Goal: Task Accomplishment & Management: Use online tool/utility

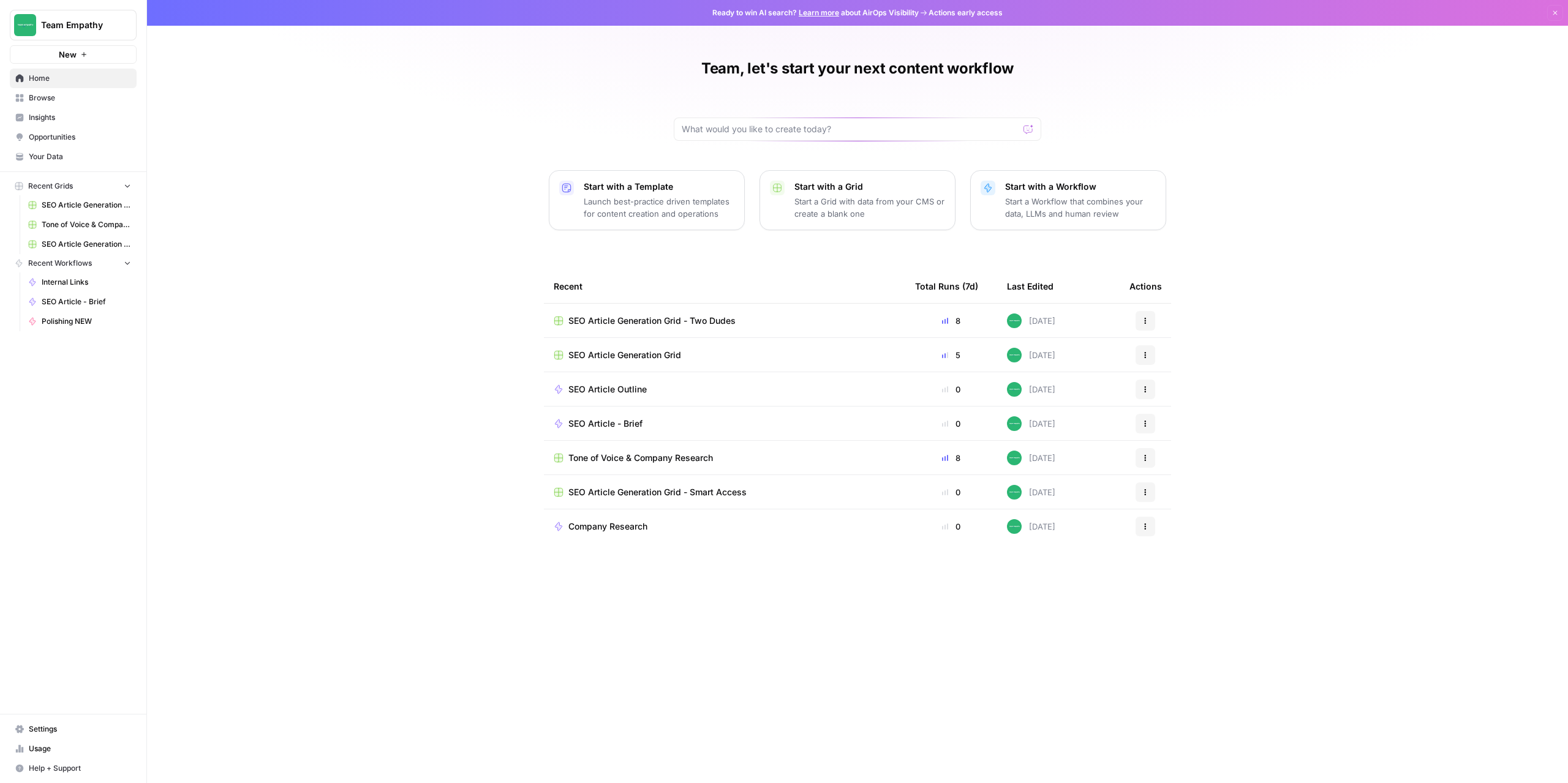
click at [55, 97] on span "Browse" at bounding box center [80, 98] width 103 height 11
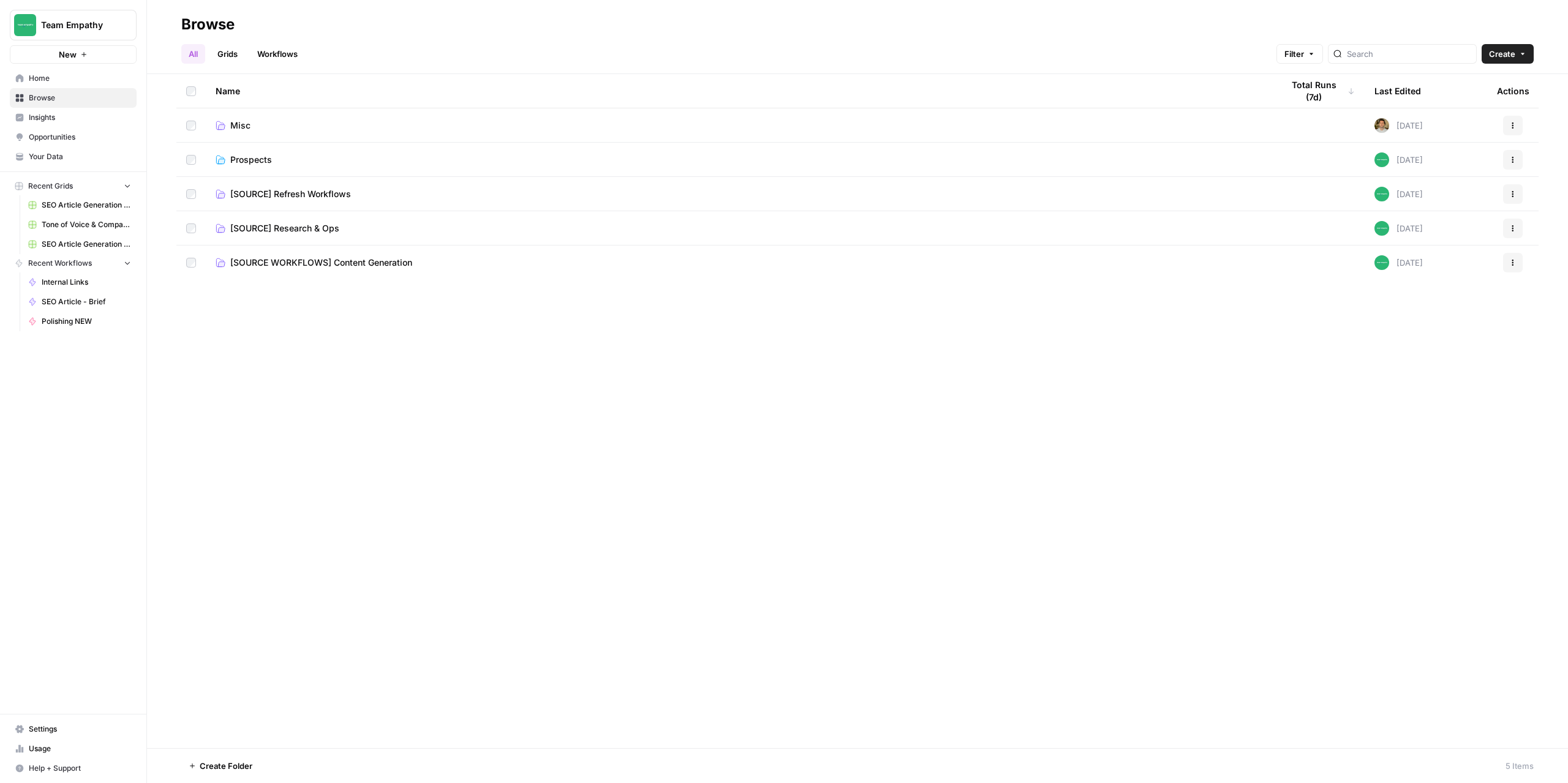
click at [306, 264] on span "[SOURCE WORKFLOWS] Content Generation" at bounding box center [321, 262] width 182 height 13
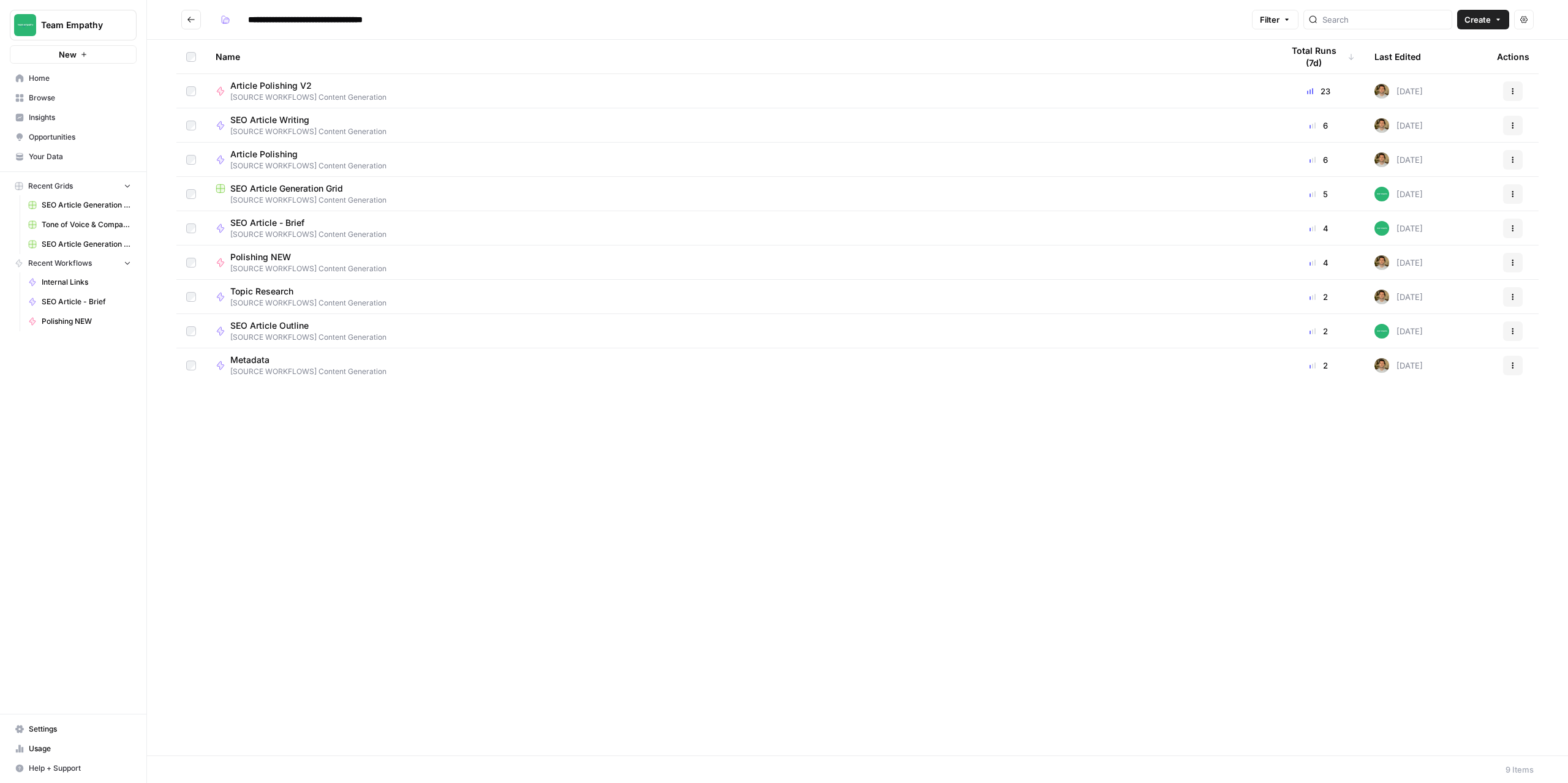
click at [313, 186] on span "SEO Article Generation Grid" at bounding box center [286, 189] width 112 height 13
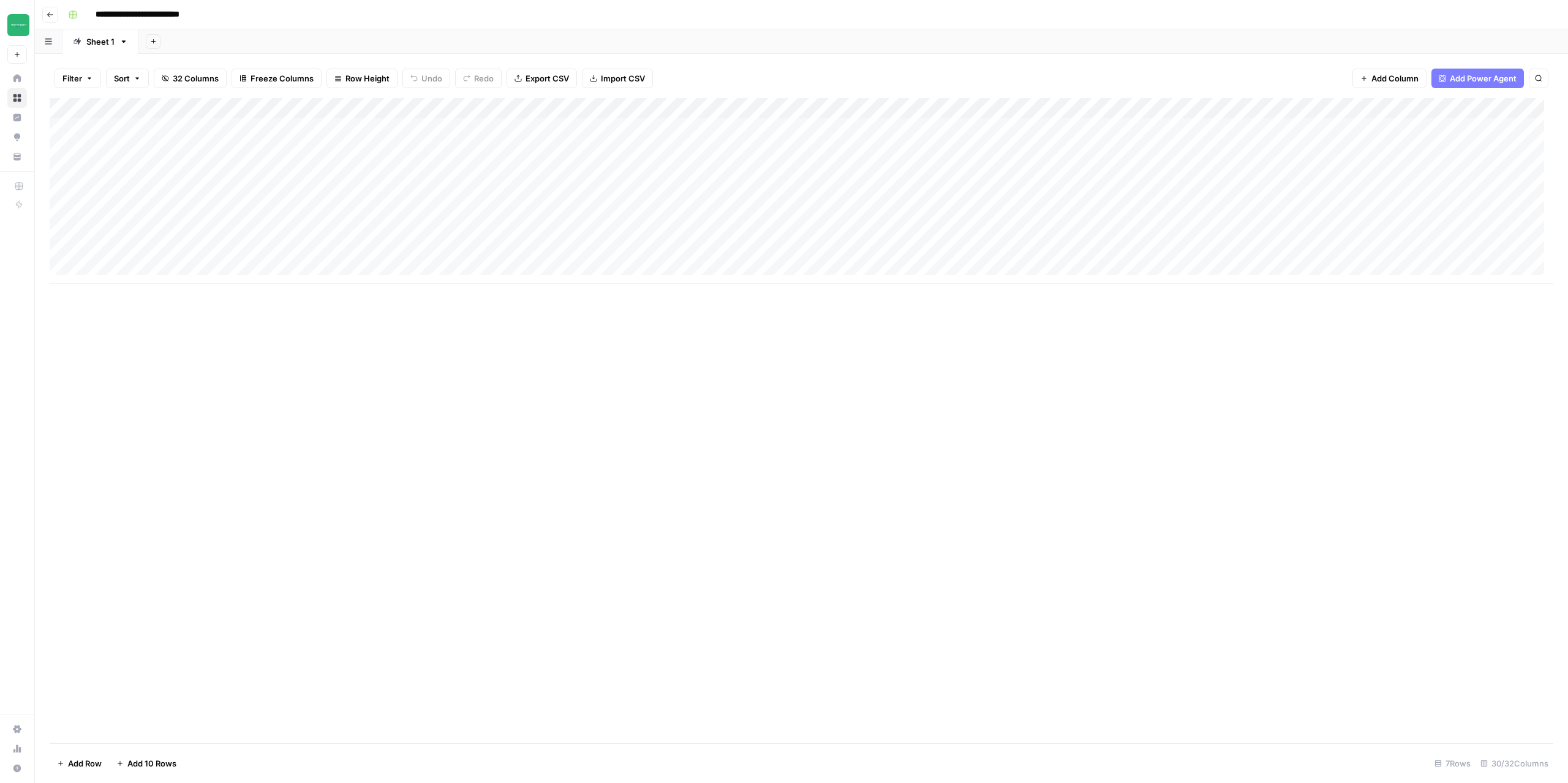
click at [130, 149] on div "Add Column" at bounding box center [800, 191] width 1503 height 186
click at [237, 144] on div "Add Column" at bounding box center [800, 191] width 1503 height 186
click at [244, 152] on div "Add Column" at bounding box center [800, 191] width 1503 height 186
click at [239, 149] on div "Add Column" at bounding box center [800, 191] width 1503 height 186
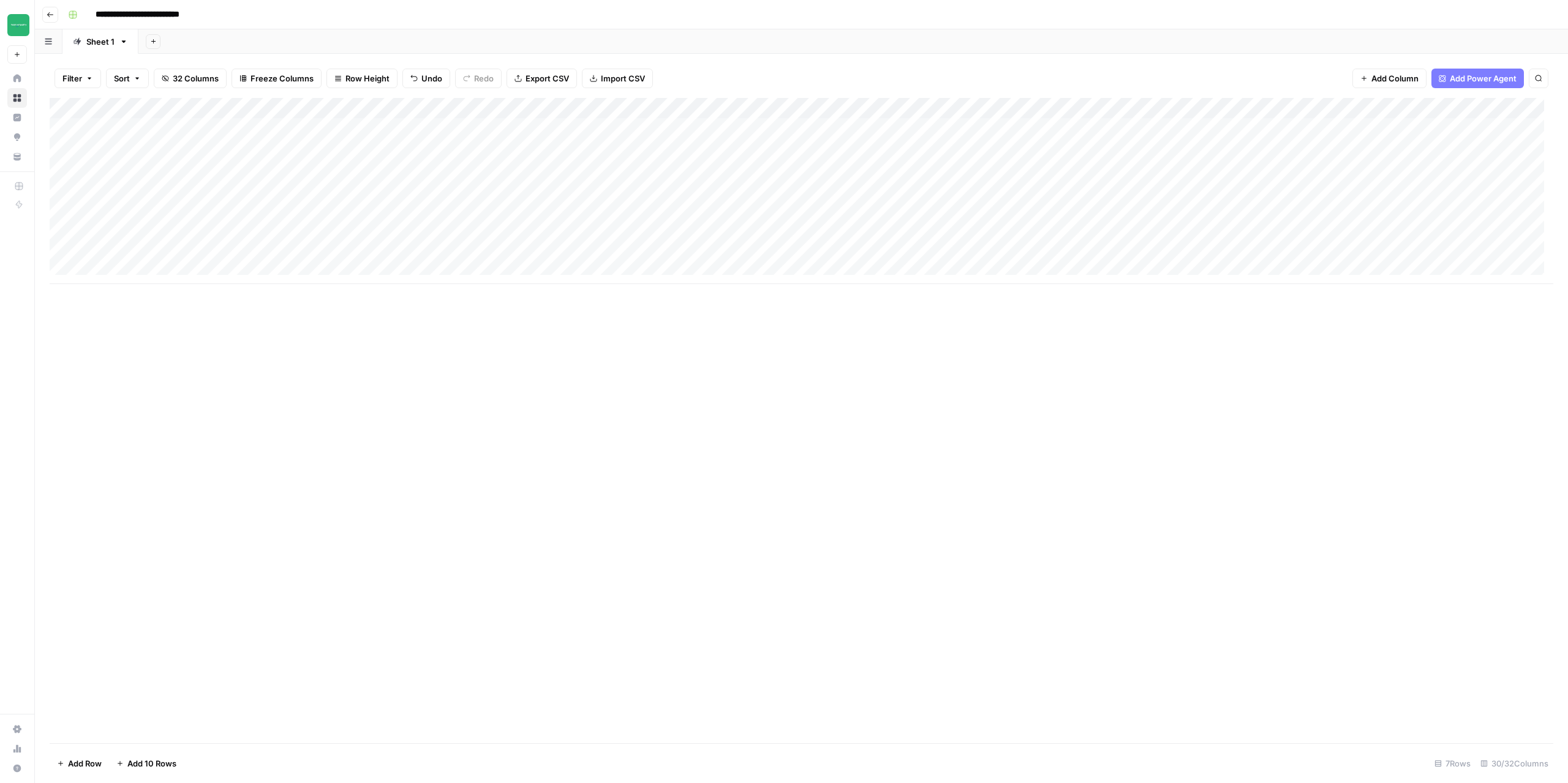
click at [239, 149] on div "Add Column" at bounding box center [800, 191] width 1503 height 186
click at [238, 152] on textarea "********" at bounding box center [302, 150] width 196 height 17
type textarea "*********"
click at [306, 254] on div "Add Column" at bounding box center [800, 191] width 1503 height 186
click at [341, 147] on div "Add Column" at bounding box center [800, 191] width 1503 height 186
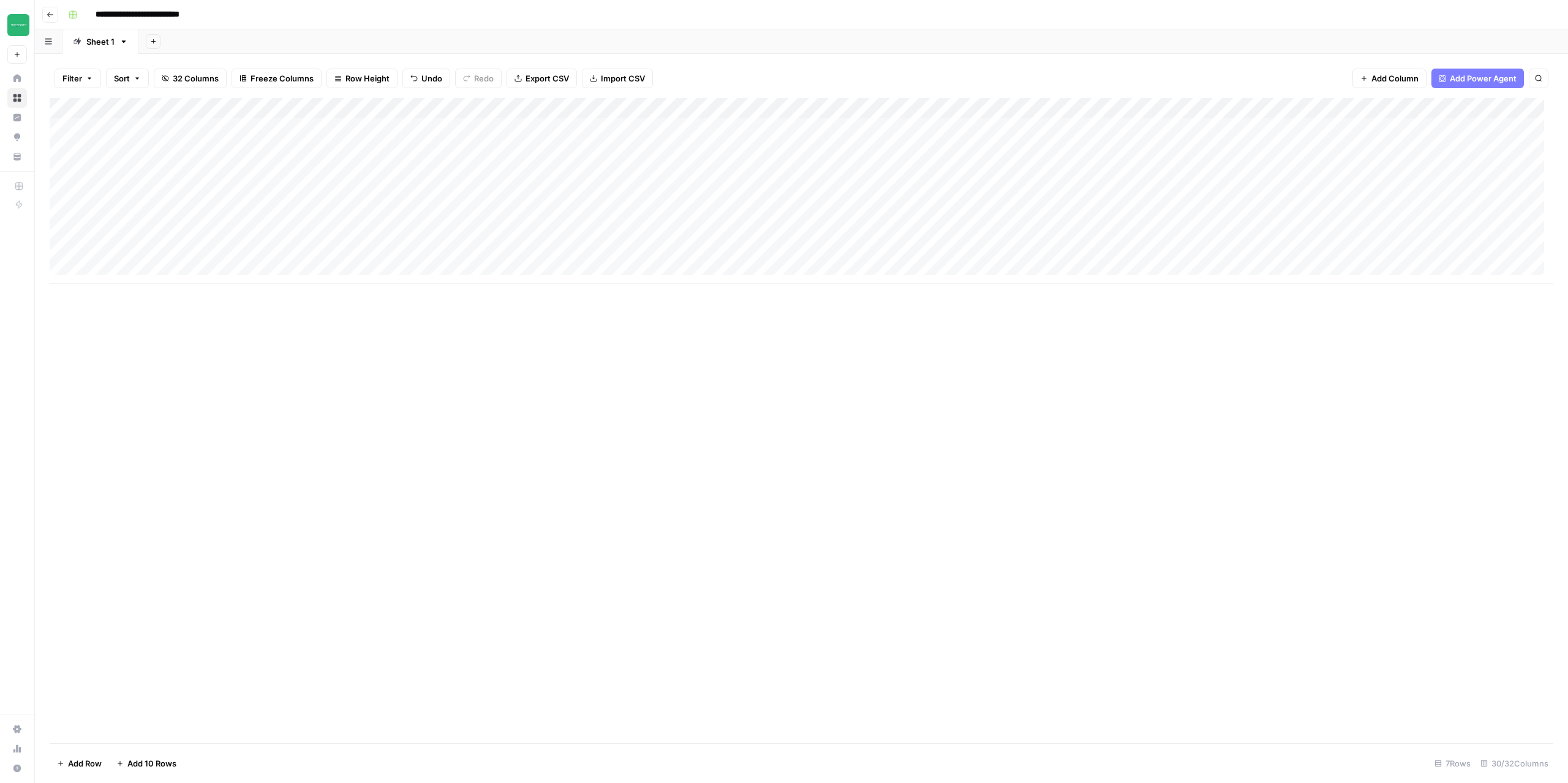
click at [142, 142] on div "Add Column" at bounding box center [800, 191] width 1503 height 186
click at [543, 150] on div "Add Column" at bounding box center [800, 191] width 1503 height 186
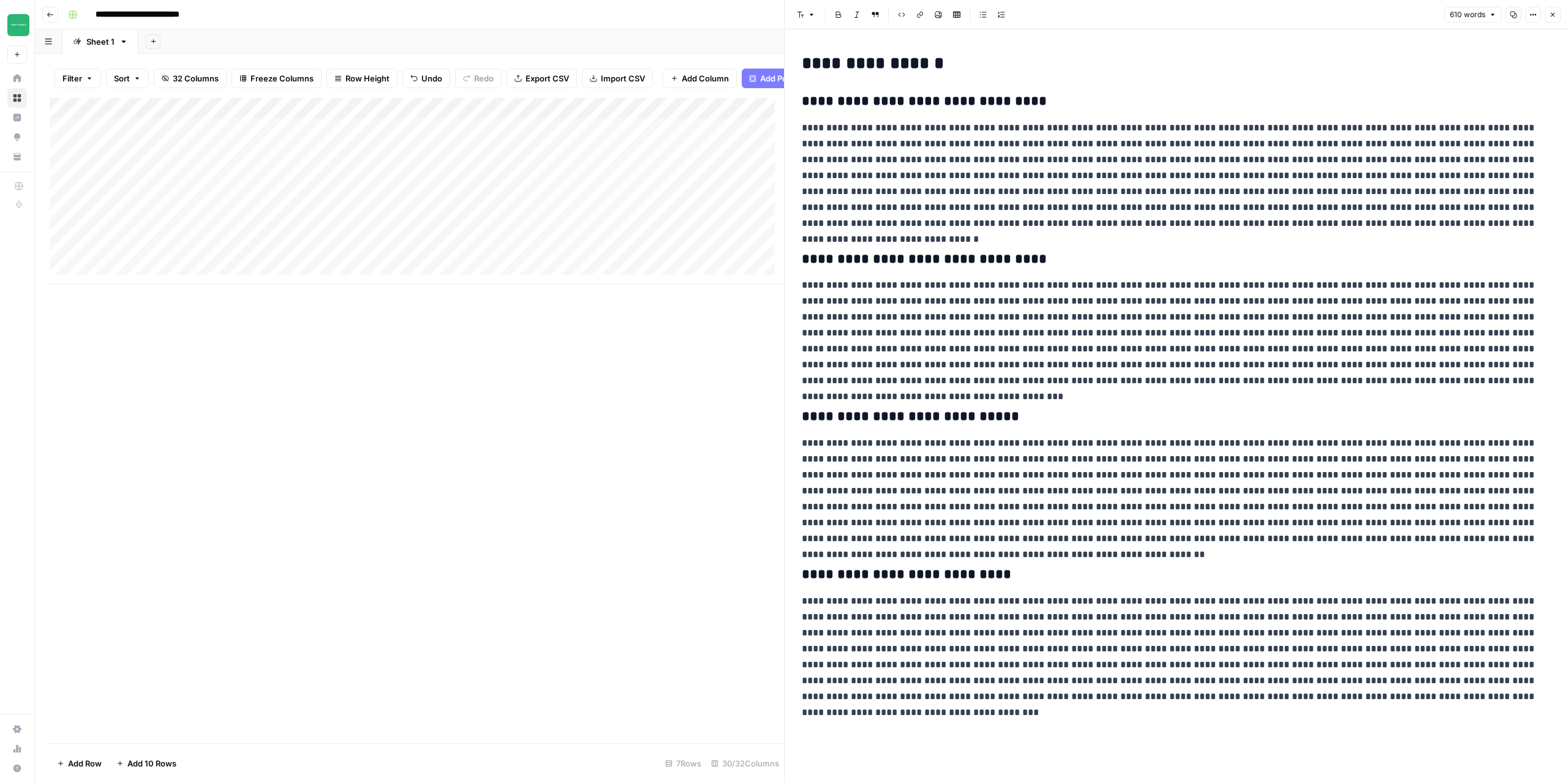
click at [1555, 11] on button "Close" at bounding box center [1553, 15] width 15 height 15
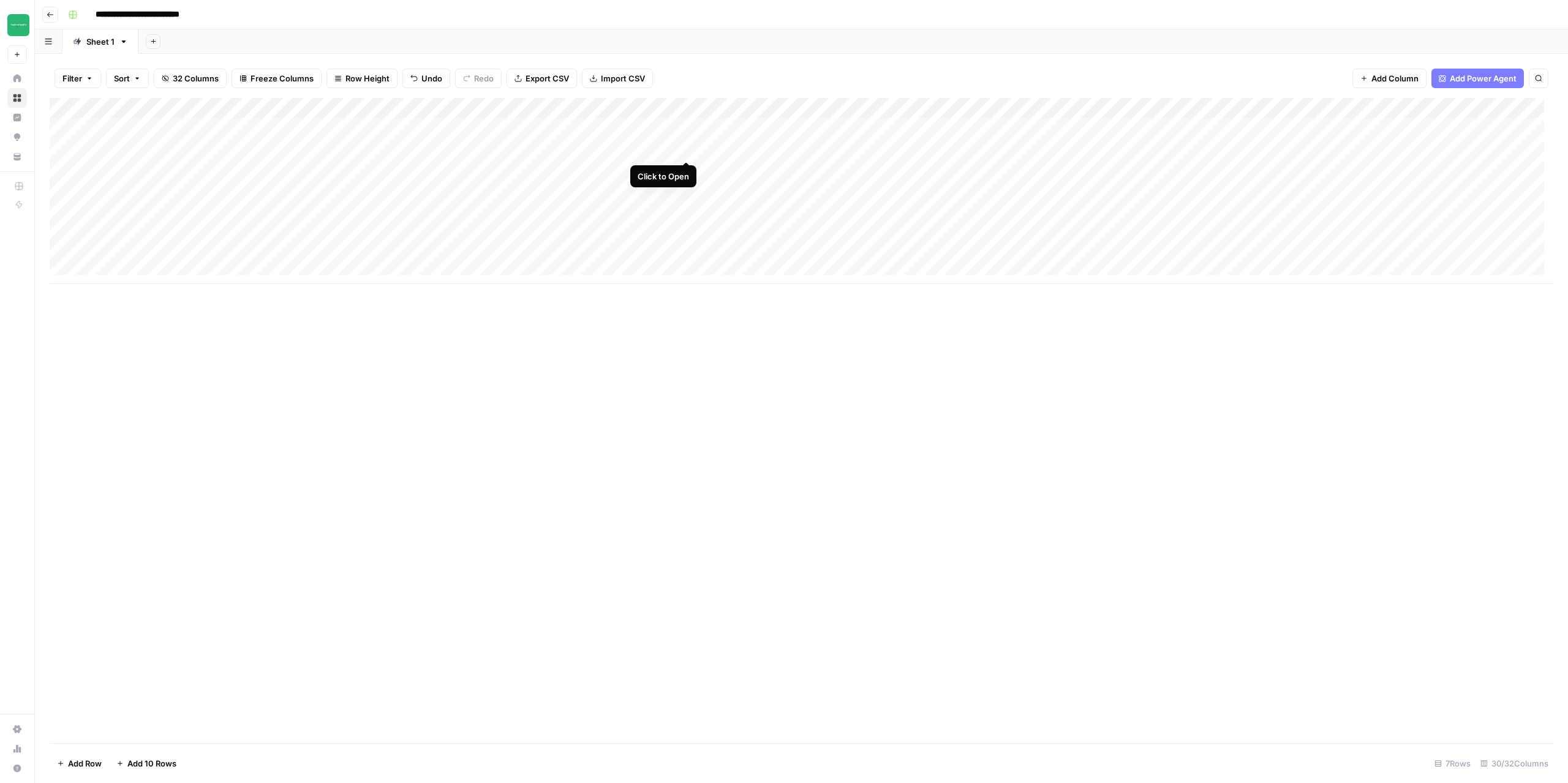
click at [689, 149] on div "Add Column" at bounding box center [800, 191] width 1503 height 186
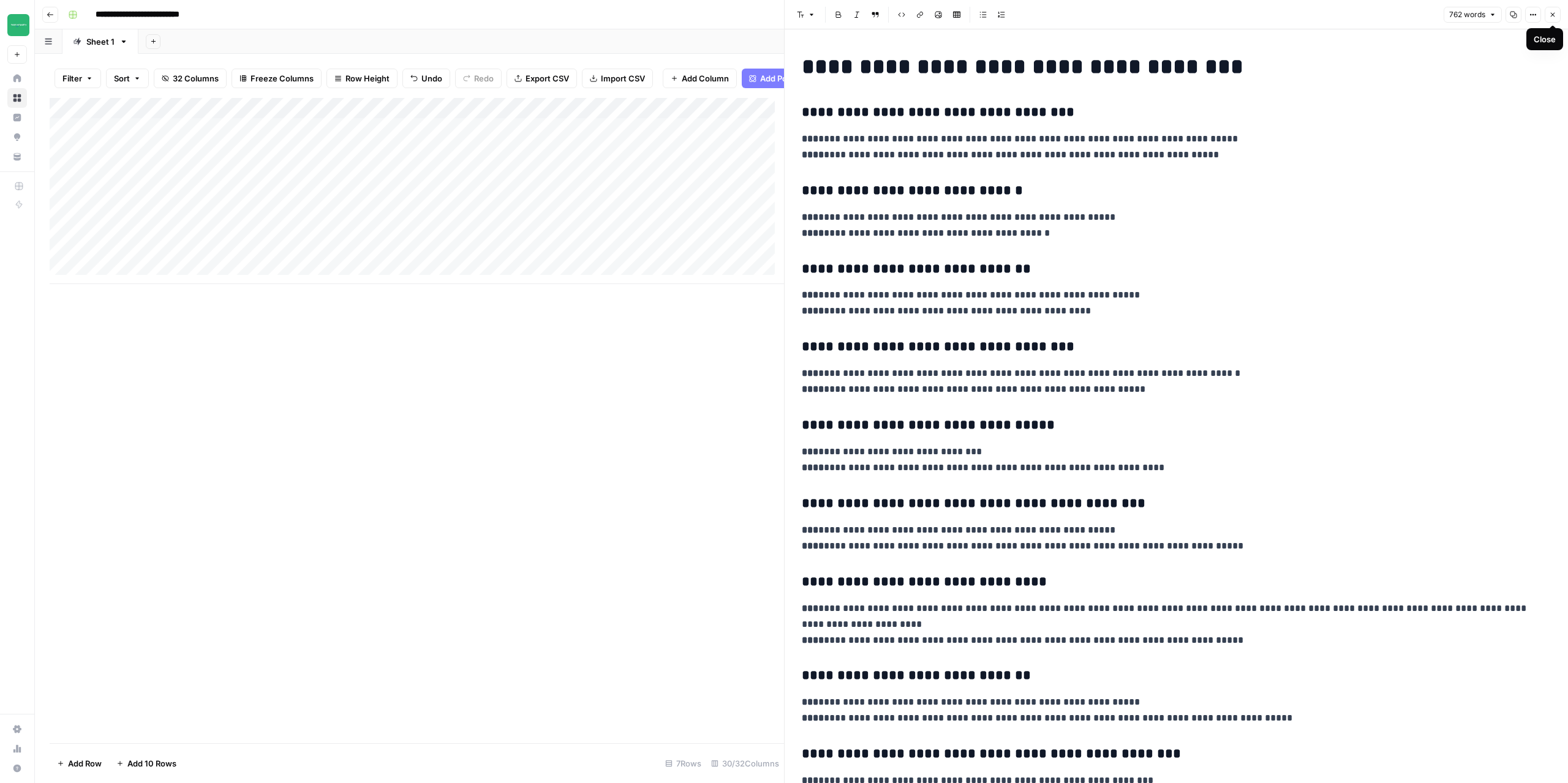
click at [1552, 15] on icon "button" at bounding box center [1553, 15] width 8 height 8
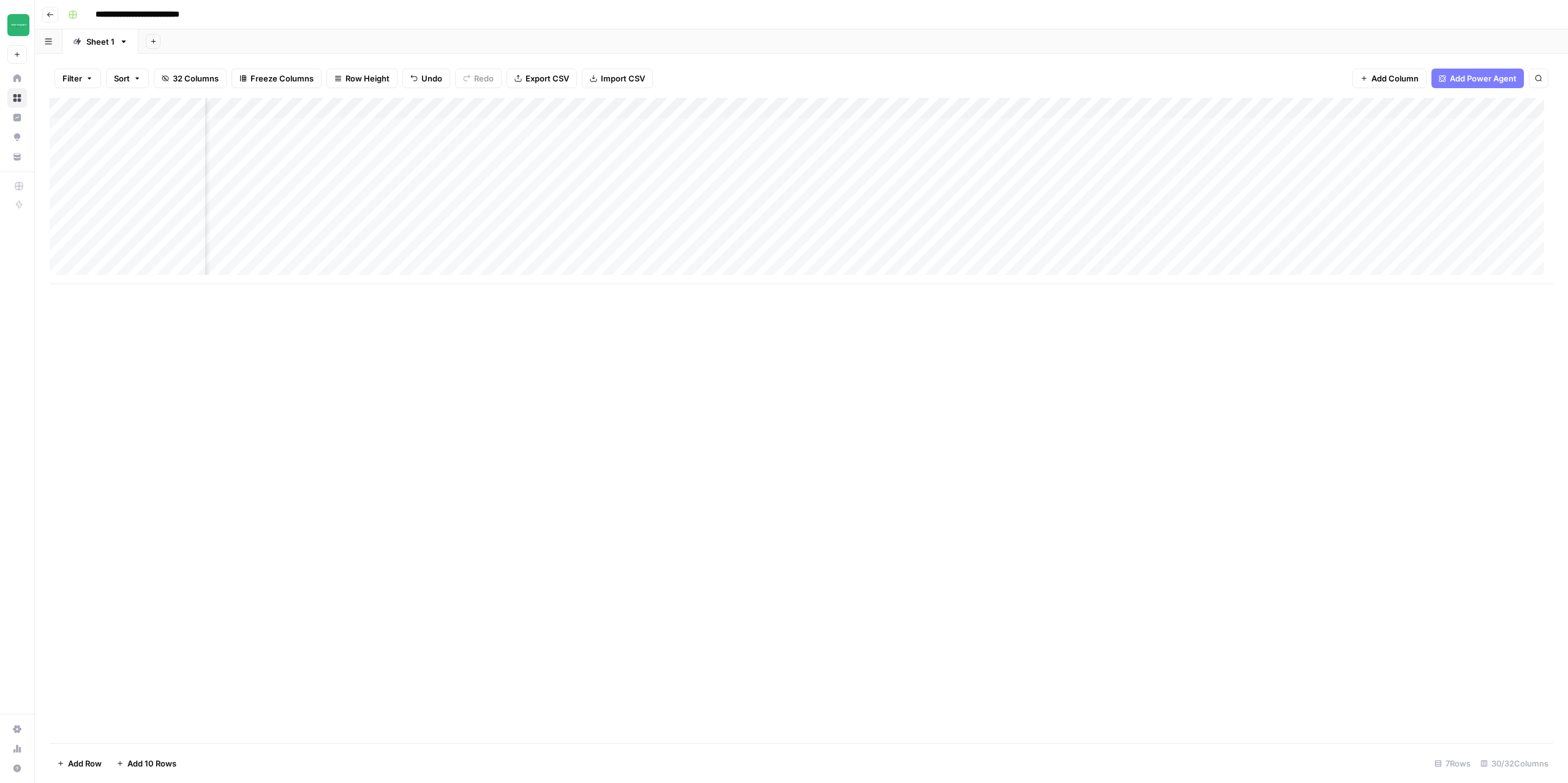
scroll to position [0, 1342]
click at [828, 127] on div "Add Column" at bounding box center [800, 191] width 1503 height 186
click at [861, 131] on div "Add Column" at bounding box center [800, 191] width 1503 height 186
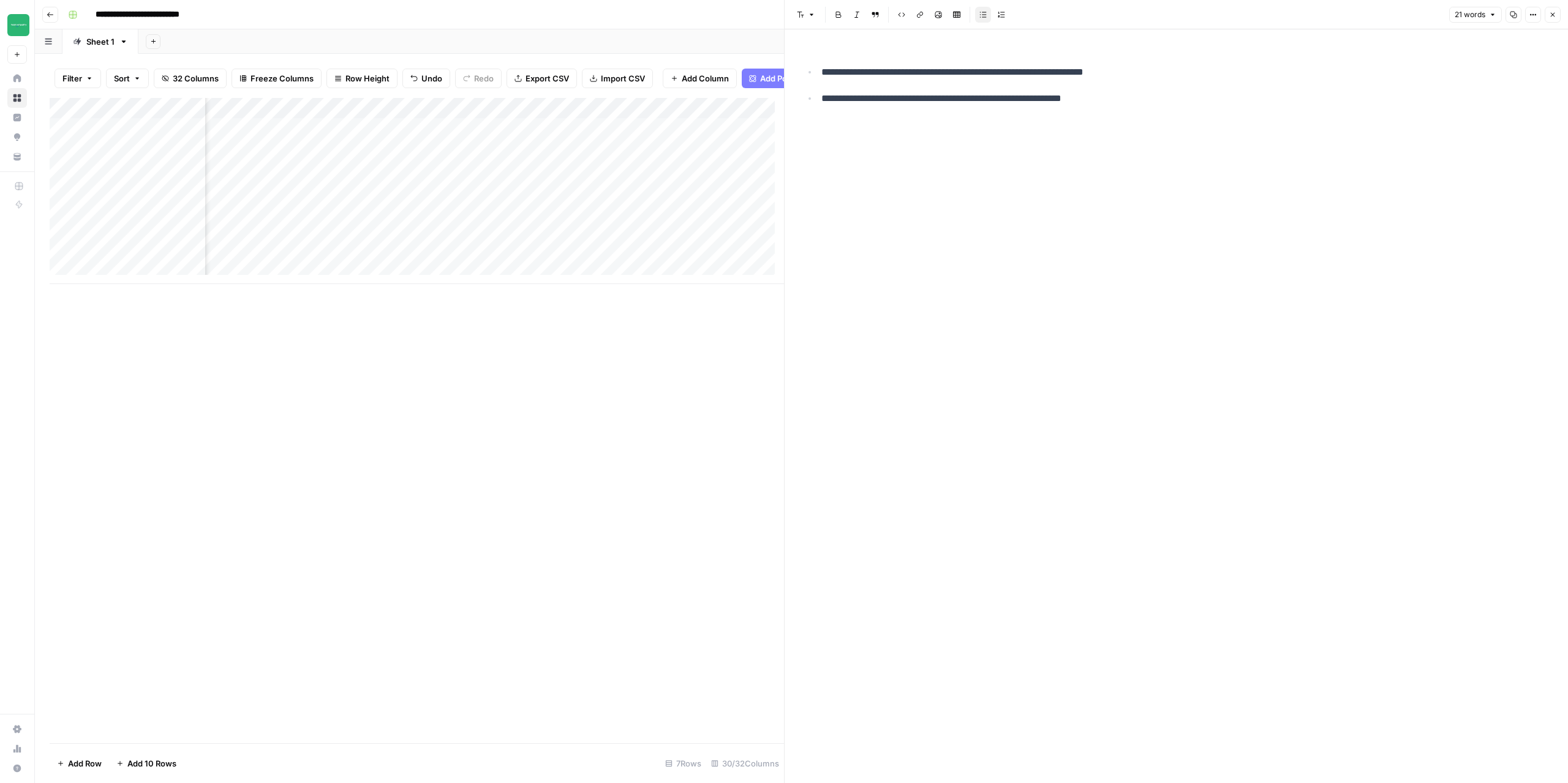
click at [1553, 15] on icon "button" at bounding box center [1553, 15] width 4 height 4
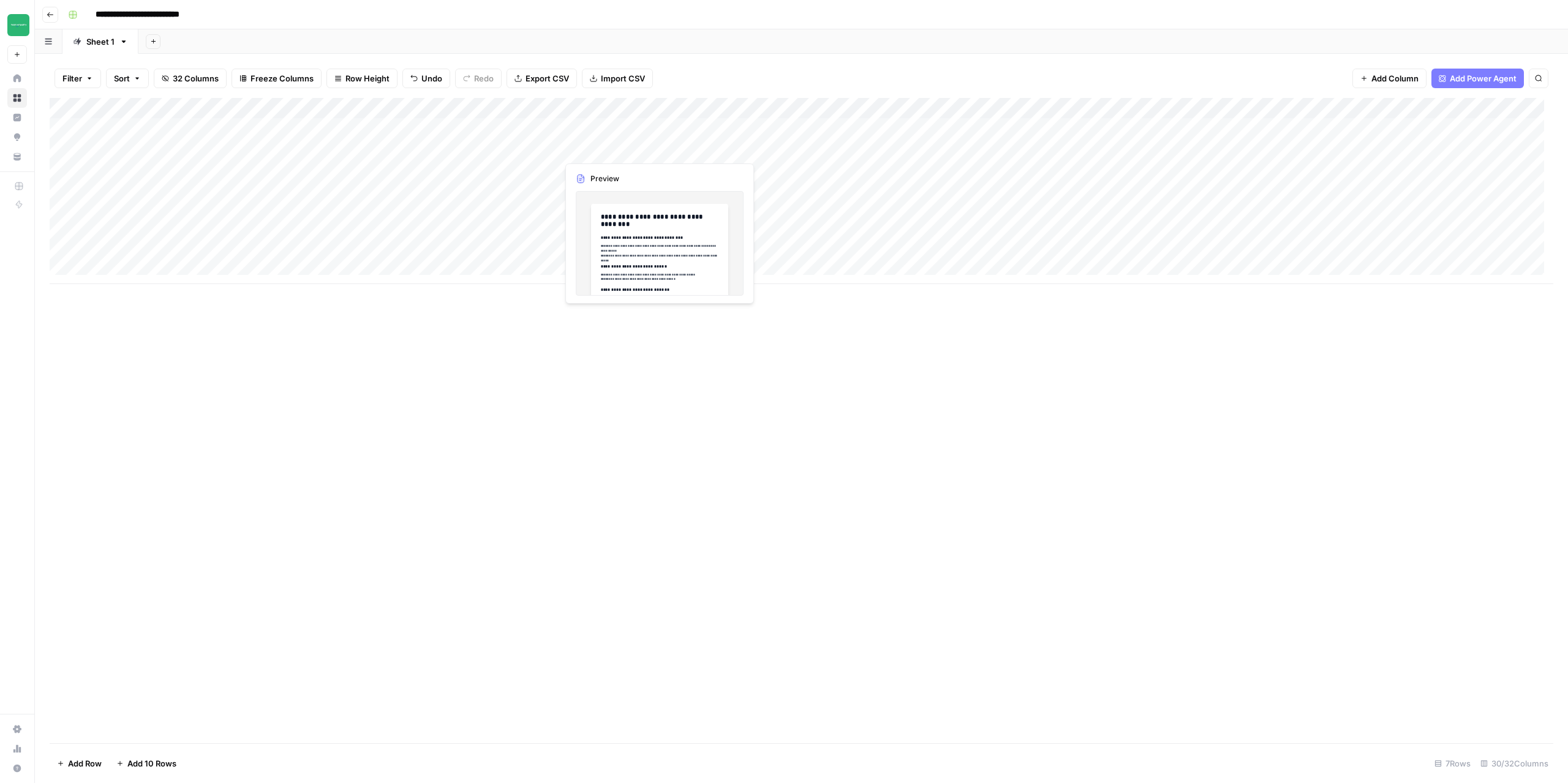
click at [626, 154] on div "Add Column" at bounding box center [800, 191] width 1503 height 186
click at [688, 147] on div "Add Column" at bounding box center [800, 191] width 1503 height 186
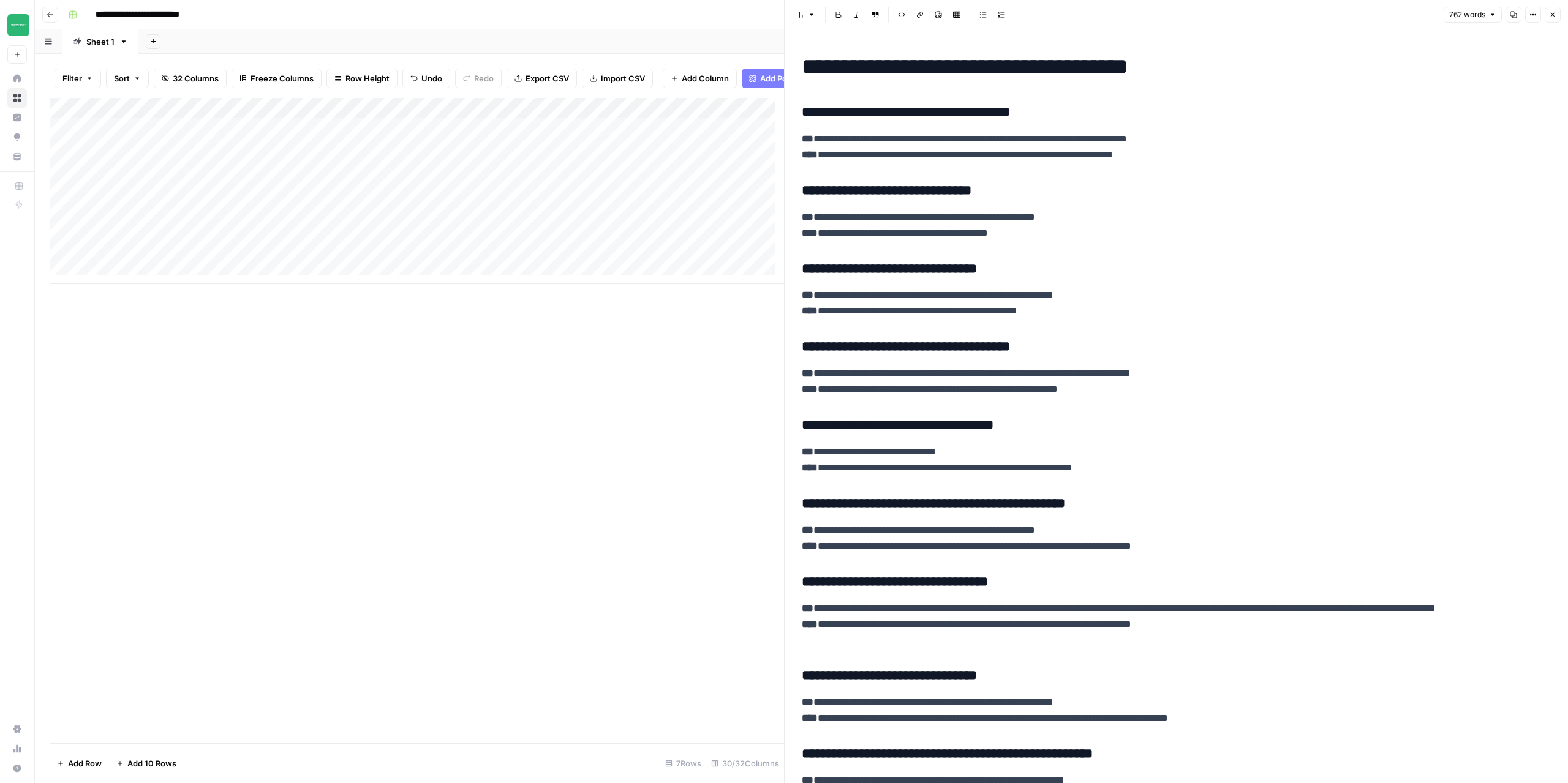
click at [802, 112] on h3 "**********" at bounding box center [1171, 113] width 739 height 17
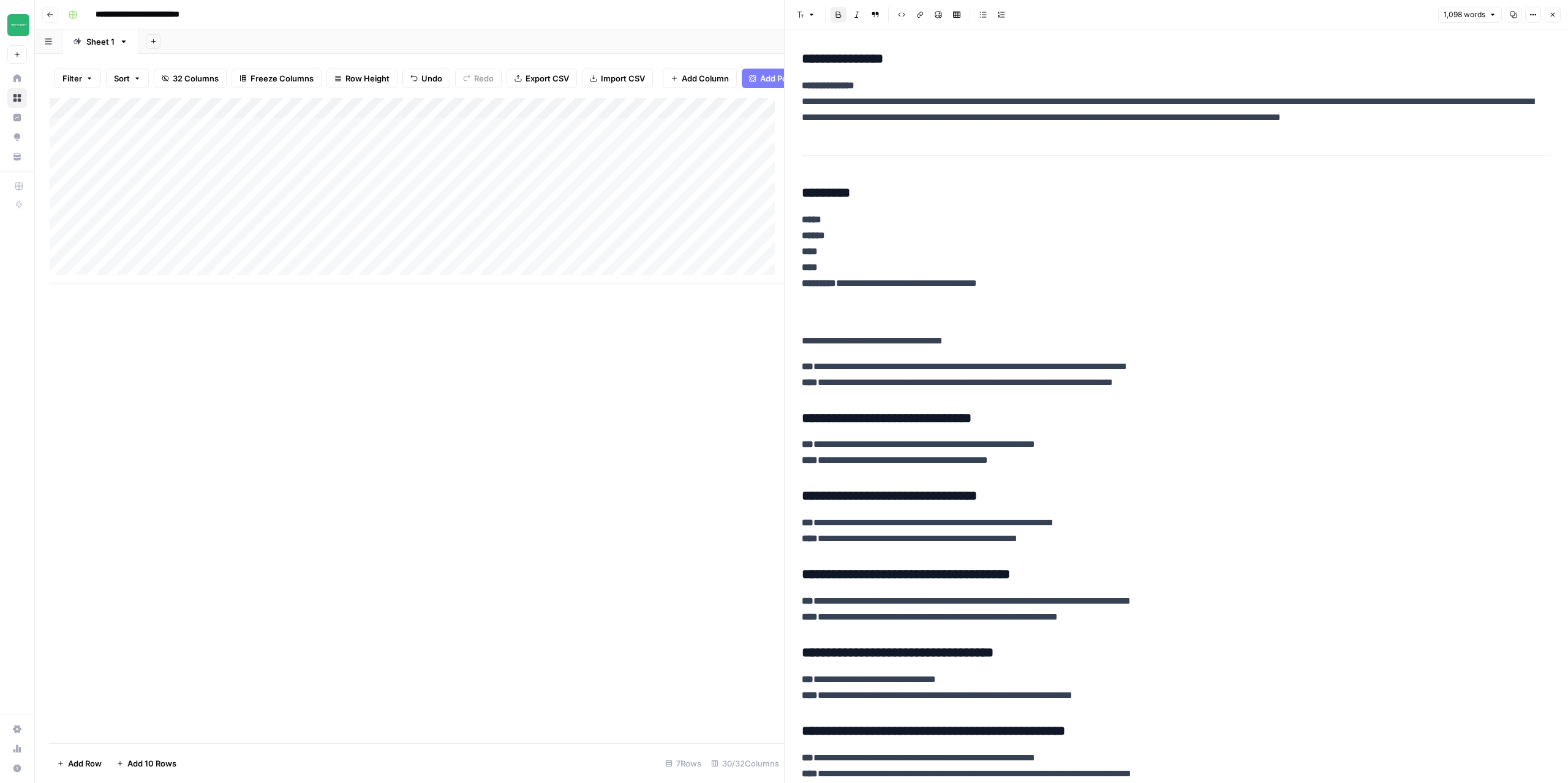
scroll to position [551, 0]
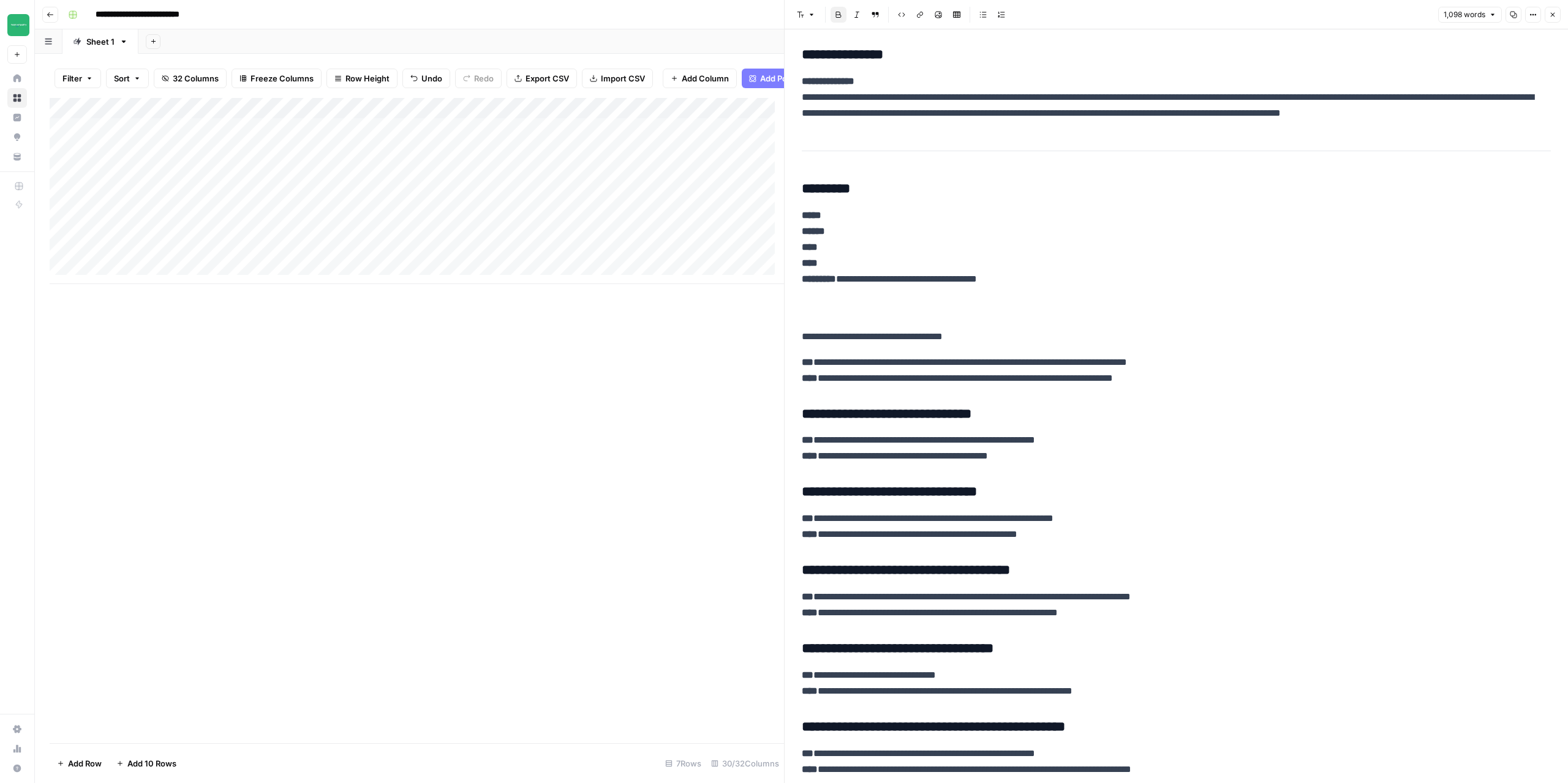
click at [810, 336] on p "**********" at bounding box center [1171, 320] width 739 height 47
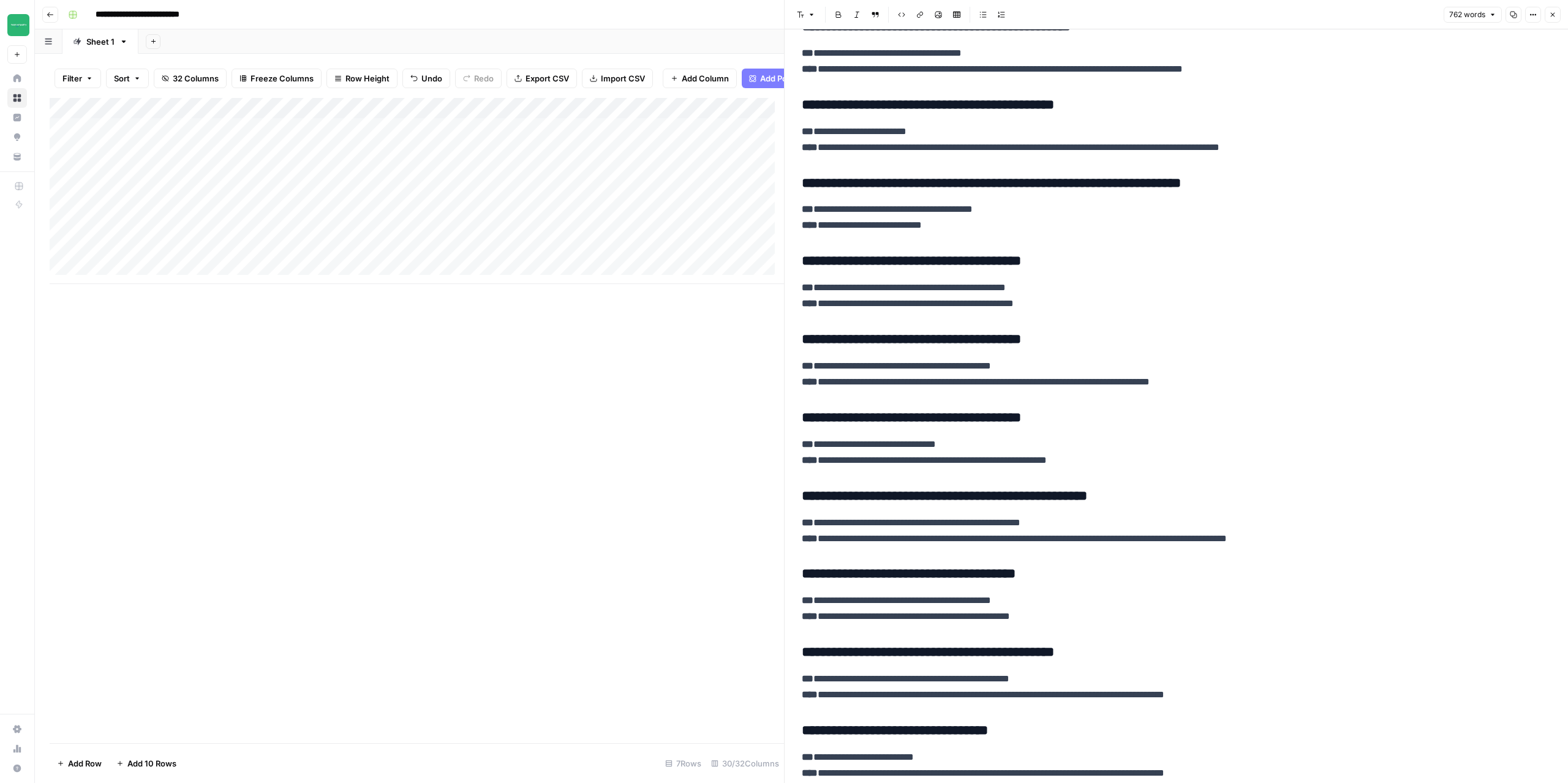
scroll to position [1557, 0]
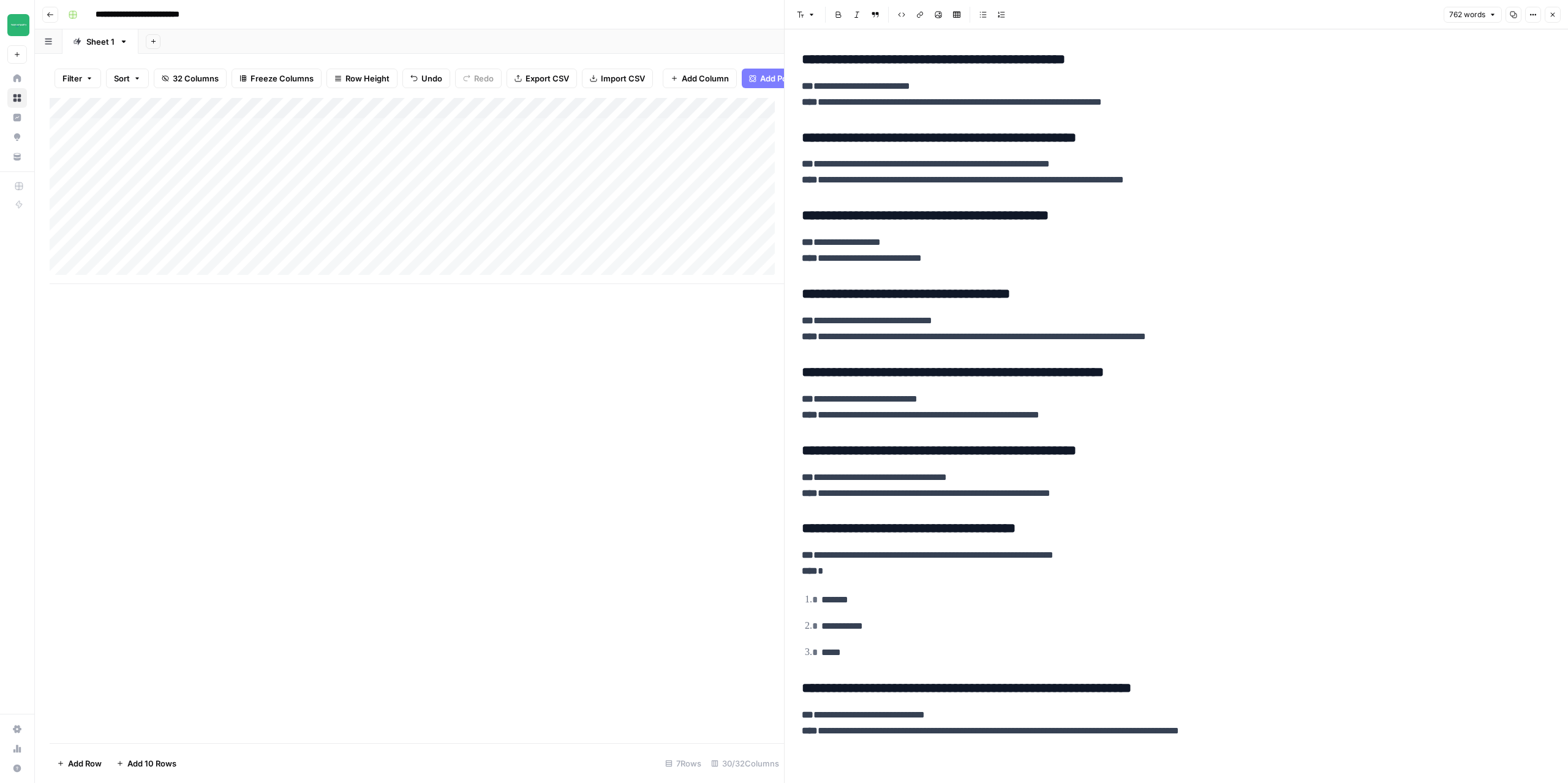
click at [1305, 734] on p "**********" at bounding box center [1171, 723] width 739 height 32
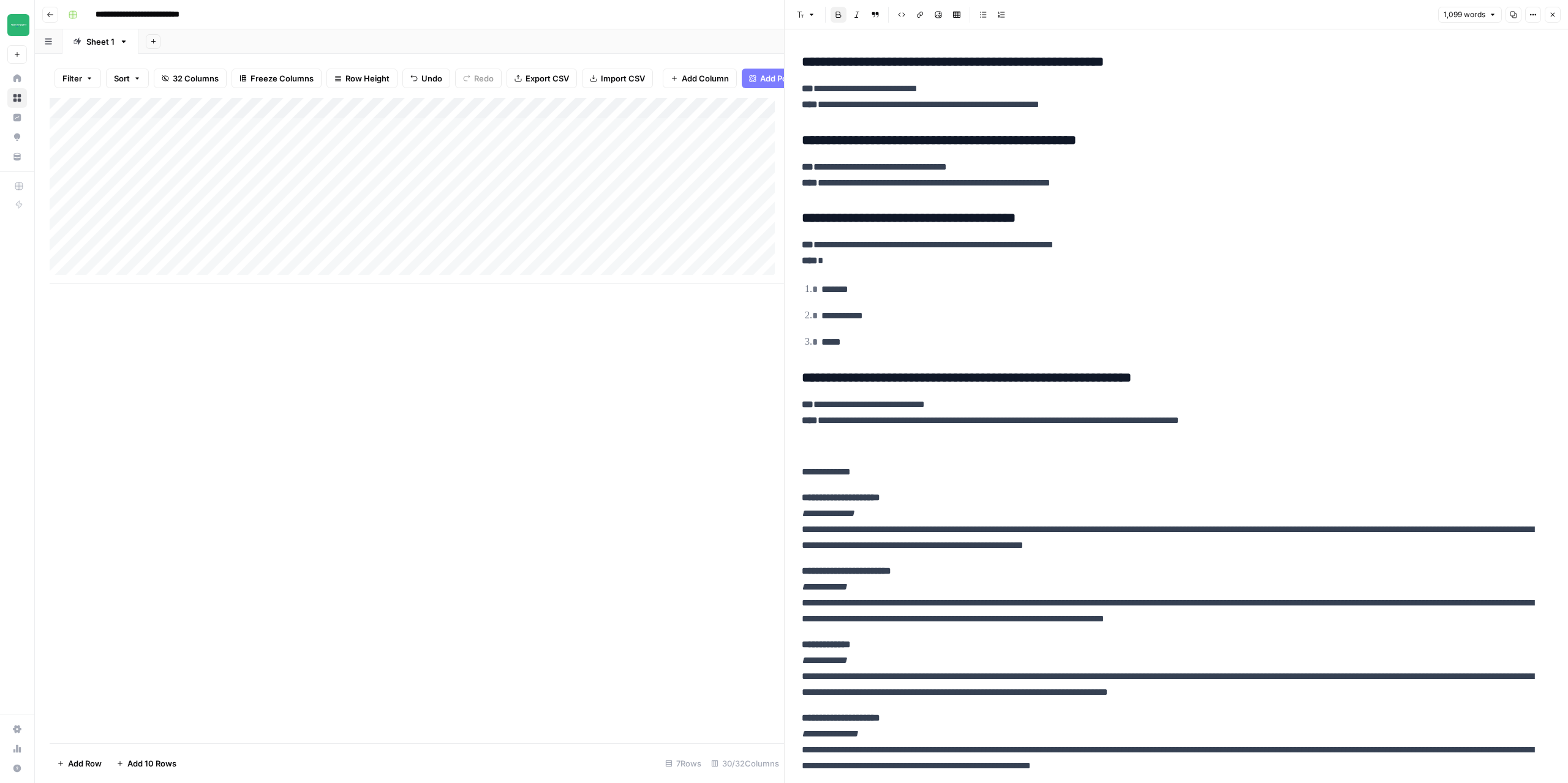
scroll to position [1863, 0]
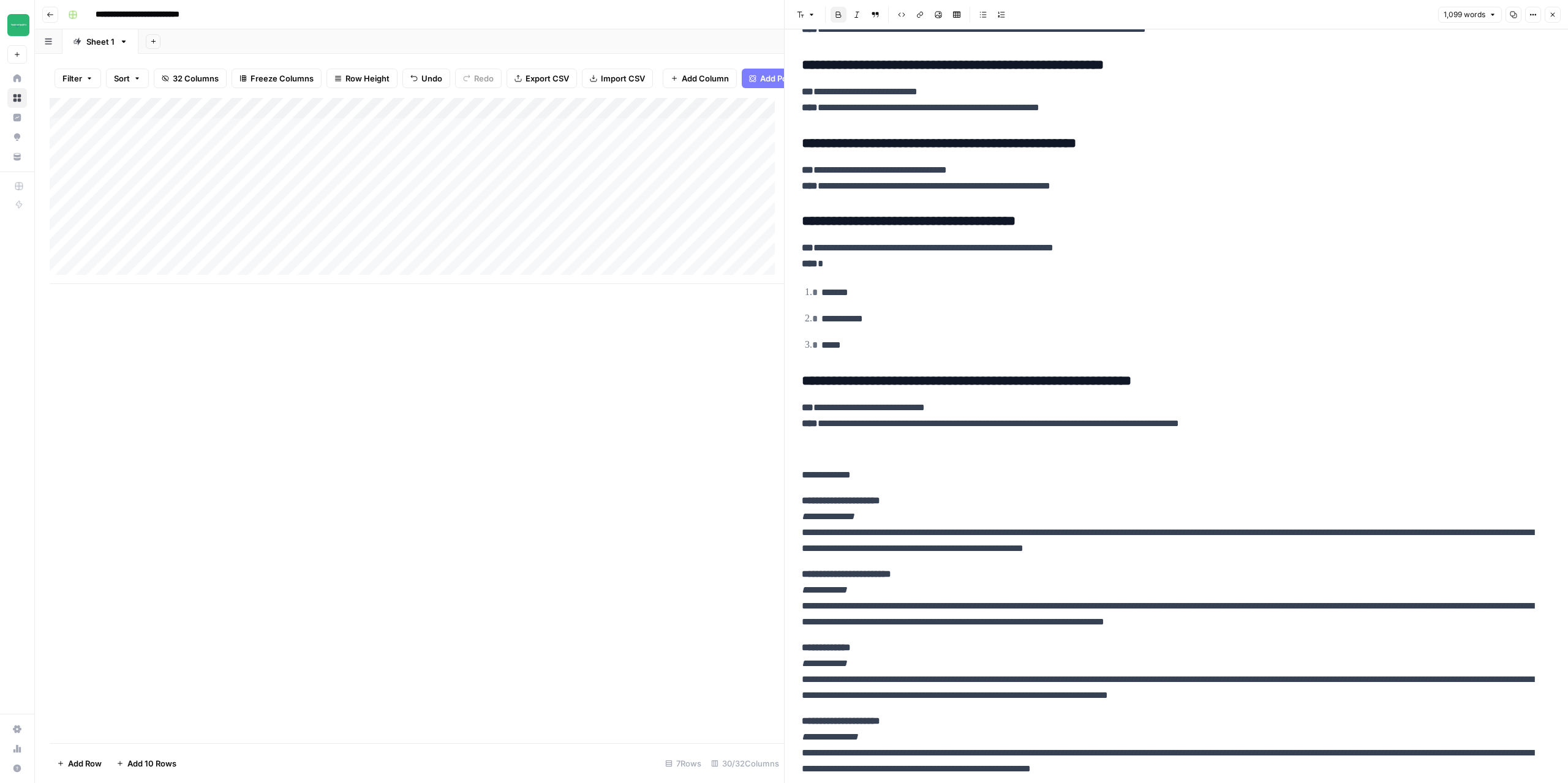
click at [1554, 15] on icon "button" at bounding box center [1553, 15] width 8 height 8
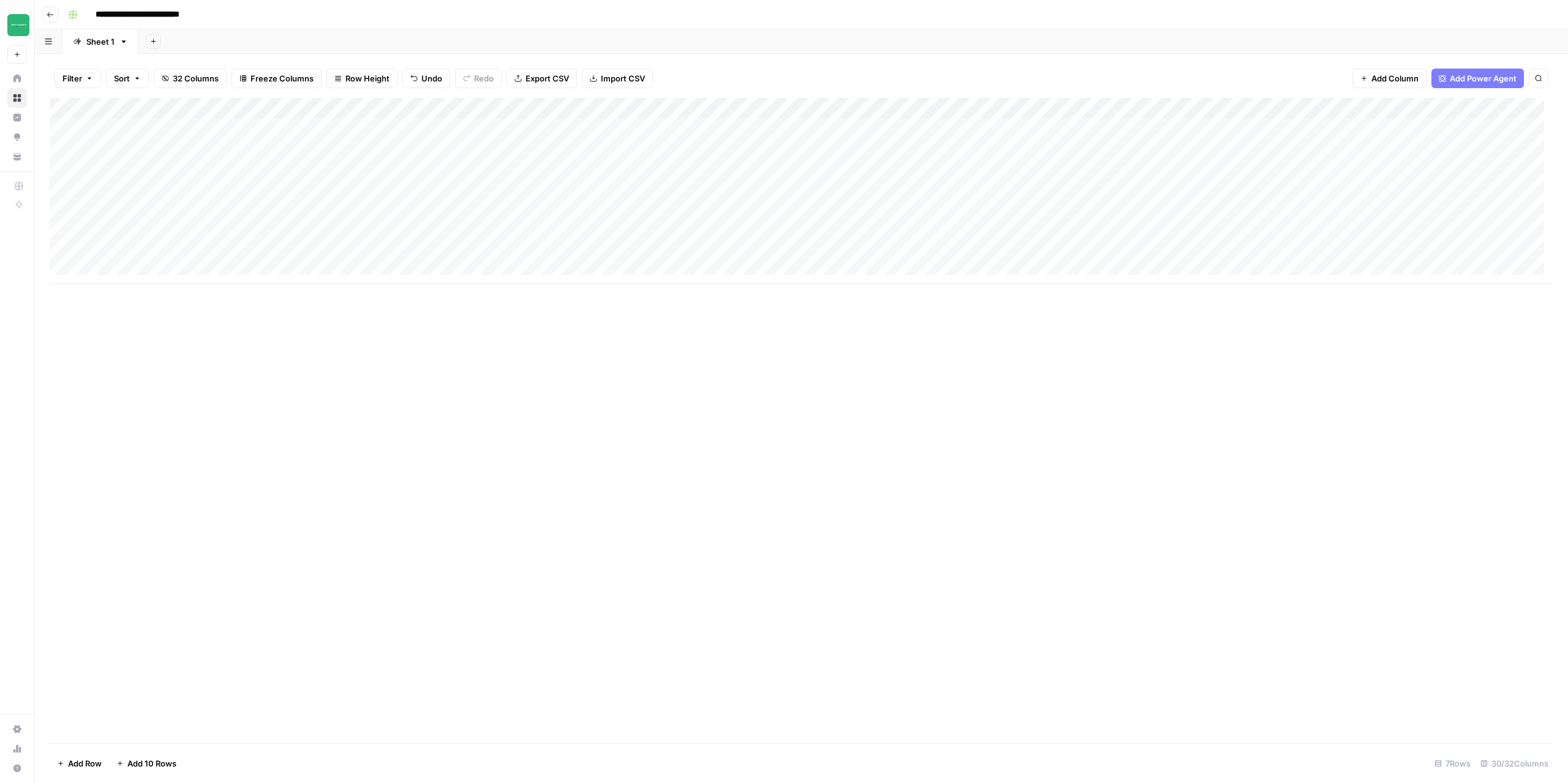
click at [739, 144] on div "Add Column" at bounding box center [800, 191] width 1503 height 186
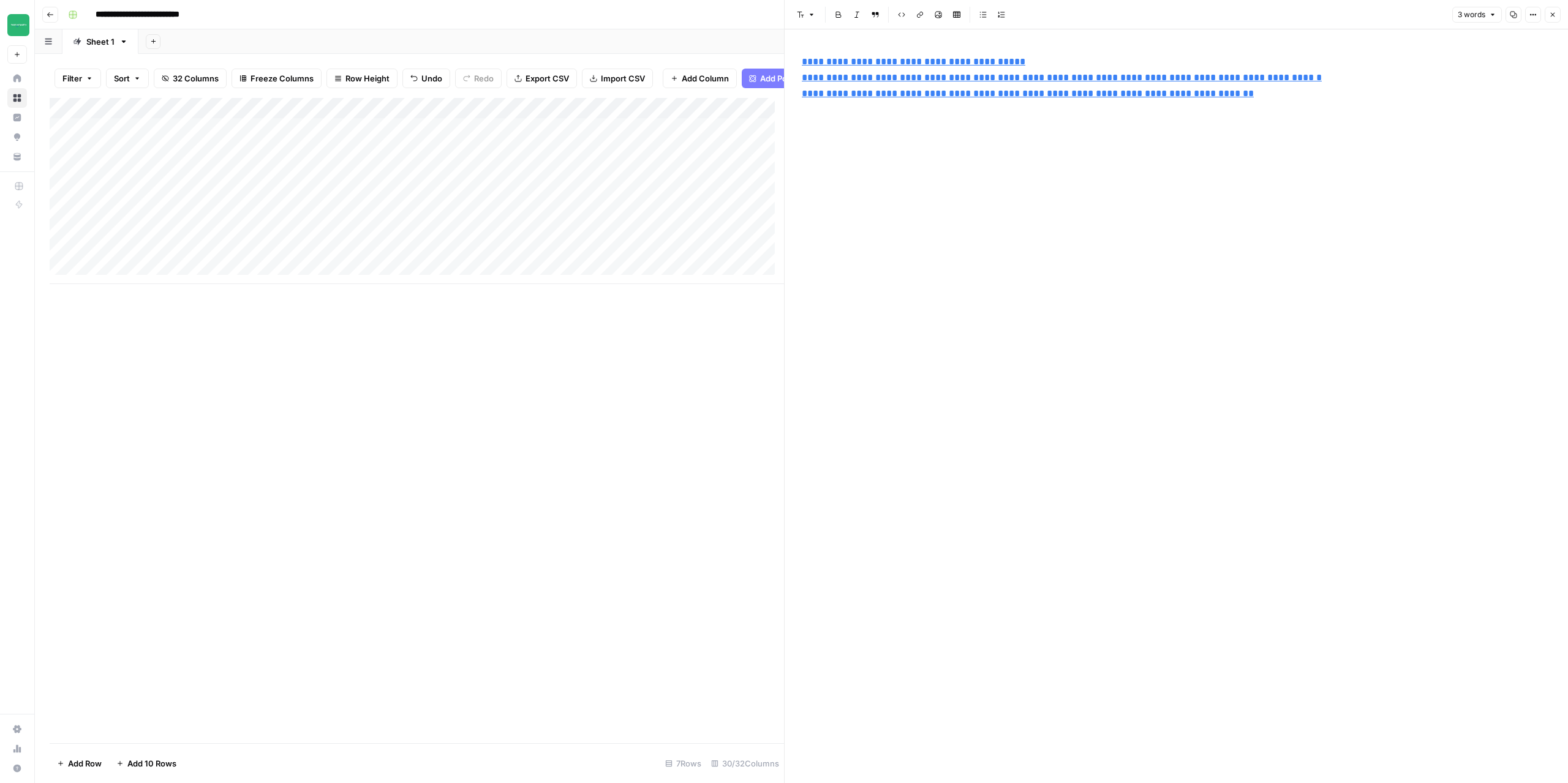
click at [1554, 14] on icon "button" at bounding box center [1553, 15] width 8 height 8
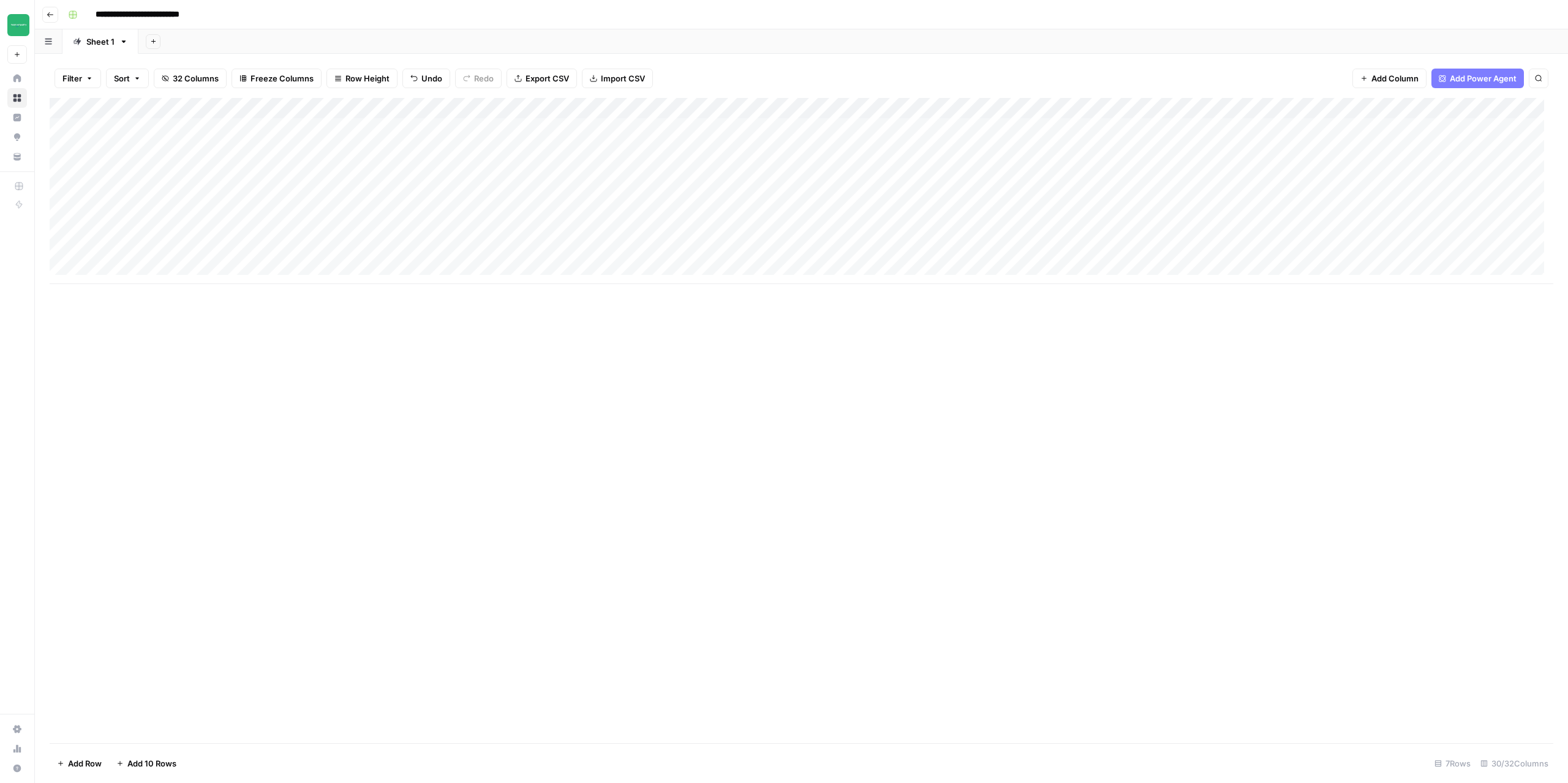
click at [820, 106] on div "Add Column" at bounding box center [800, 191] width 1503 height 186
click at [730, 382] on div "Add Column" at bounding box center [800, 420] width 1503 height 646
click at [762, 147] on div "Add Column" at bounding box center [800, 191] width 1503 height 186
click at [761, 147] on div "Add Column" at bounding box center [800, 191] width 1503 height 186
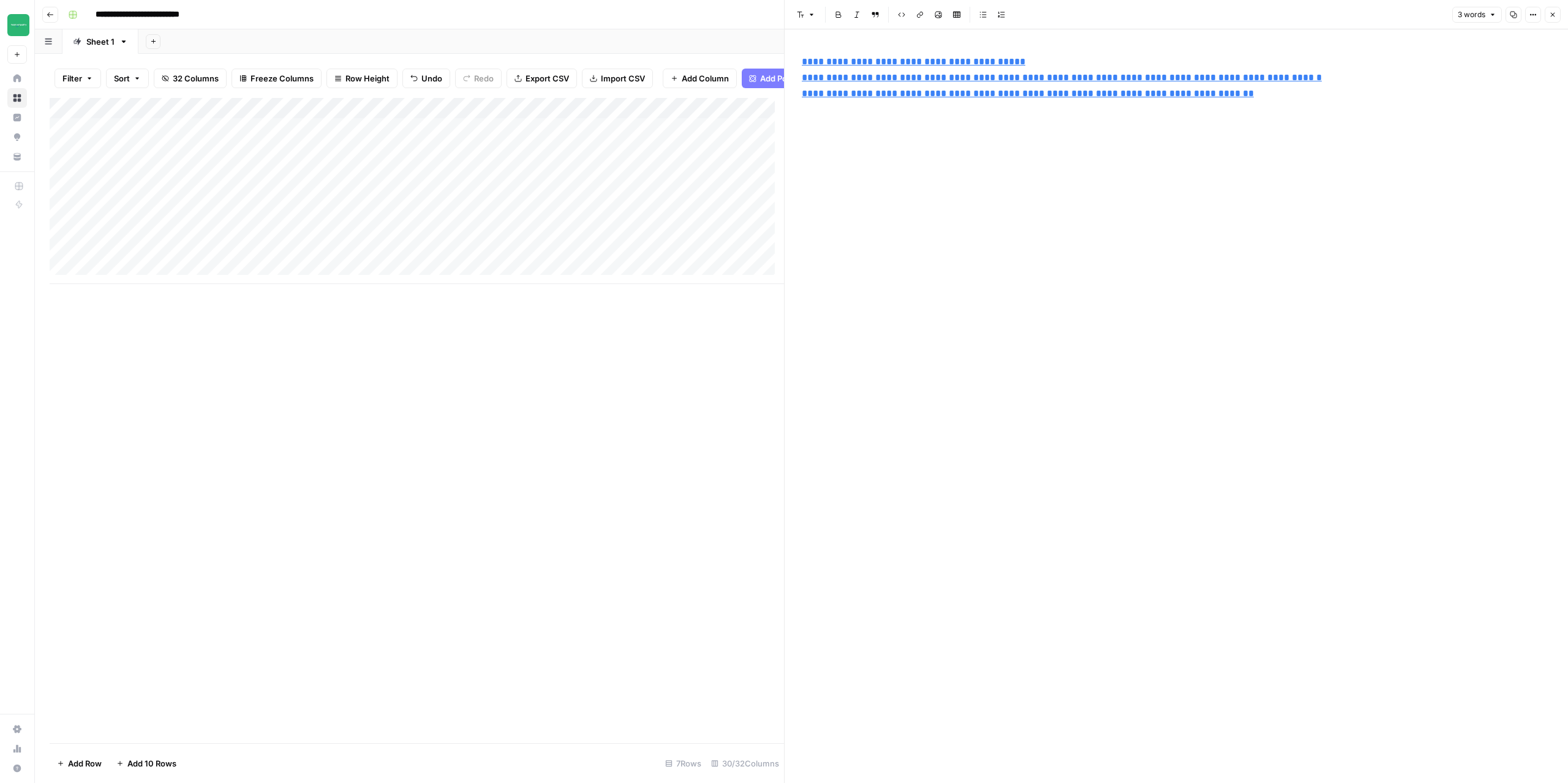
type input "https://twodudesproject.com/pages/the-mission"
click at [815, 51] on span "https://twodudesproject.com/pages/the-mission" at bounding box center [884, 44] width 169 height 23
click at [801, 58] on link "**********" at bounding box center [913, 61] width 224 height 9
click at [1554, 15] on icon "button" at bounding box center [1553, 15] width 8 height 8
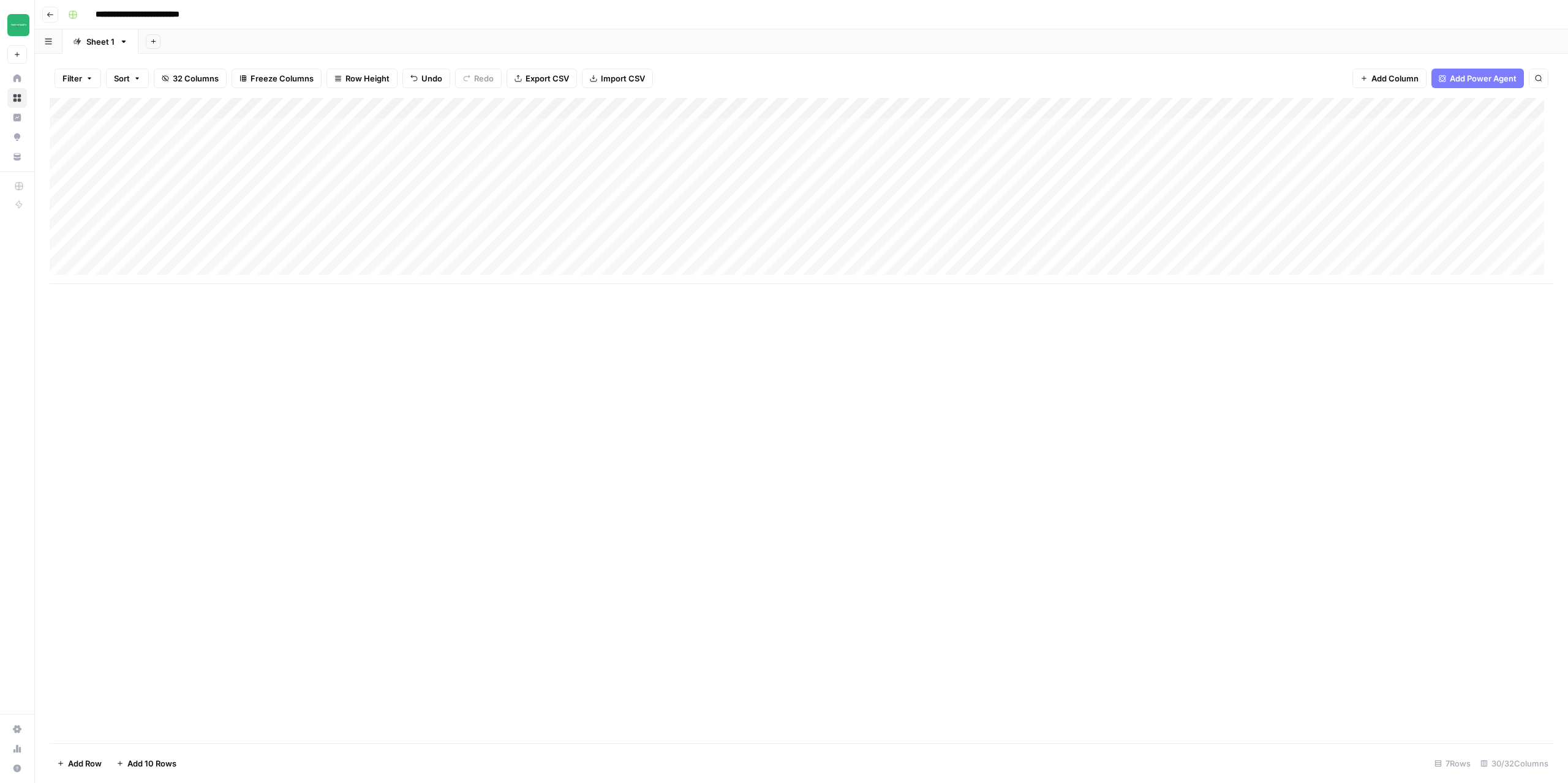
click at [883, 126] on div "Add Column" at bounding box center [800, 191] width 1503 height 186
click at [827, 367] on div "Add Column" at bounding box center [800, 420] width 1503 height 646
click at [1030, 110] on div "Add Column" at bounding box center [800, 191] width 1503 height 186
click at [1009, 207] on span "Configure Inputs" at bounding box center [1009, 211] width 107 height 13
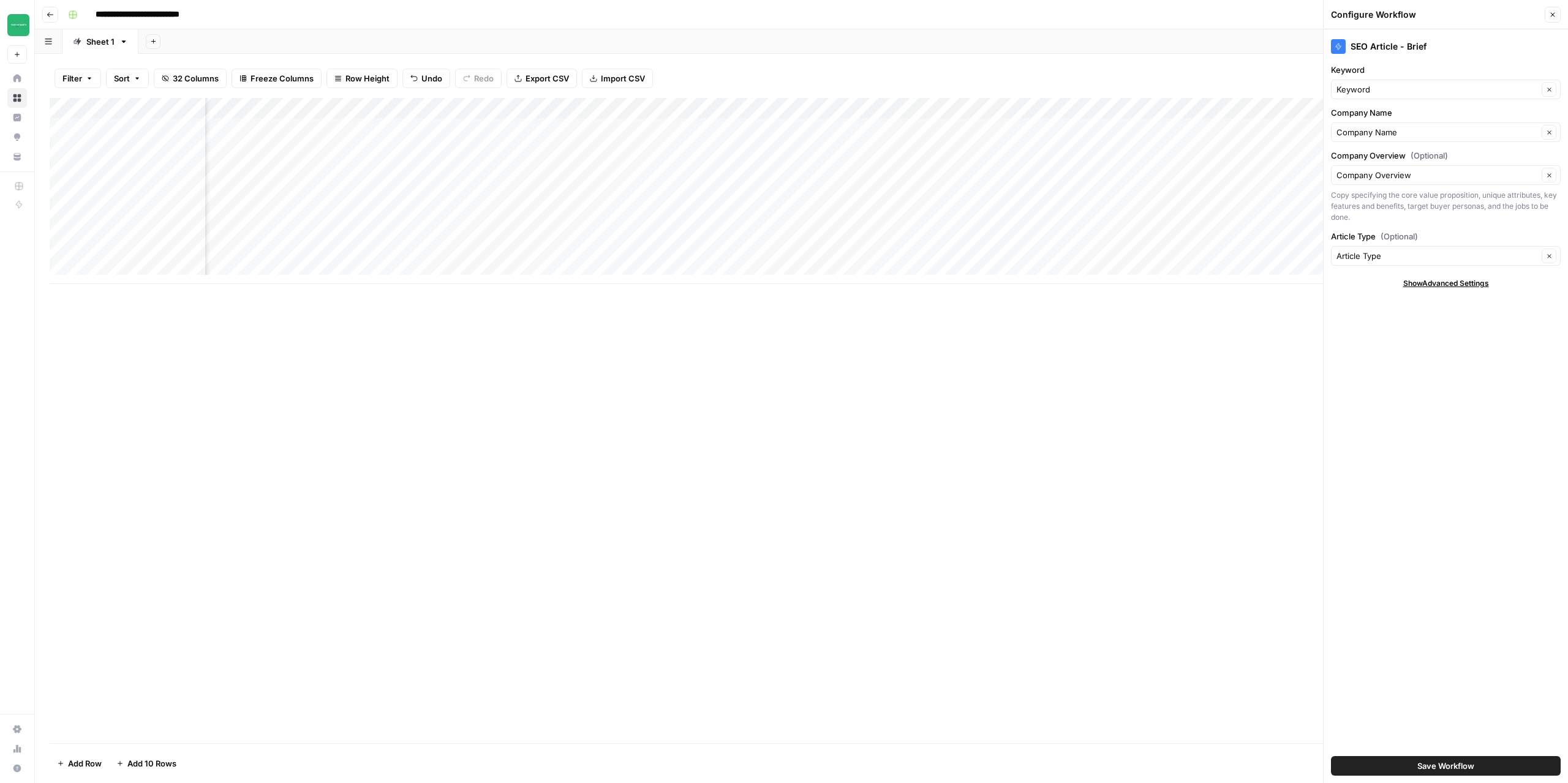
scroll to position [0, 323]
click at [1558, 17] on button "Close" at bounding box center [1553, 15] width 15 height 15
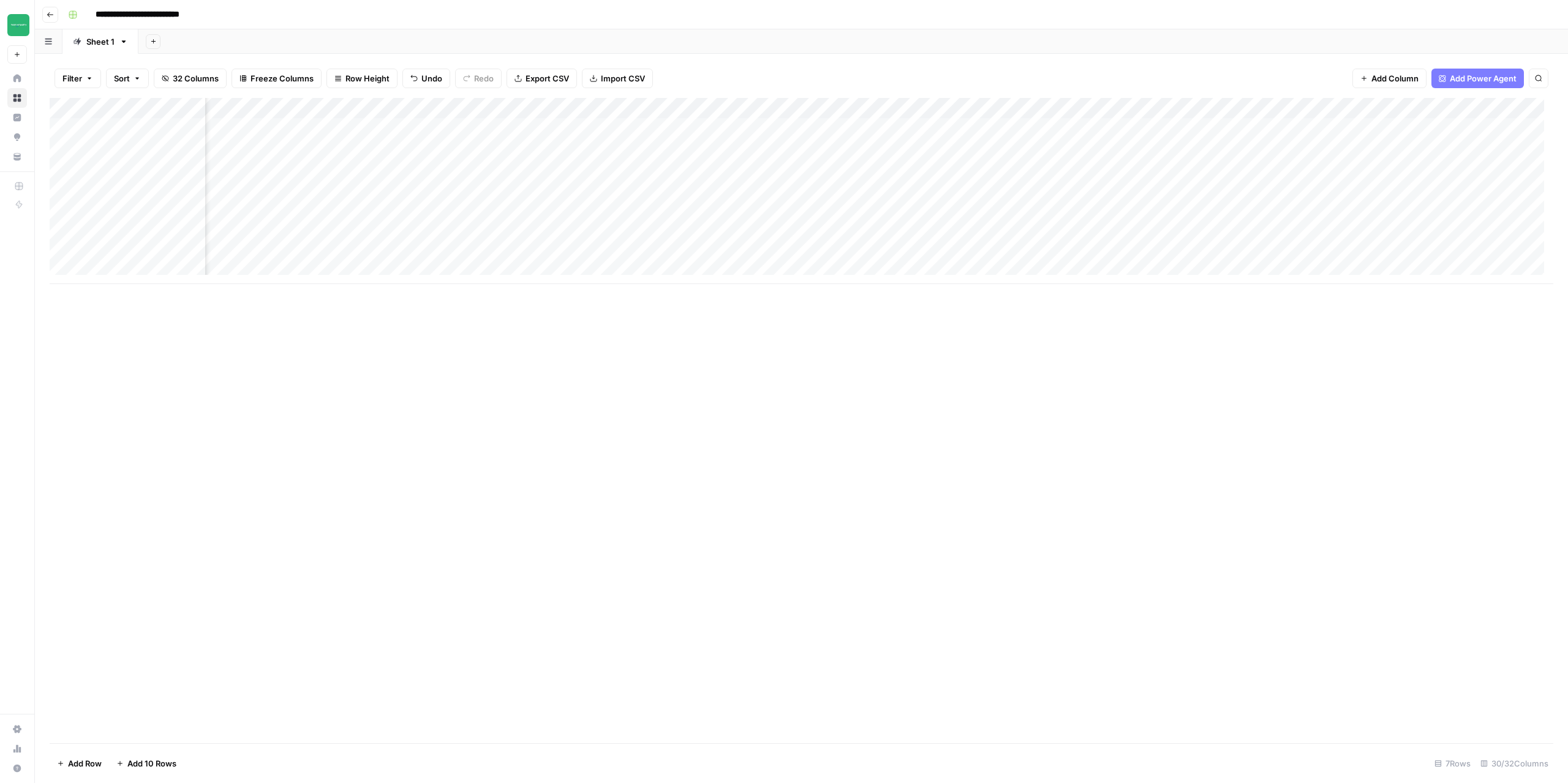
click at [669, 153] on div "Add Column" at bounding box center [800, 191] width 1503 height 186
click at [1034, 112] on div "Add Column" at bounding box center [800, 191] width 1503 height 186
click at [986, 226] on span "Edit Workflow" at bounding box center [1009, 228] width 107 height 13
click at [998, 151] on div "Add Column" at bounding box center [800, 191] width 1503 height 186
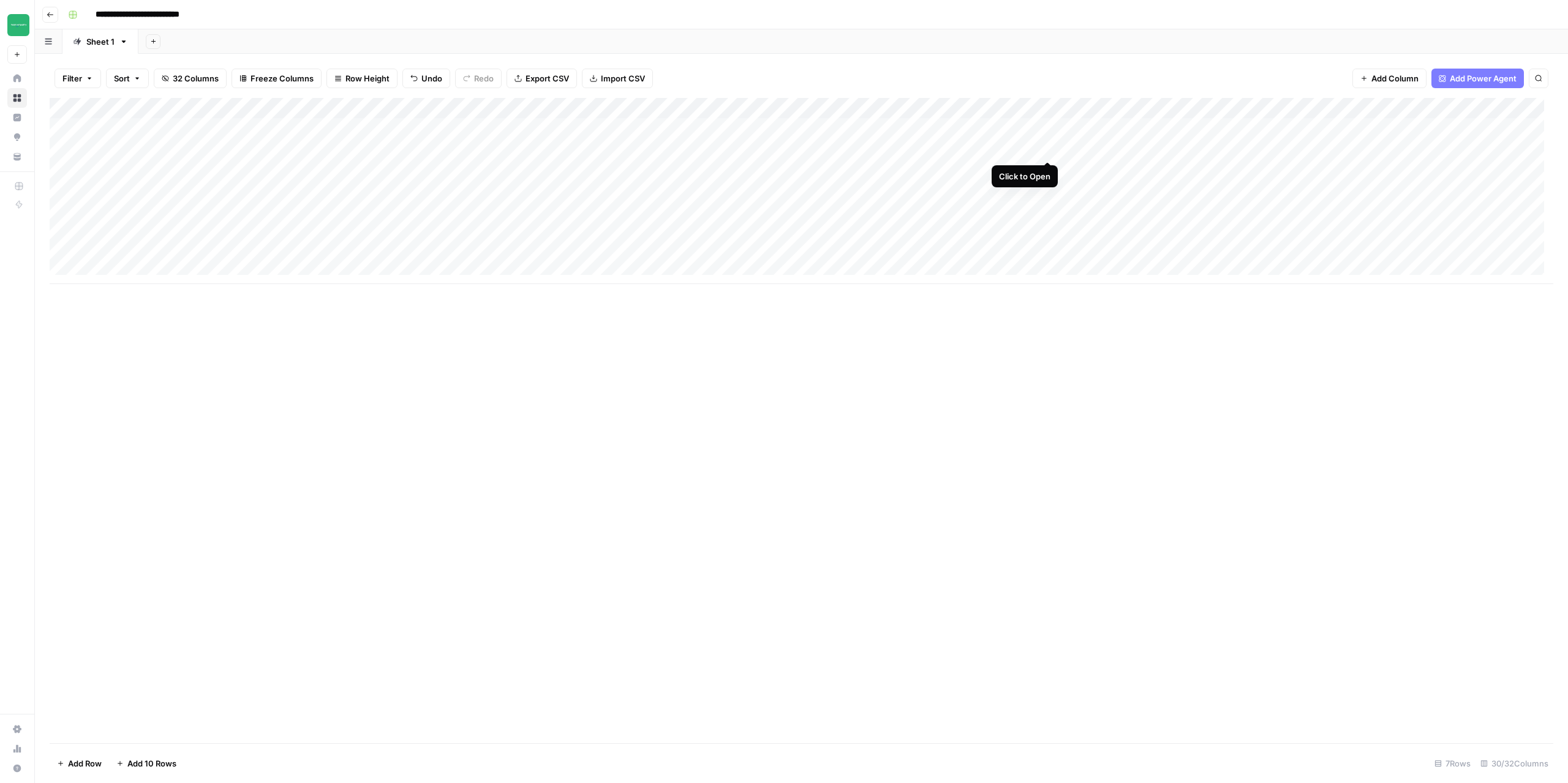
click at [1037, 149] on div "Add Column" at bounding box center [800, 191] width 1503 height 186
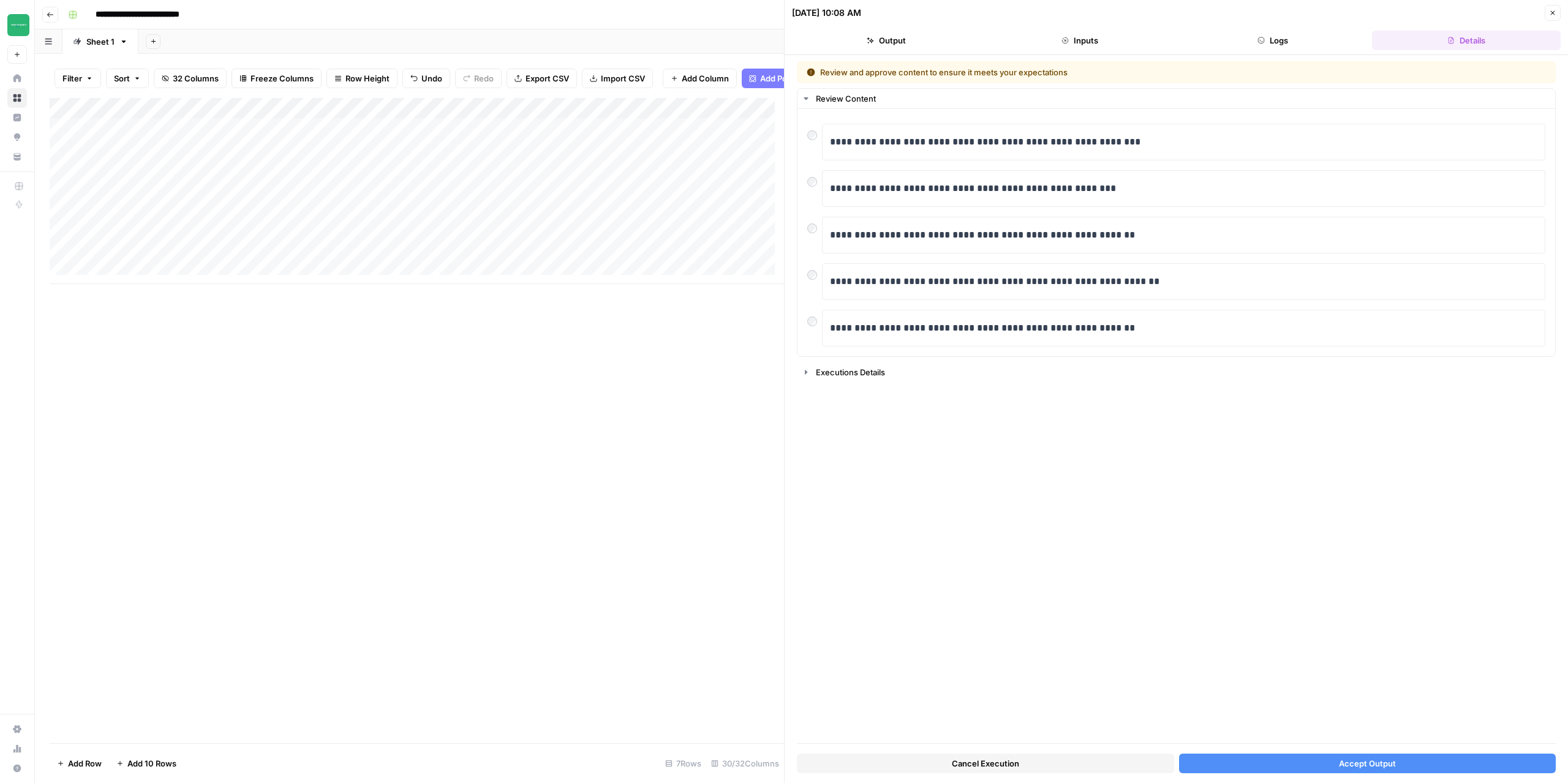
click at [1342, 765] on span "Accept Output" at bounding box center [1367, 764] width 57 height 13
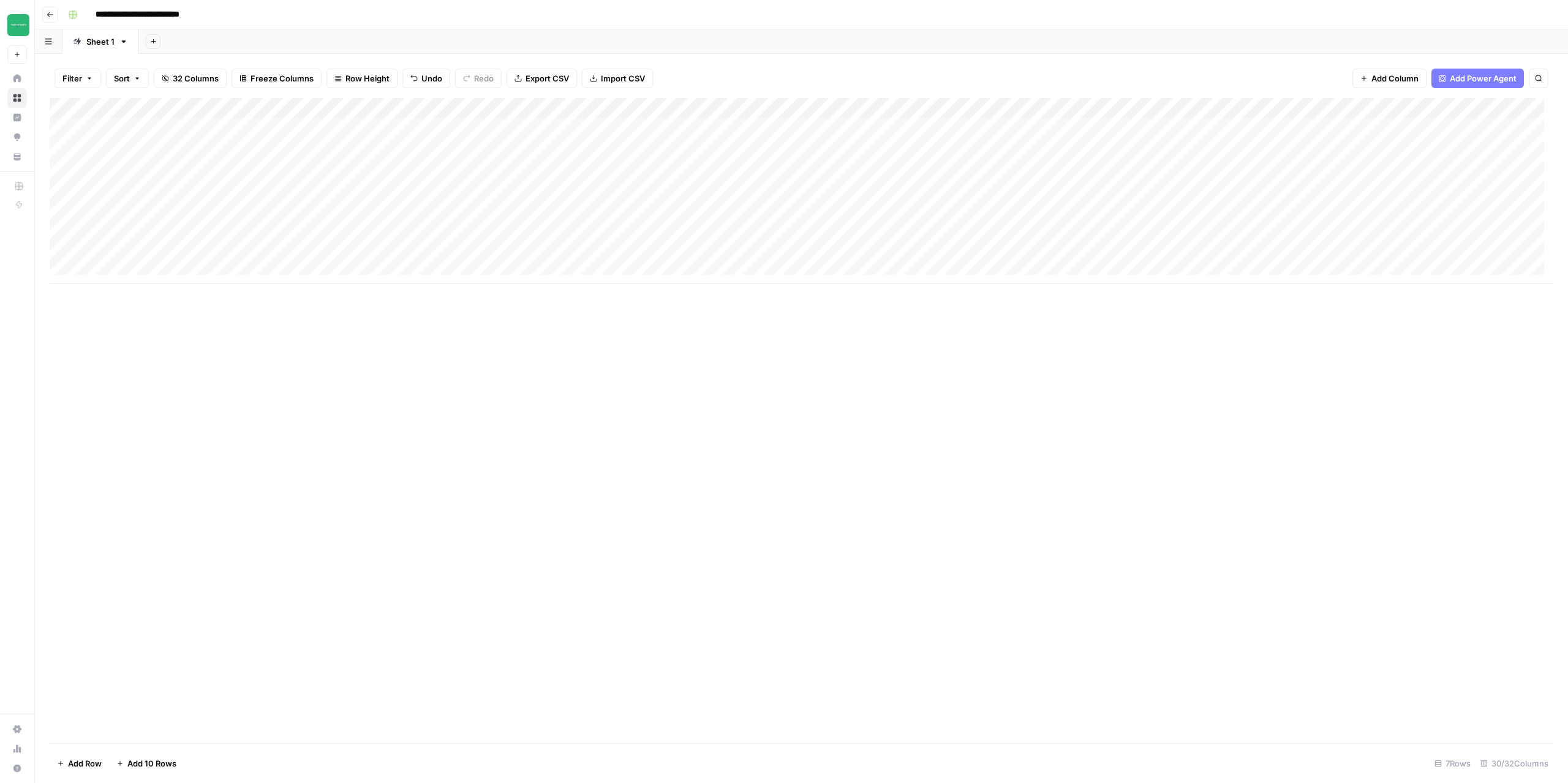
click at [50, 13] on icon "button" at bounding box center [50, 15] width 8 height 8
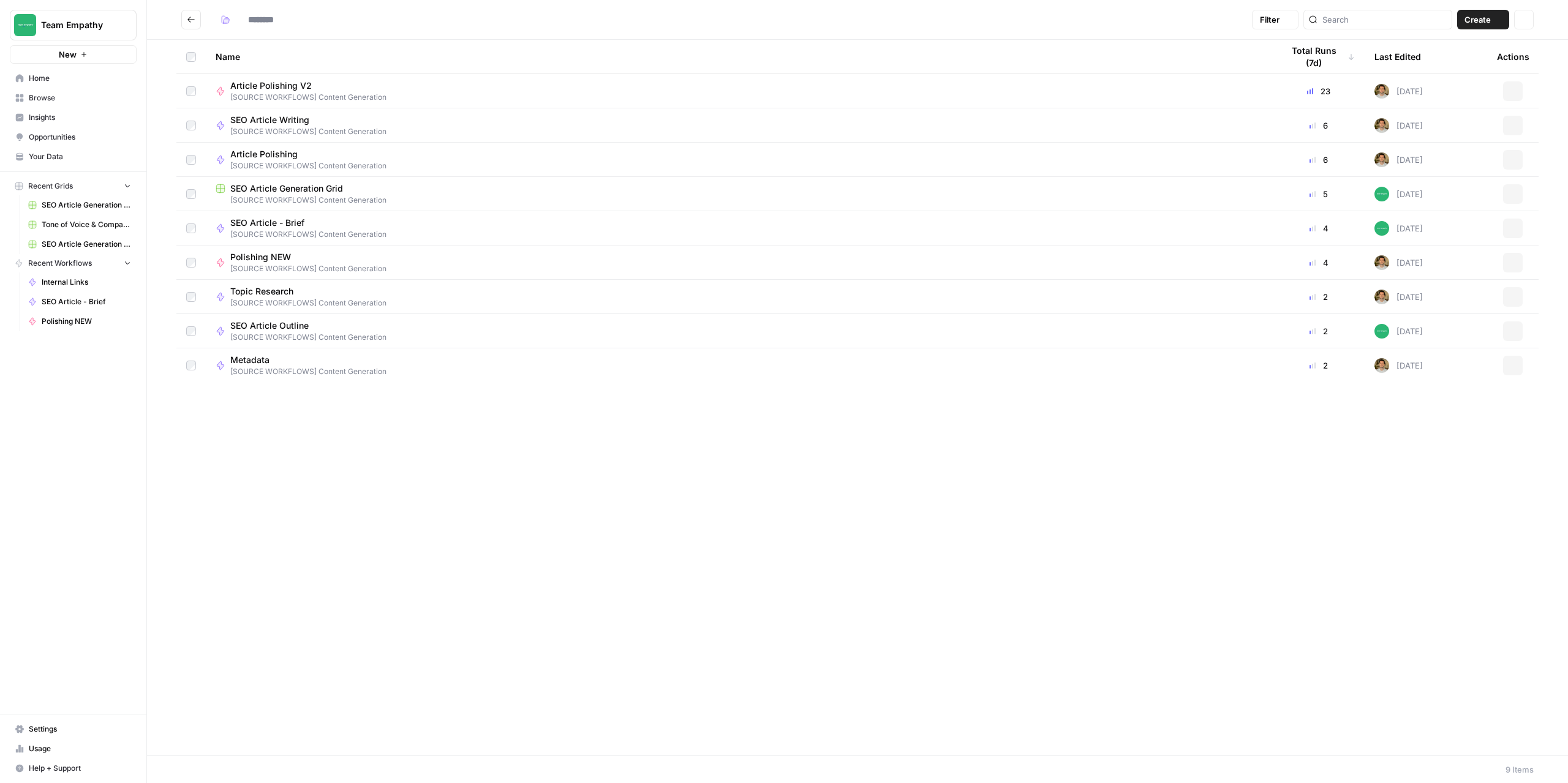
type input "**********"
click at [188, 27] on button "Go back" at bounding box center [191, 19] width 19 height 19
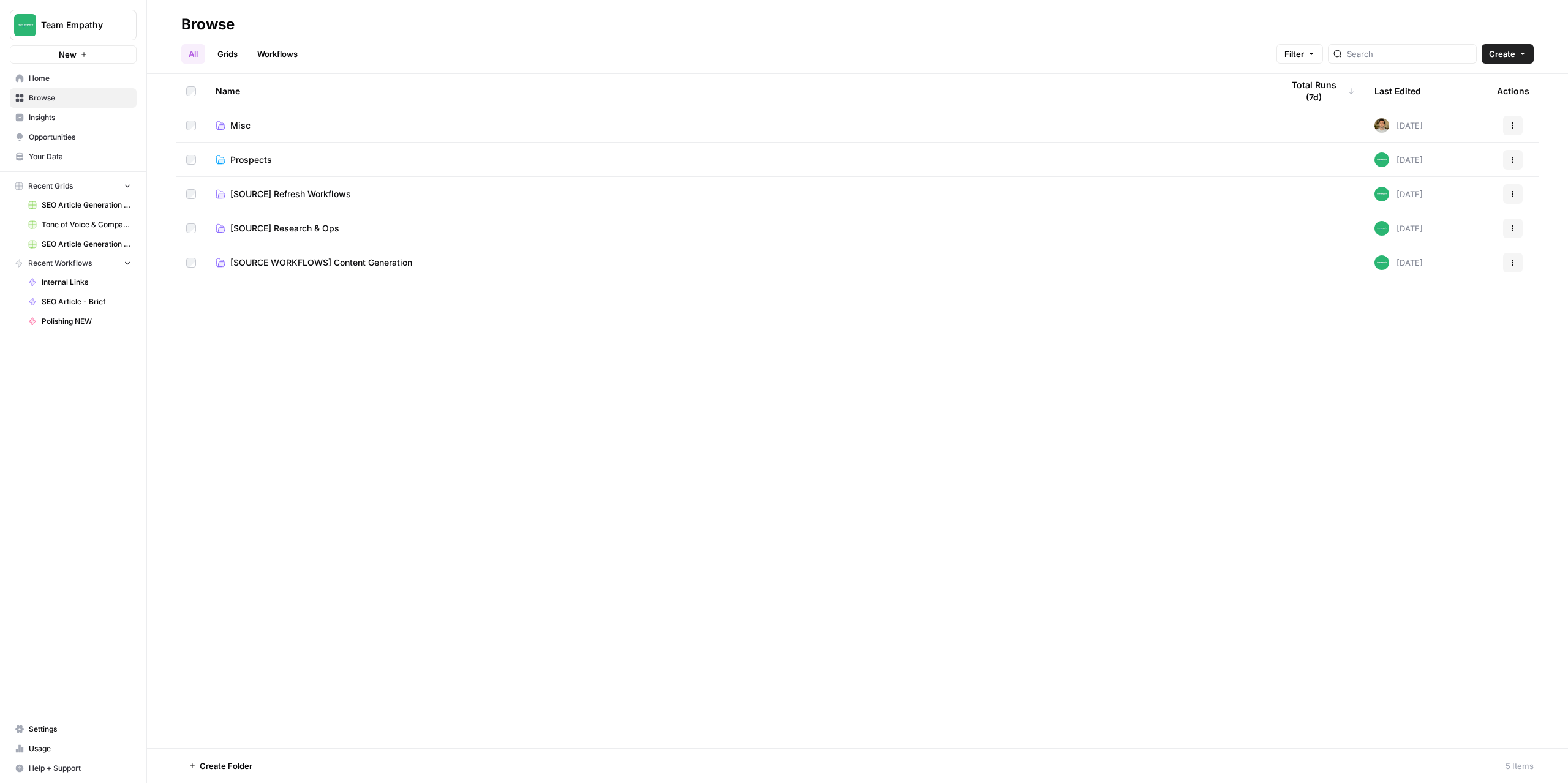
click at [317, 232] on span "[SOURCE] Research & Ops" at bounding box center [285, 228] width 109 height 13
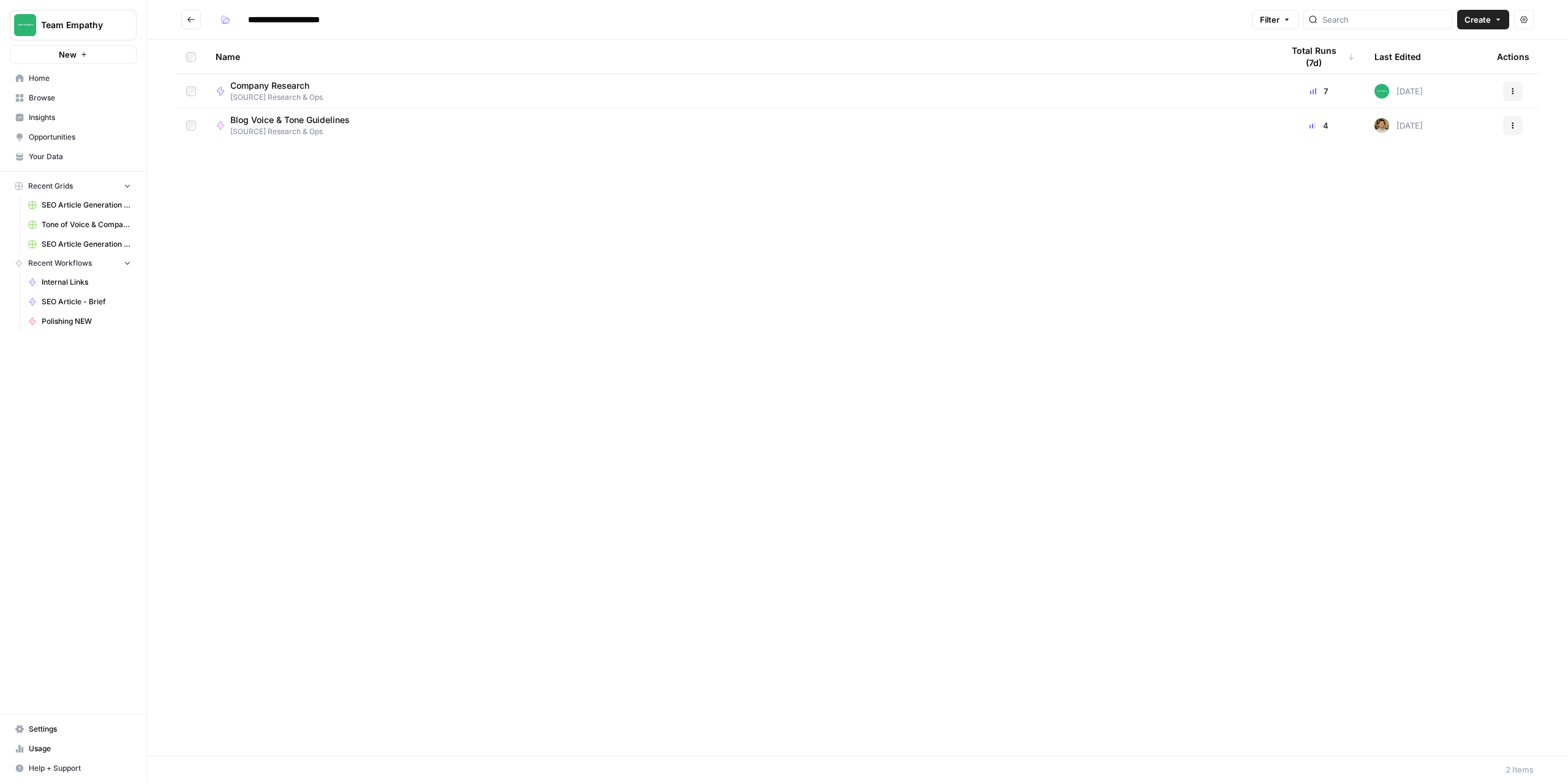
click at [190, 18] on icon "Go back" at bounding box center [191, 19] width 9 height 9
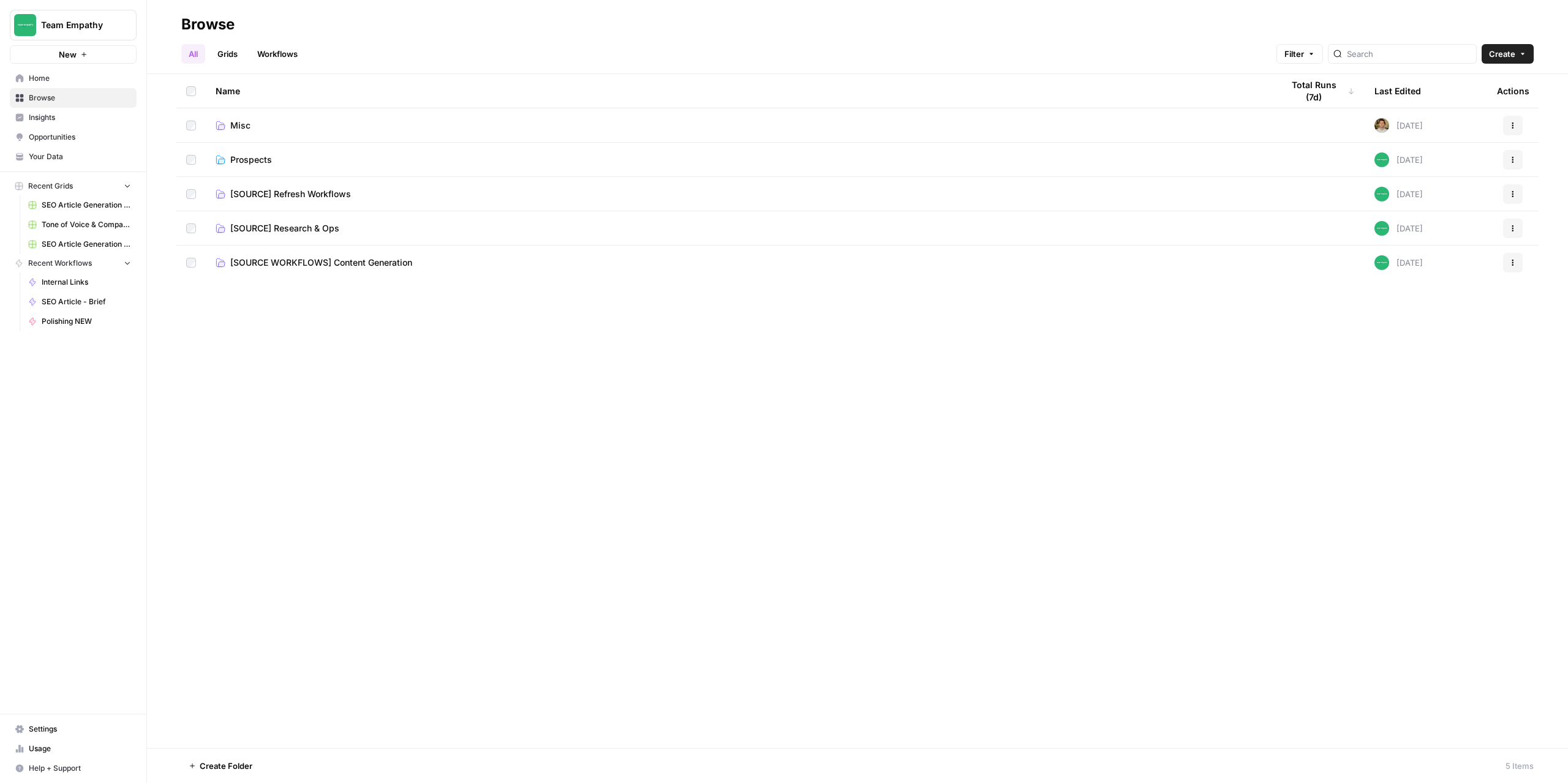
click at [359, 264] on span "[SOURCE WORKFLOWS] Content Generation" at bounding box center [321, 262] width 182 height 13
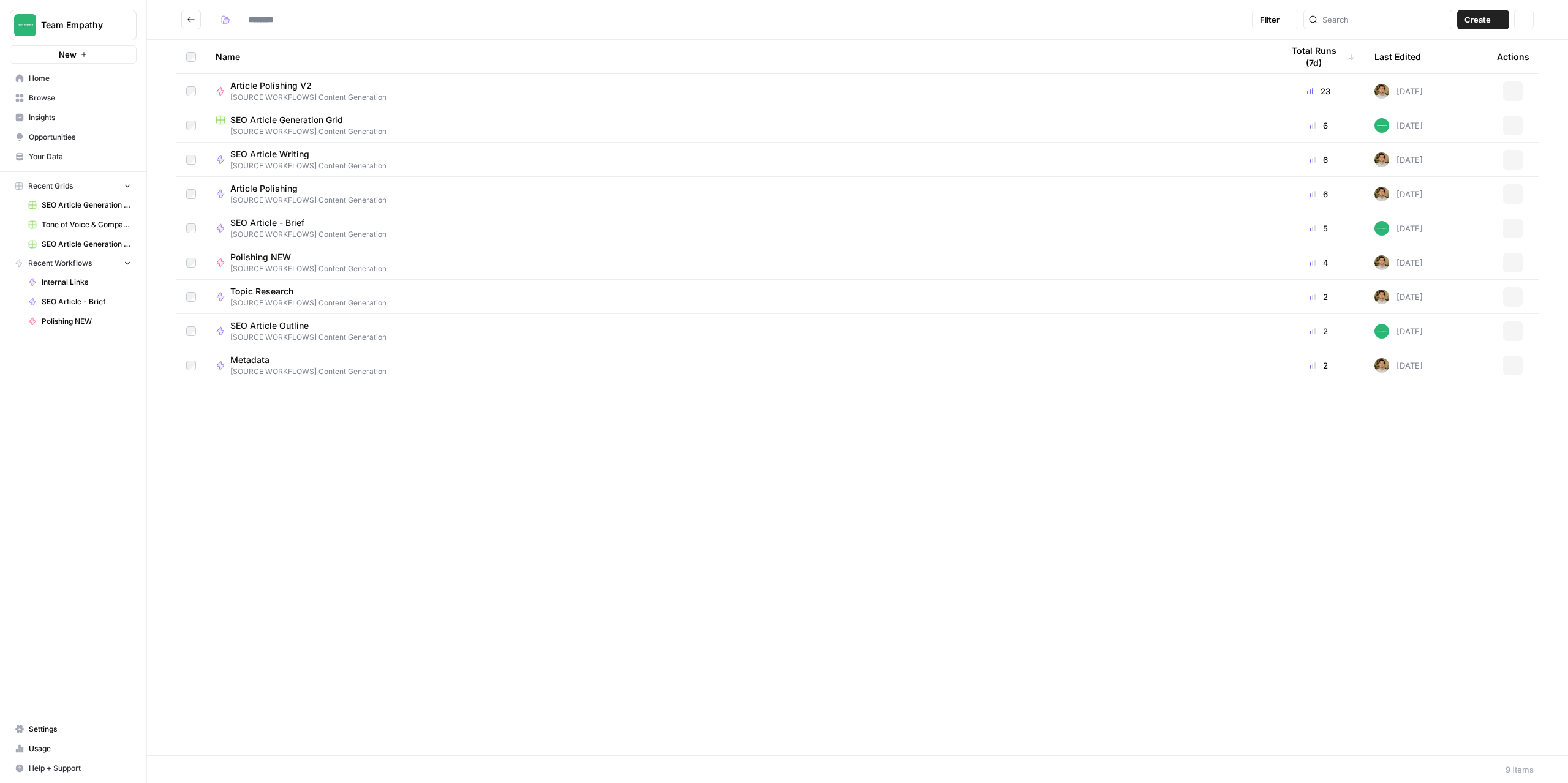
type input "**********"
click at [193, 23] on icon "Go back" at bounding box center [191, 19] width 9 height 9
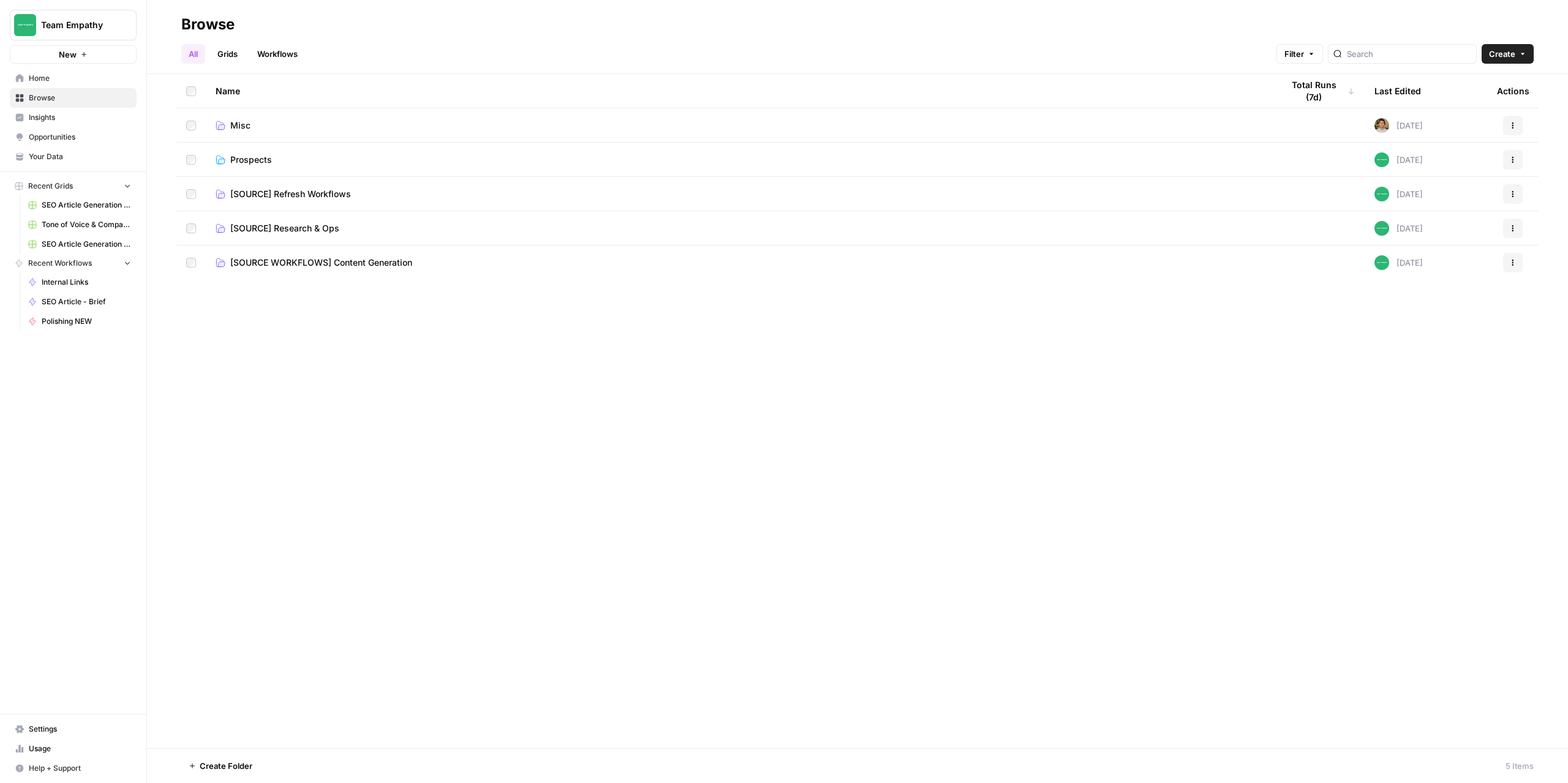
click at [278, 49] on link "Workflows" at bounding box center [277, 54] width 55 height 19
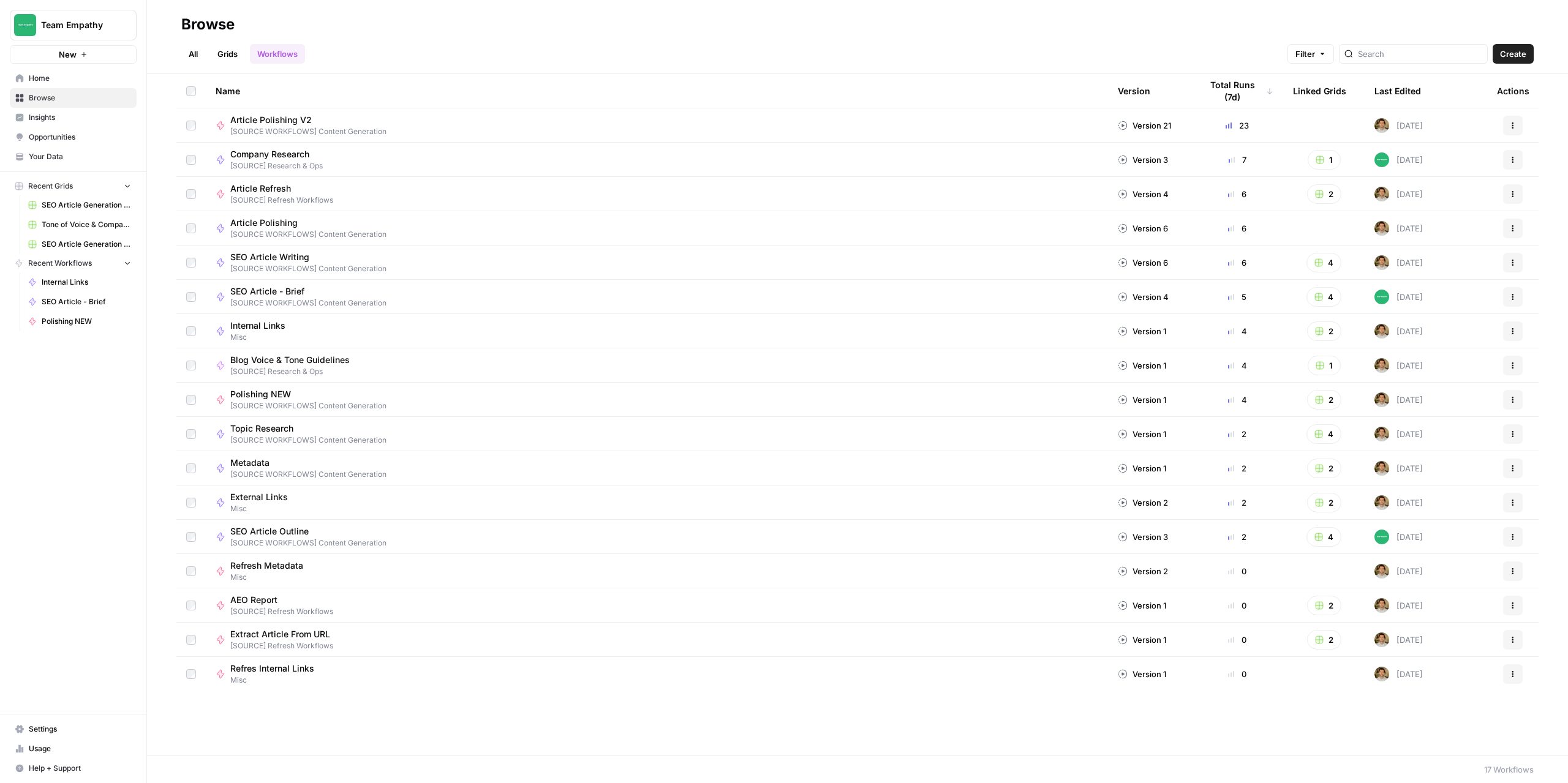
click at [195, 54] on link "All" at bounding box center [193, 54] width 24 height 19
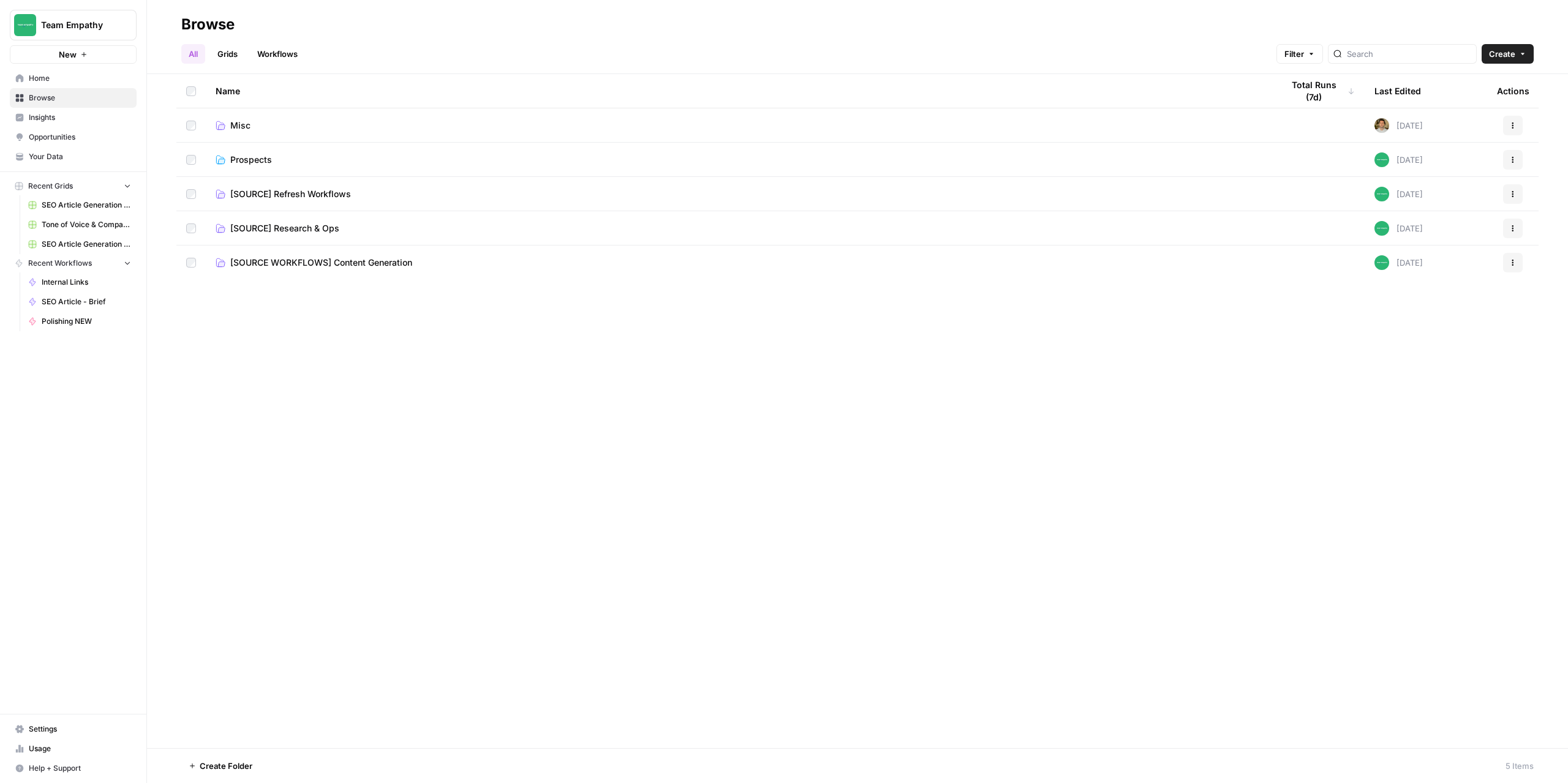
click at [54, 99] on span "Browse" at bounding box center [80, 98] width 103 height 11
click at [244, 162] on span "Prospects" at bounding box center [251, 160] width 42 height 13
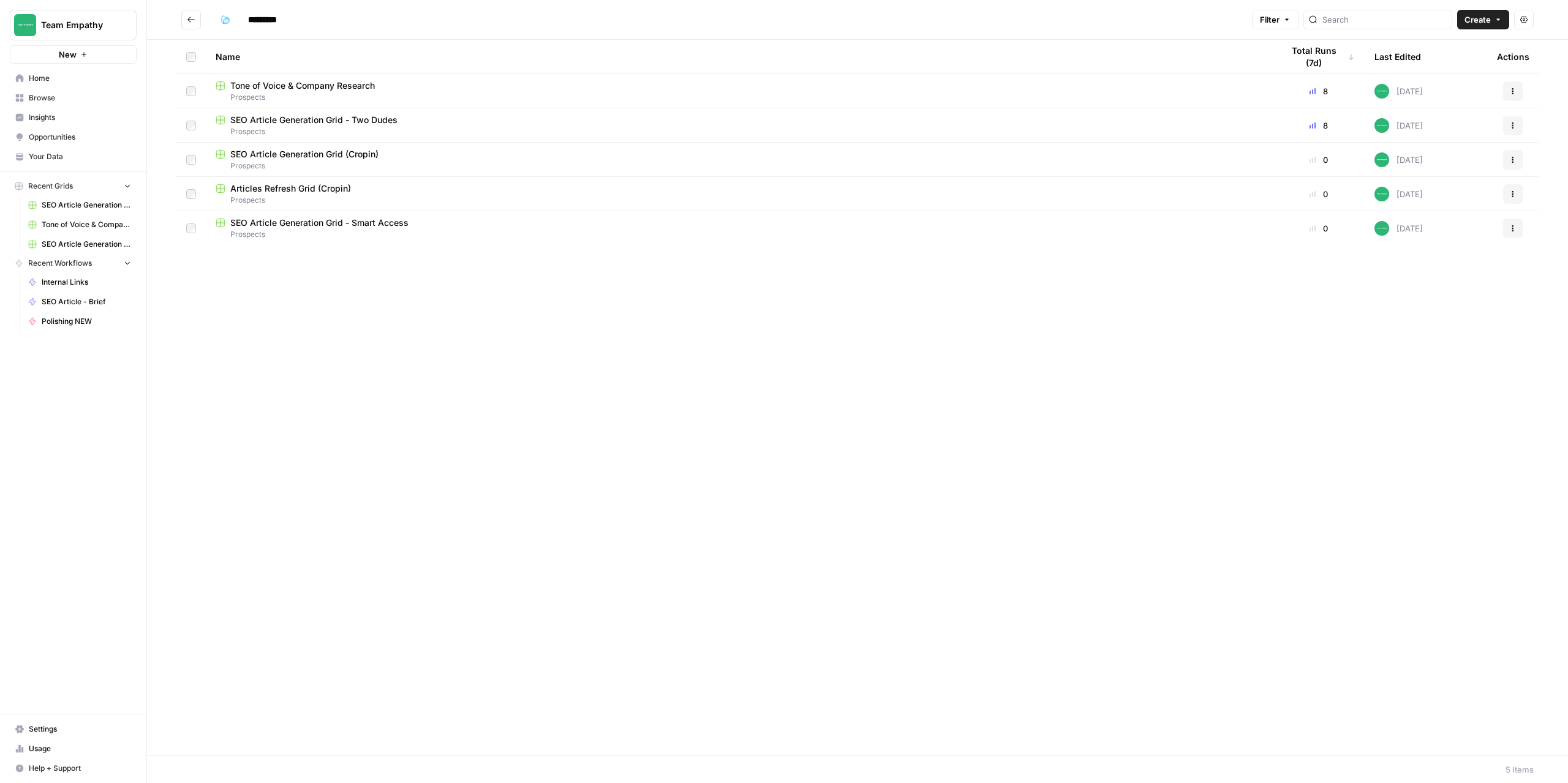
click at [197, 26] on button "Go back" at bounding box center [191, 19] width 19 height 19
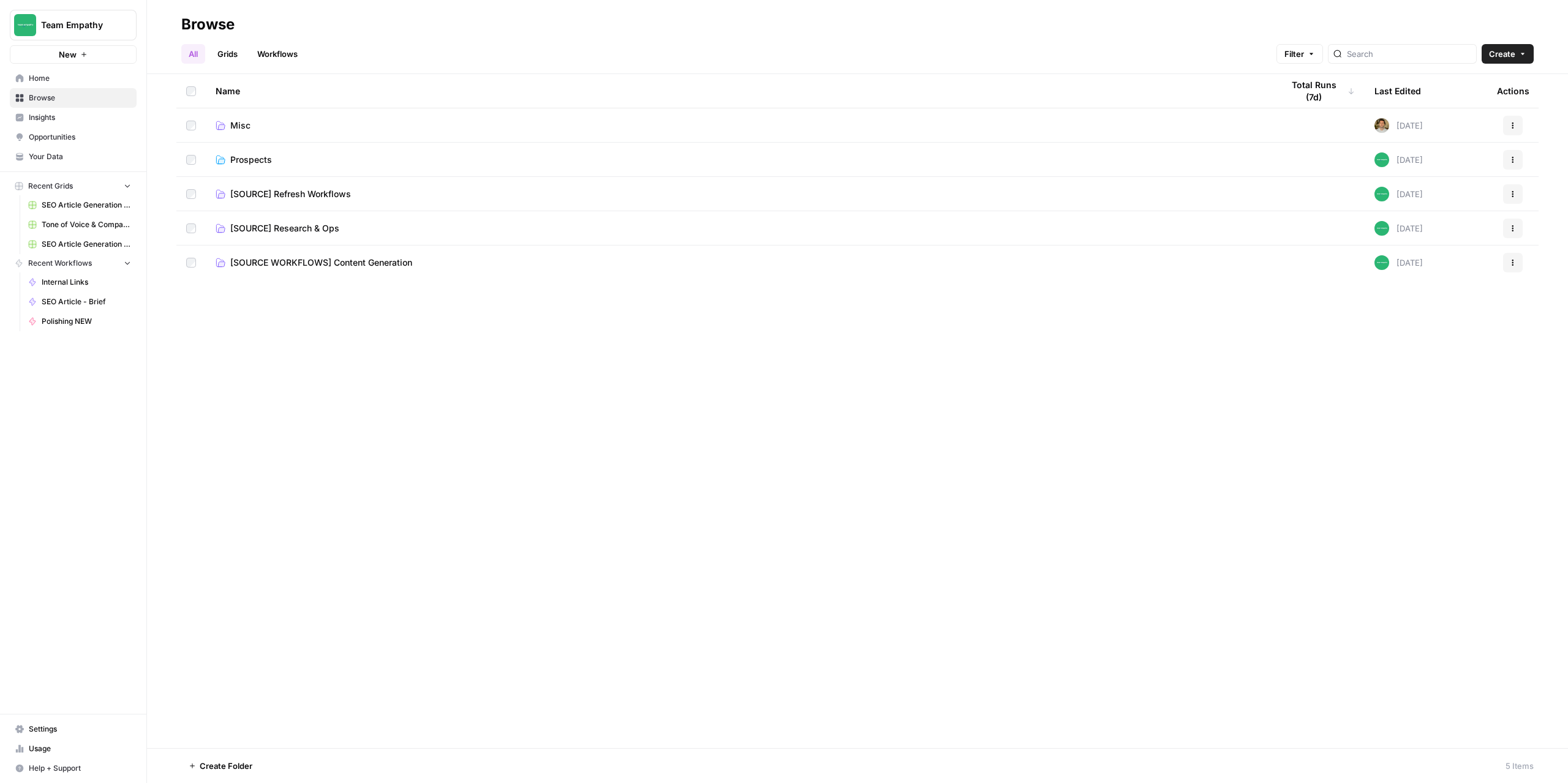
click at [296, 261] on span "[SOURCE WORKFLOWS] Content Generation" at bounding box center [321, 262] width 182 height 13
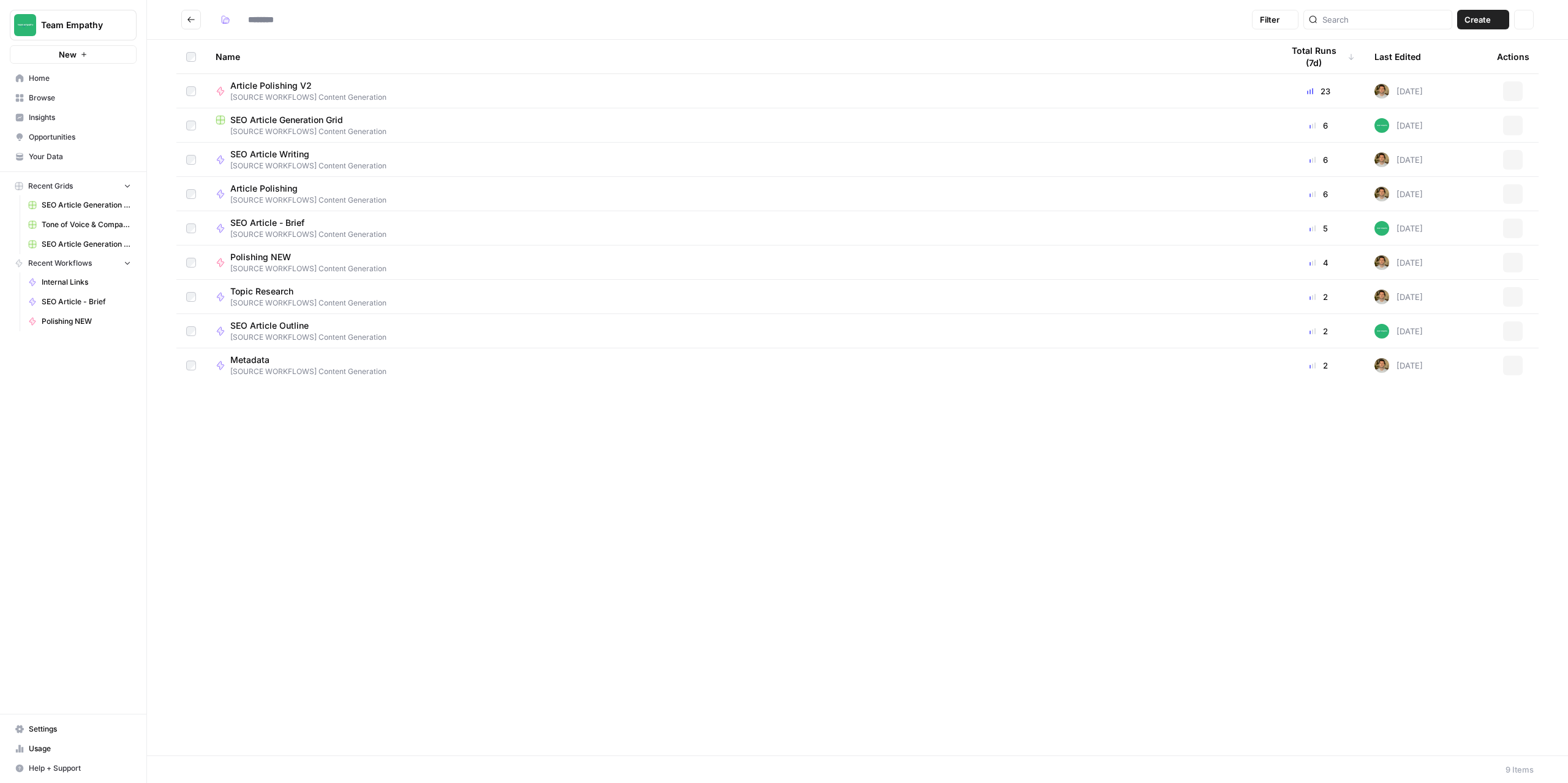
type input "**********"
click at [266, 124] on span "SEO Article Generation Grid" at bounding box center [286, 120] width 112 height 13
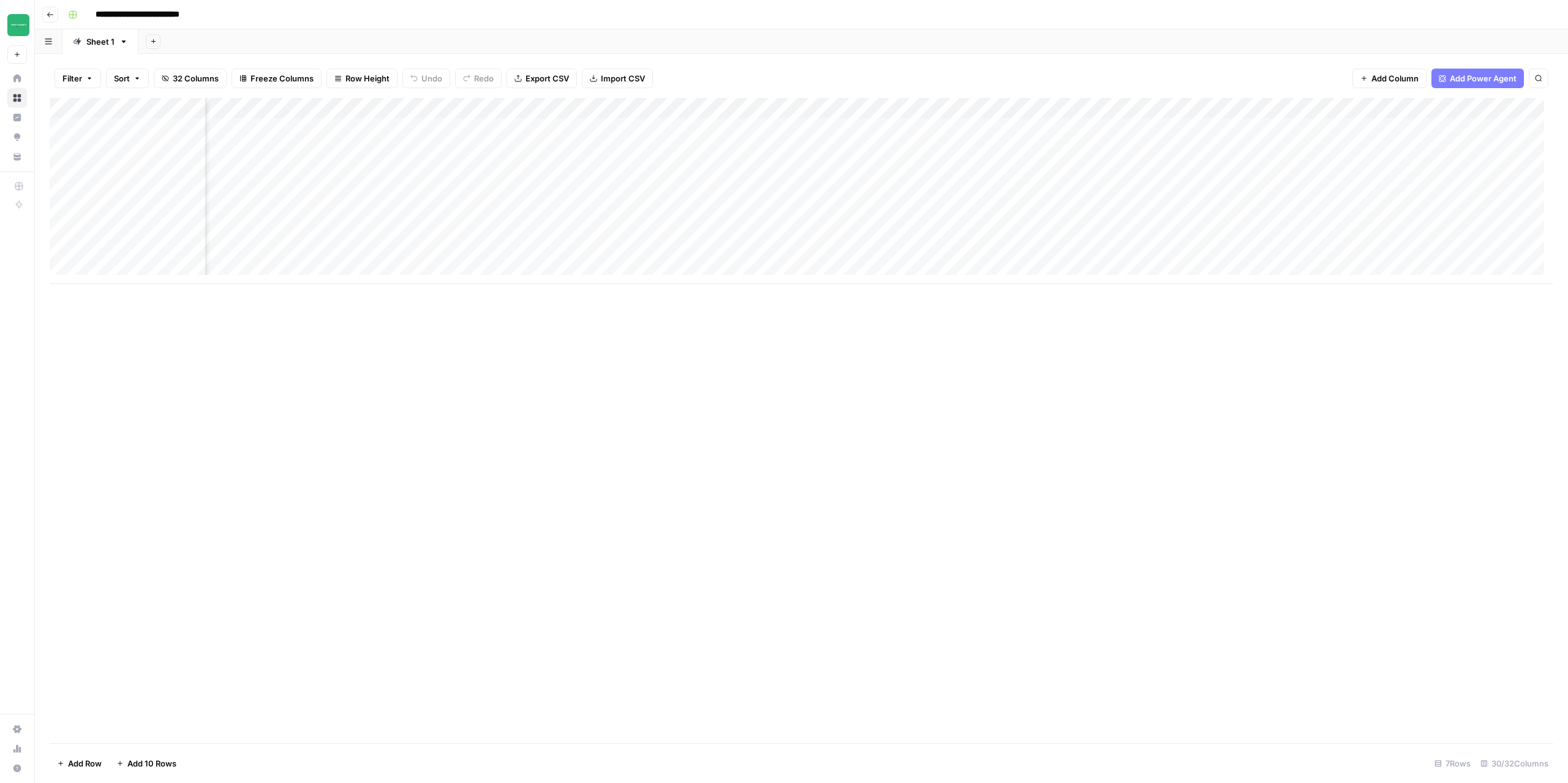
scroll to position [0, 469]
click at [793, 149] on div "Add Column" at bounding box center [800, 191] width 1503 height 186
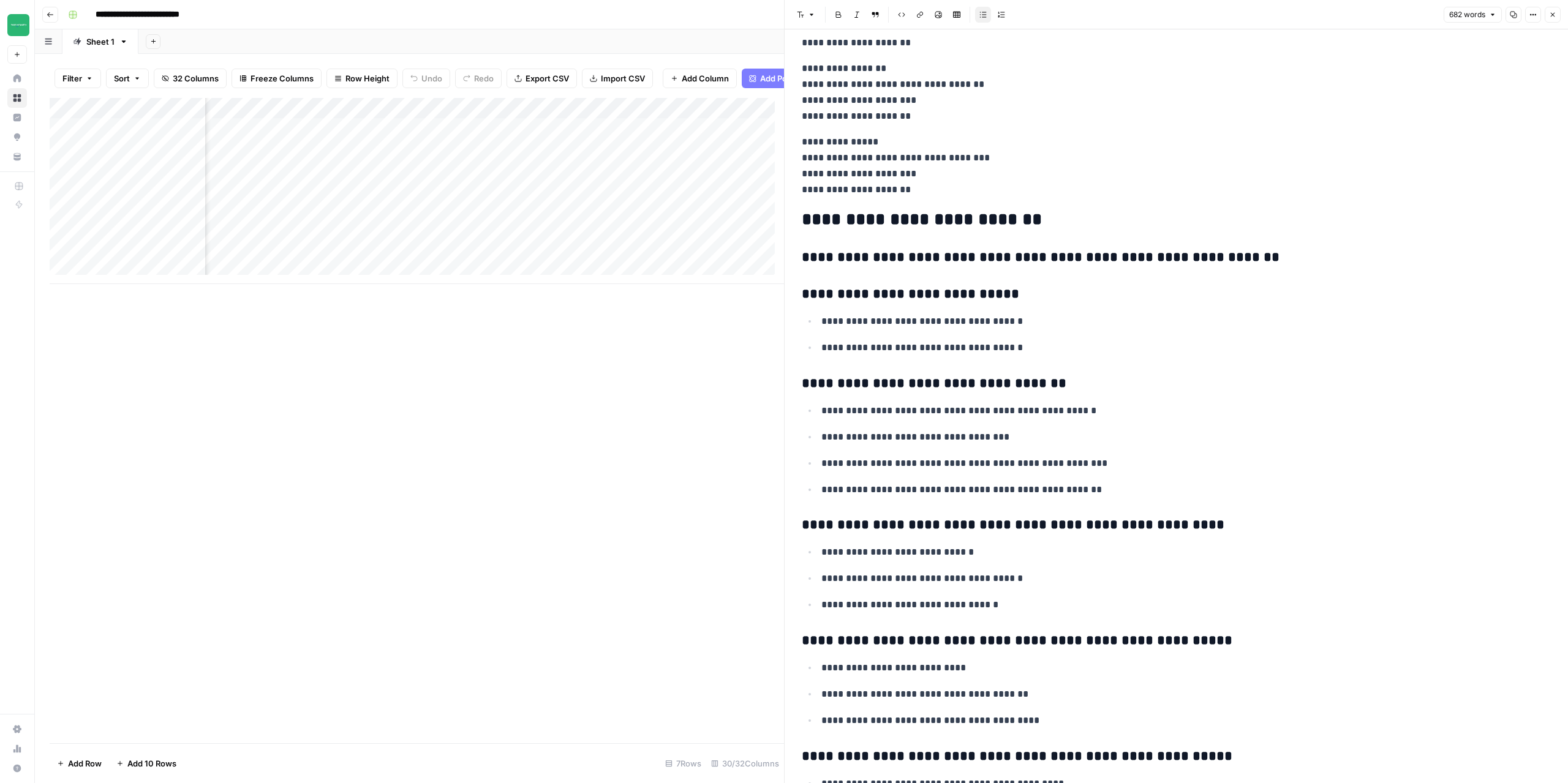
scroll to position [1796, 0]
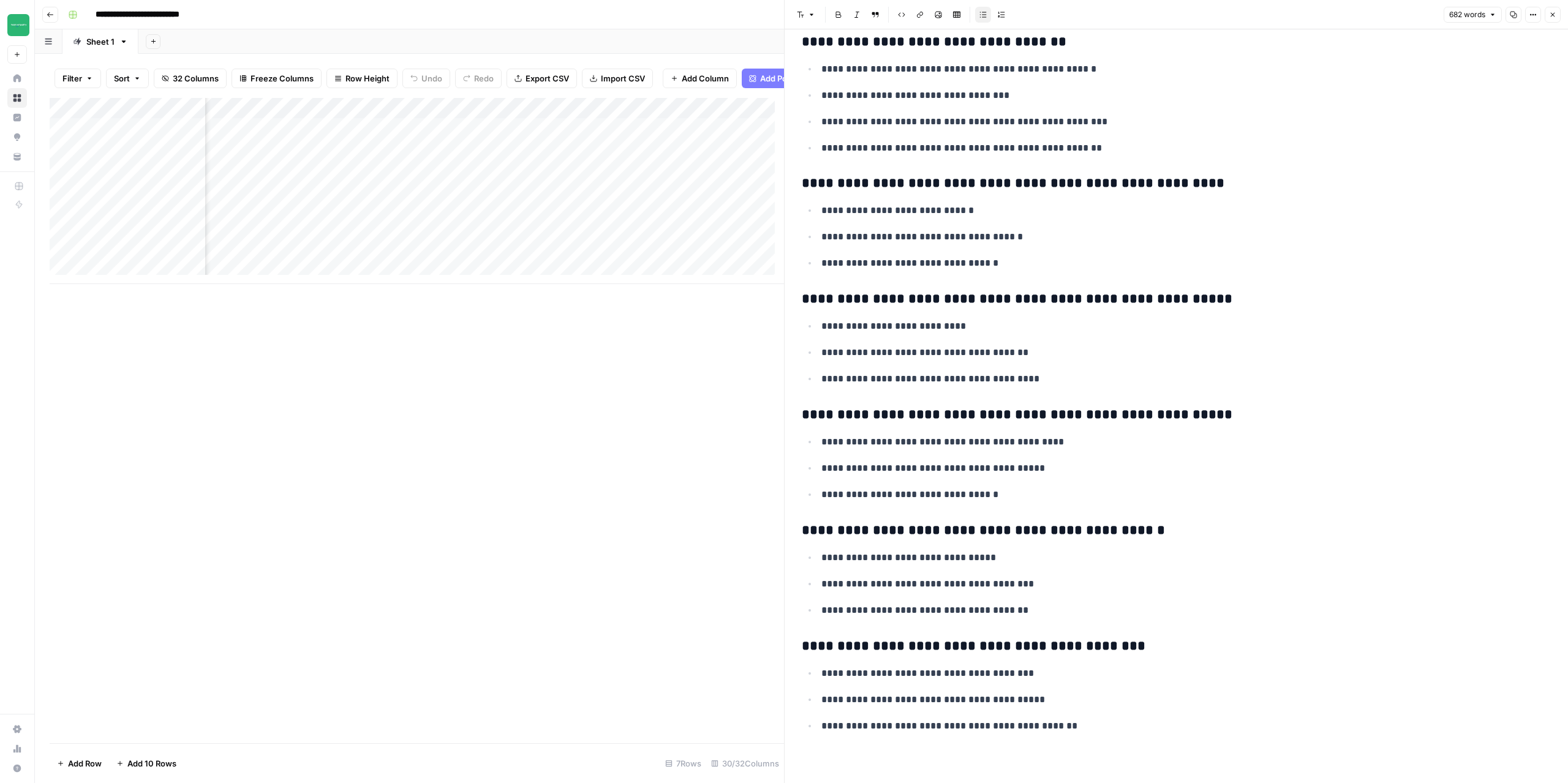
click at [1553, 13] on icon "button" at bounding box center [1553, 15] width 8 height 8
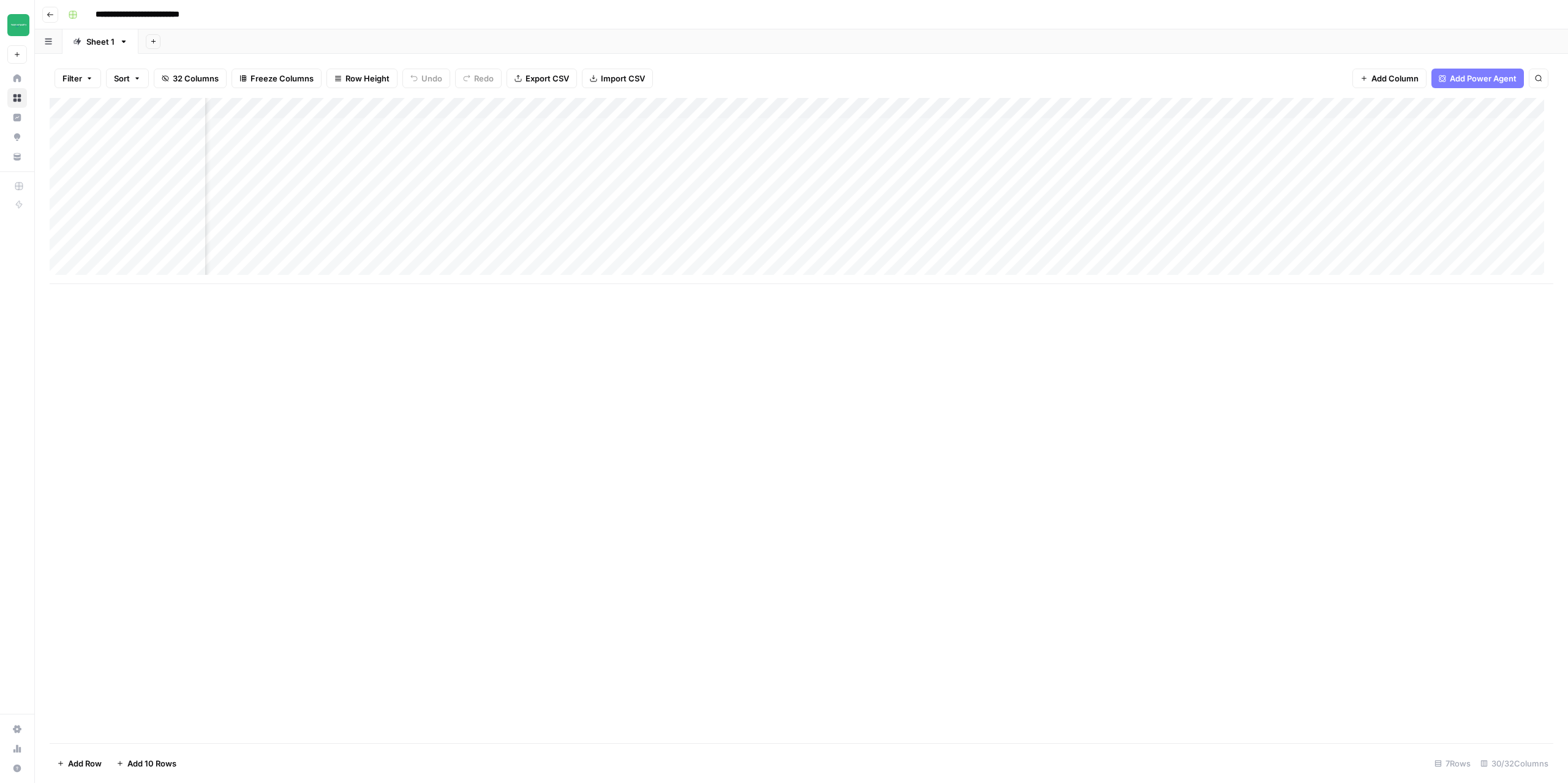
click at [866, 152] on div "Add Column" at bounding box center [800, 191] width 1503 height 186
click at [869, 114] on div "Add Column" at bounding box center [800, 191] width 1503 height 186
click at [831, 211] on span "Configure Inputs" at bounding box center [842, 211] width 107 height 13
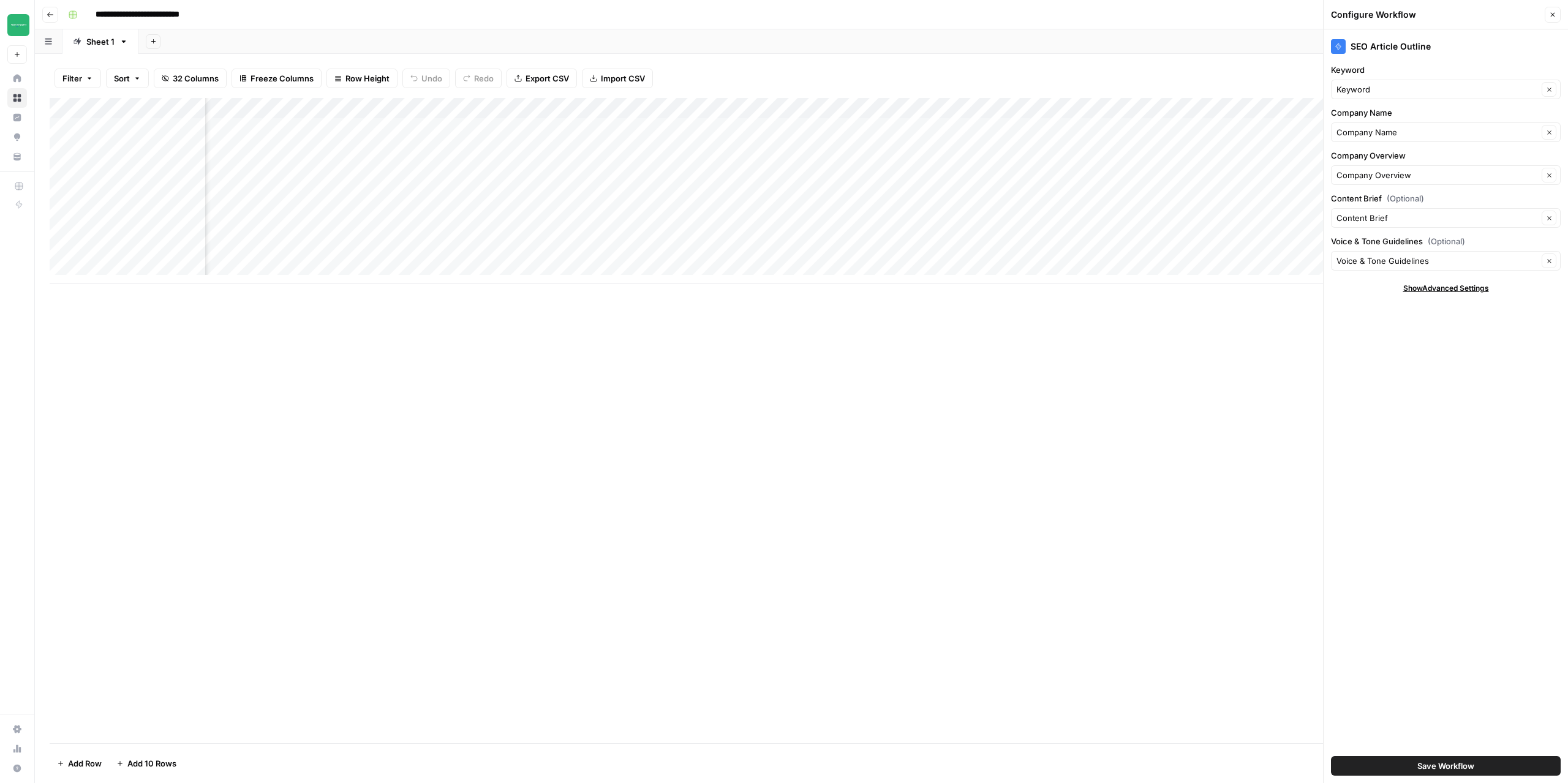
click at [1557, 21] on button "Close" at bounding box center [1553, 15] width 15 height 15
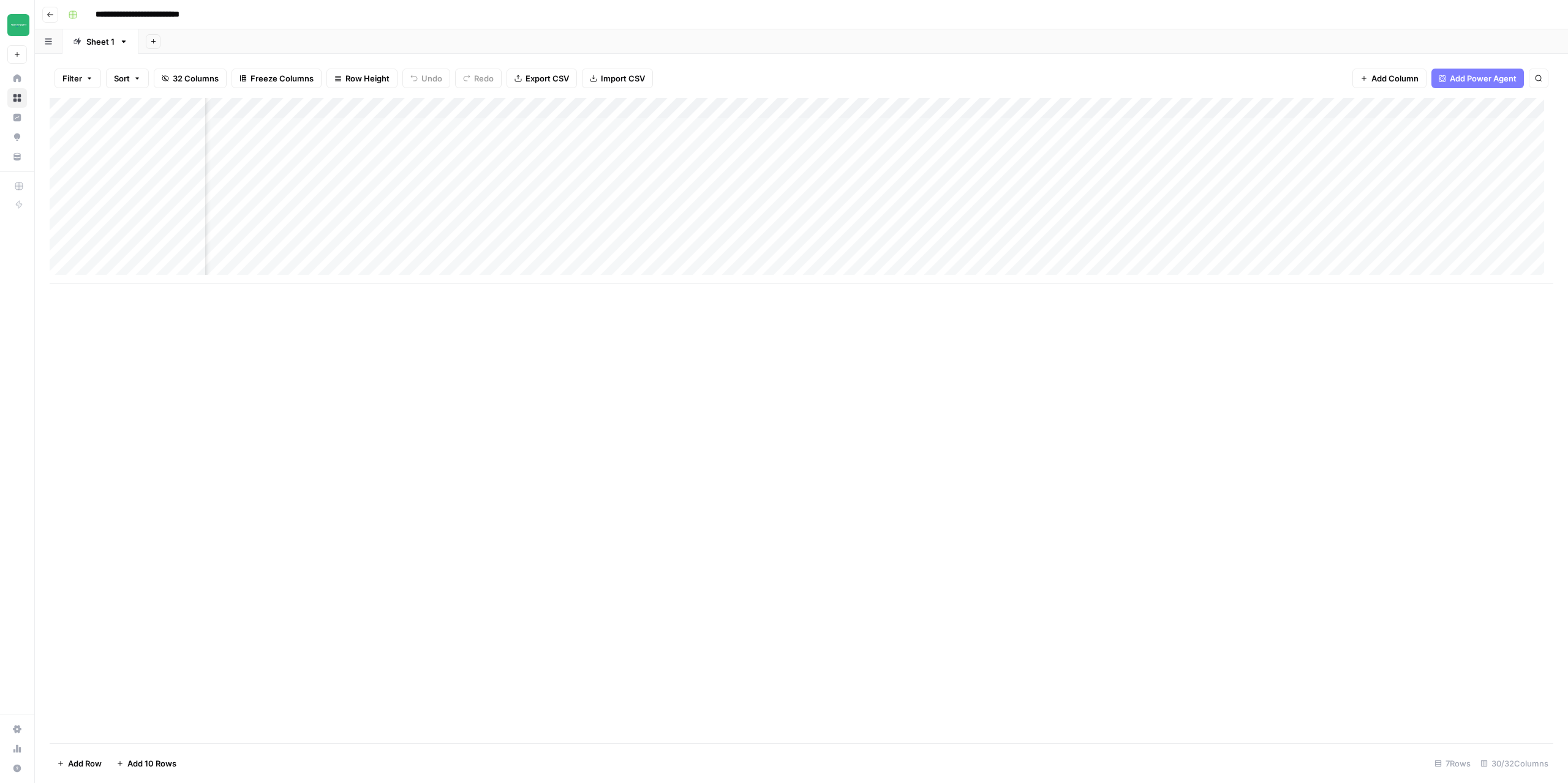
click at [829, 148] on div "Add Column" at bounding box center [800, 191] width 1503 height 186
click at [81, 149] on div "Add Column" at bounding box center [800, 191] width 1503 height 186
click at [425, 146] on div "Add Column" at bounding box center [800, 191] width 1503 height 186
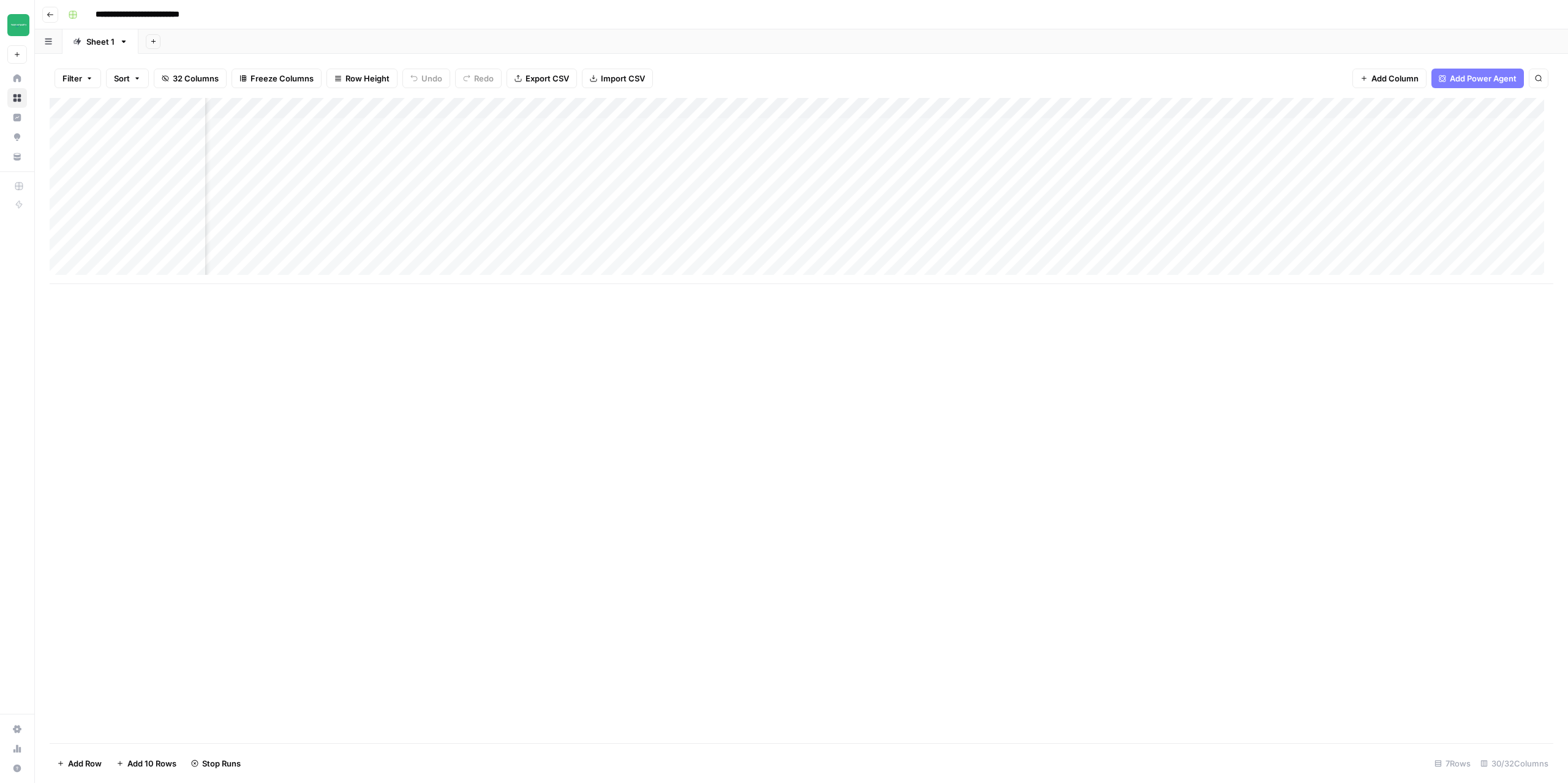
click at [495, 150] on div "Add Column" at bounding box center [800, 191] width 1503 height 186
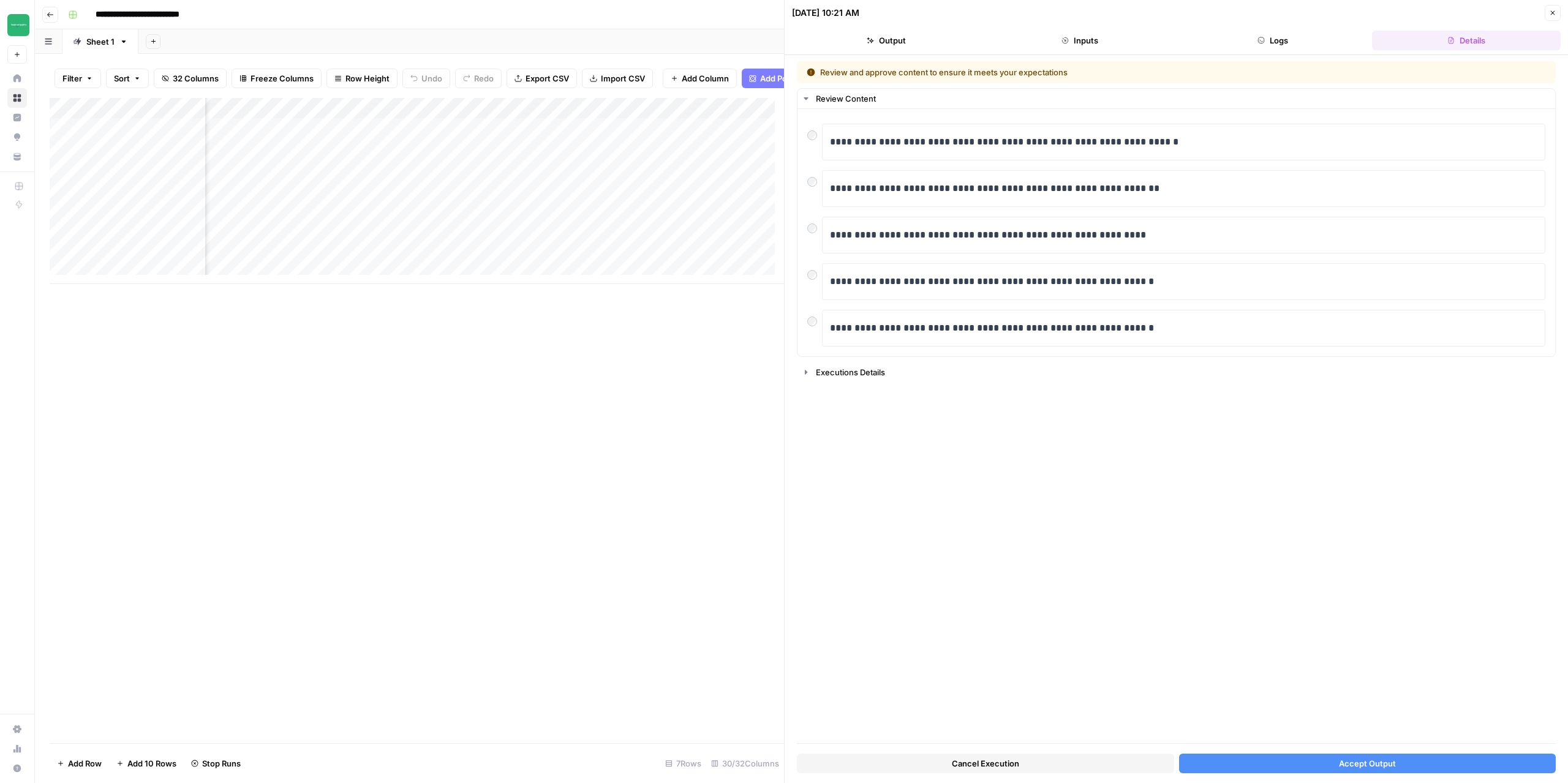
click at [1396, 769] on button "Accept Output" at bounding box center [1368, 764] width 377 height 19
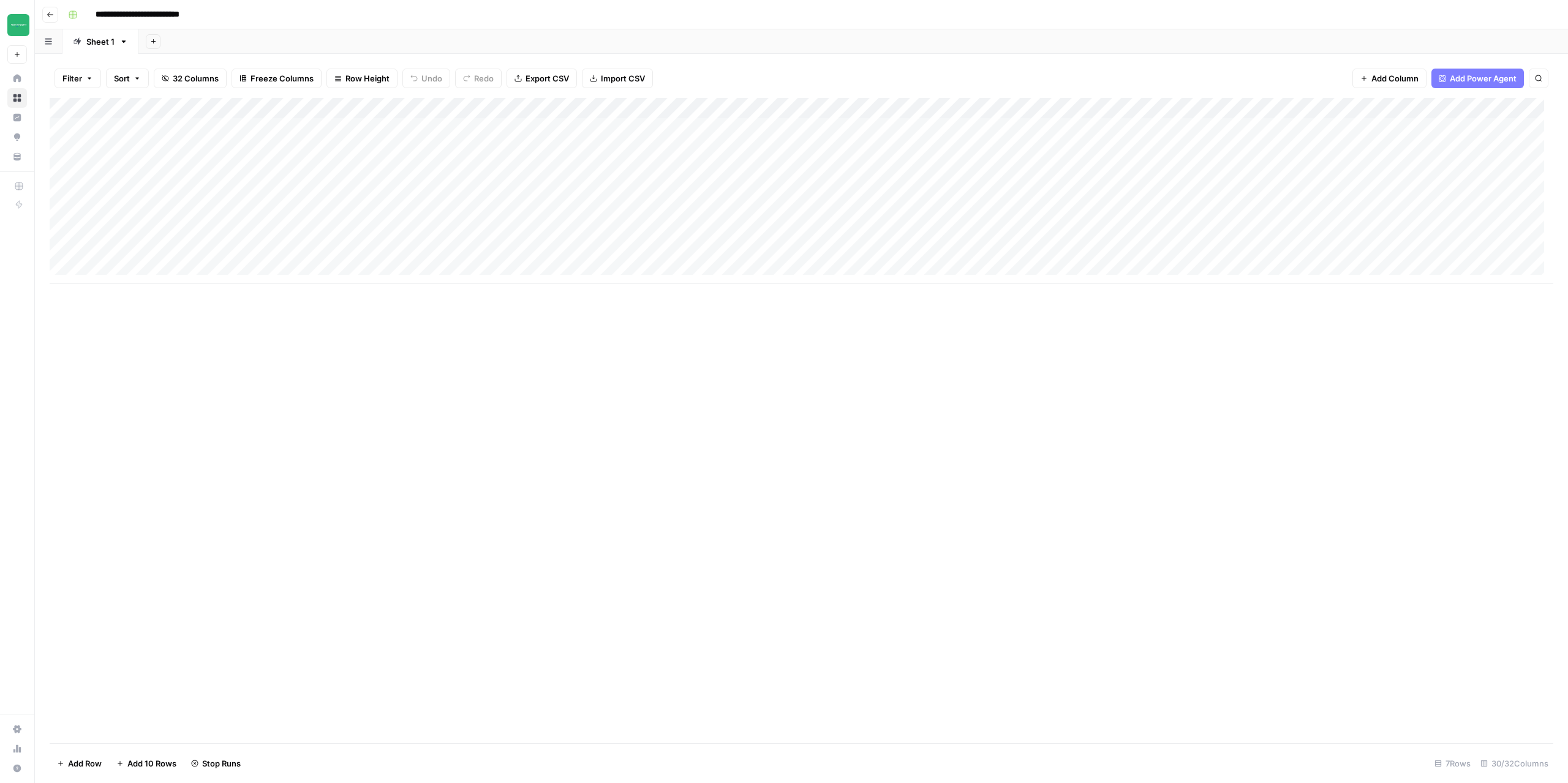
click at [47, 17] on icon "button" at bounding box center [50, 15] width 8 height 8
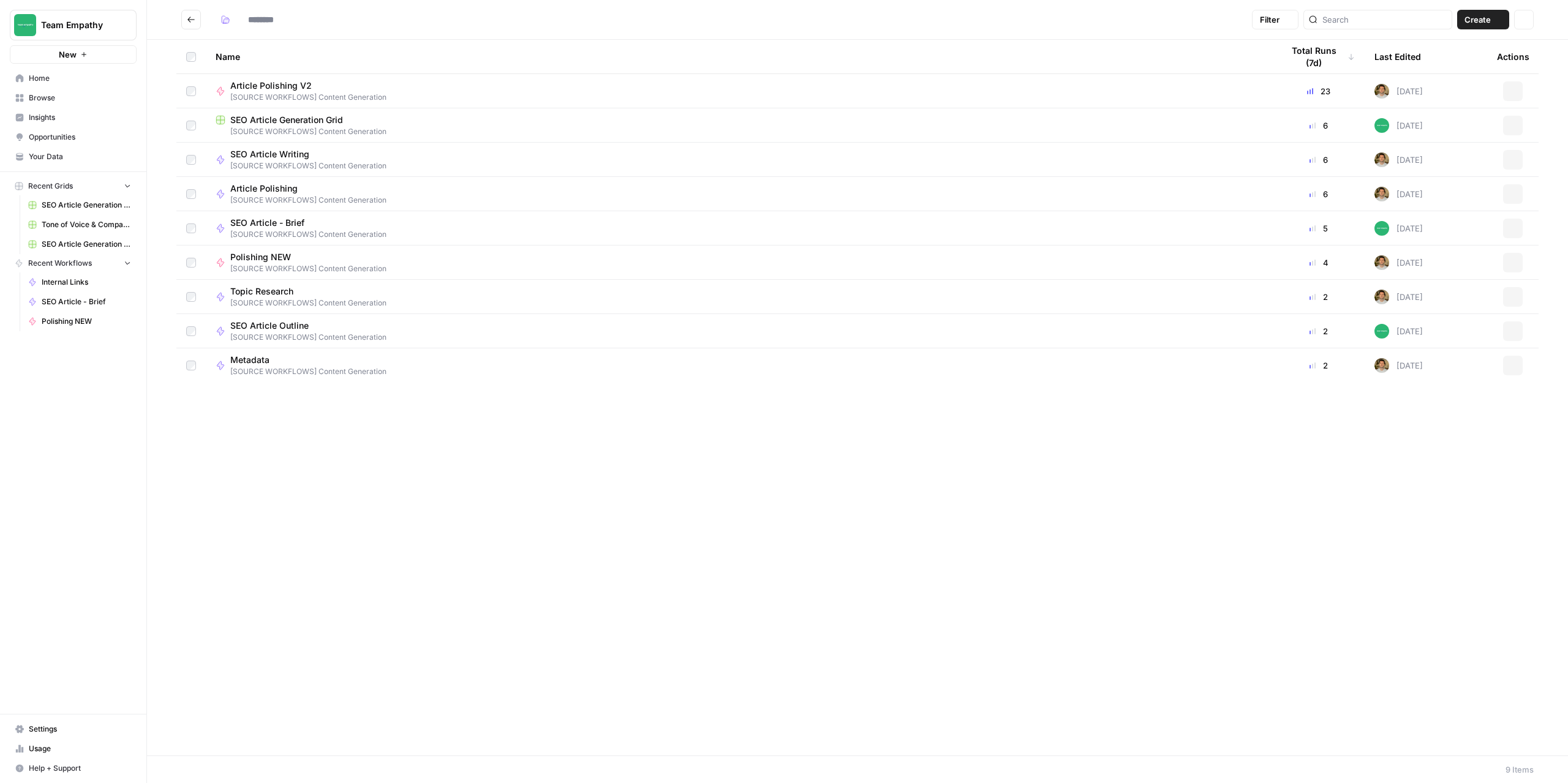
type input "**********"
click at [190, 17] on icon "Go back" at bounding box center [191, 19] width 9 height 9
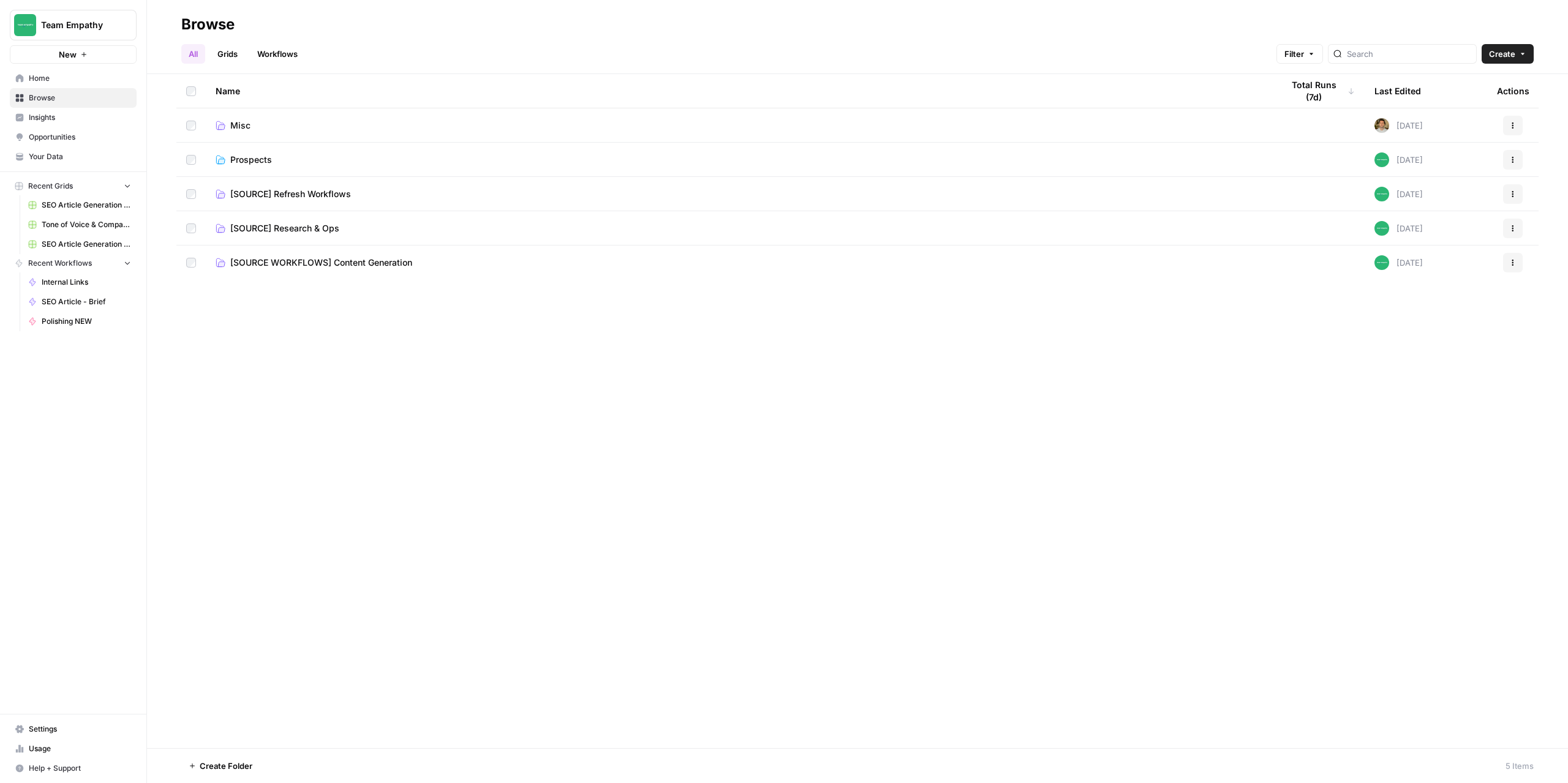
click at [275, 194] on span "[SOURCE] Refresh Workflows" at bounding box center [290, 194] width 121 height 13
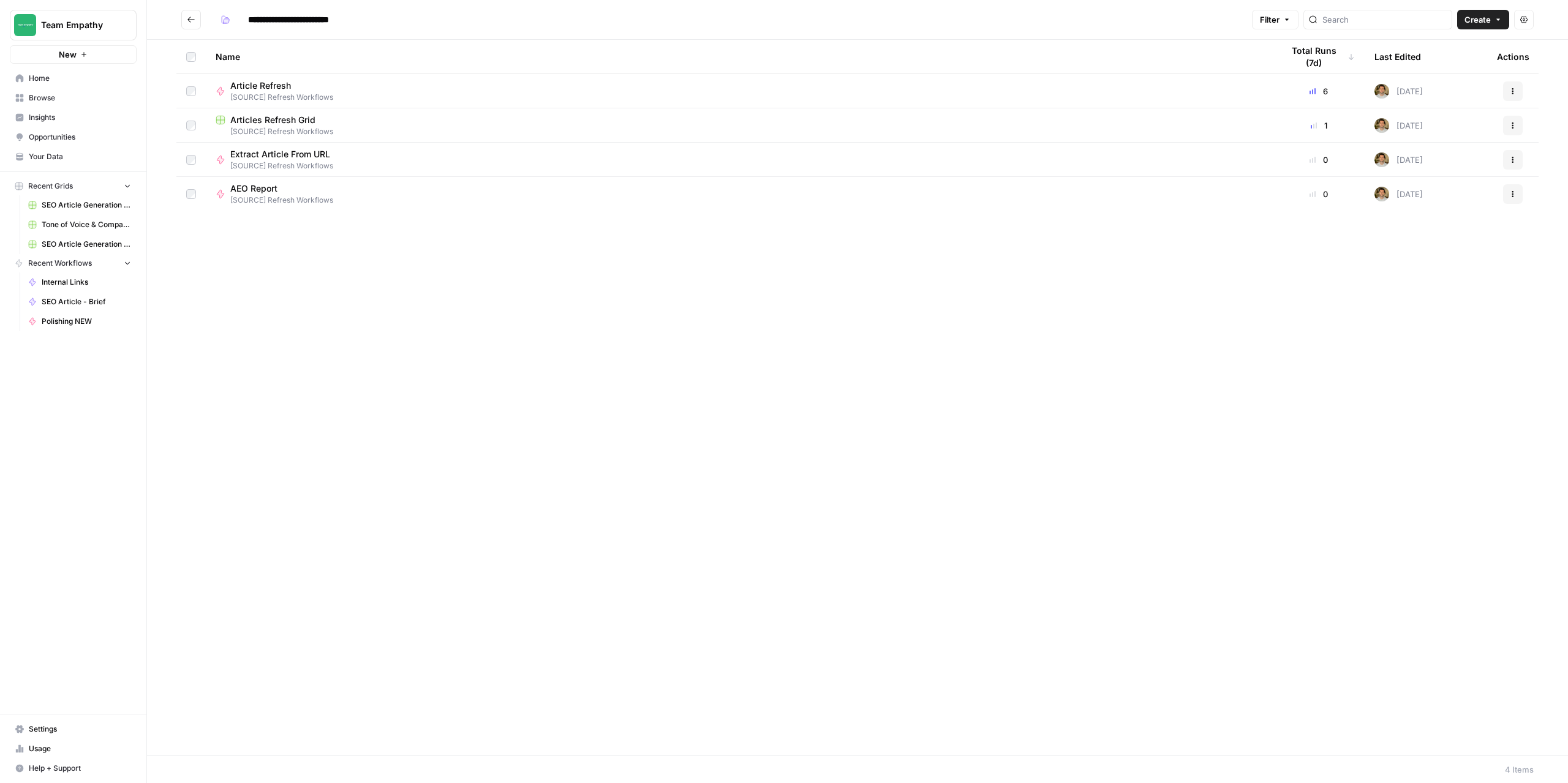
click at [263, 121] on span "Articles Refresh Grid" at bounding box center [273, 120] width 85 height 13
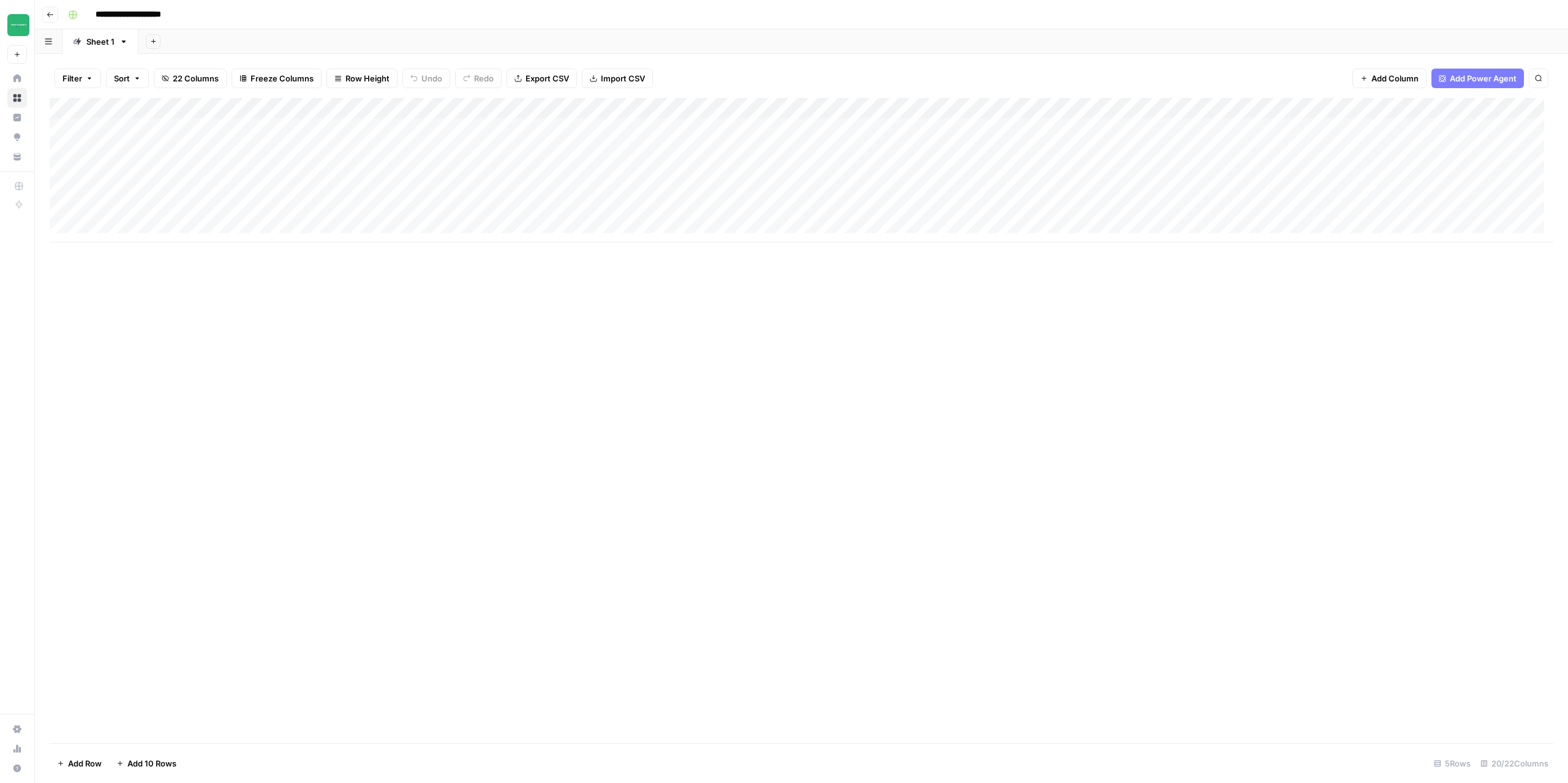
click at [193, 149] on div "Add Column" at bounding box center [800, 169] width 1503 height 144
click at [318, 147] on div "Add Column" at bounding box center [800, 169] width 1503 height 144
type textarea "******"
click at [47, 15] on icon "button" at bounding box center [50, 15] width 6 height 5
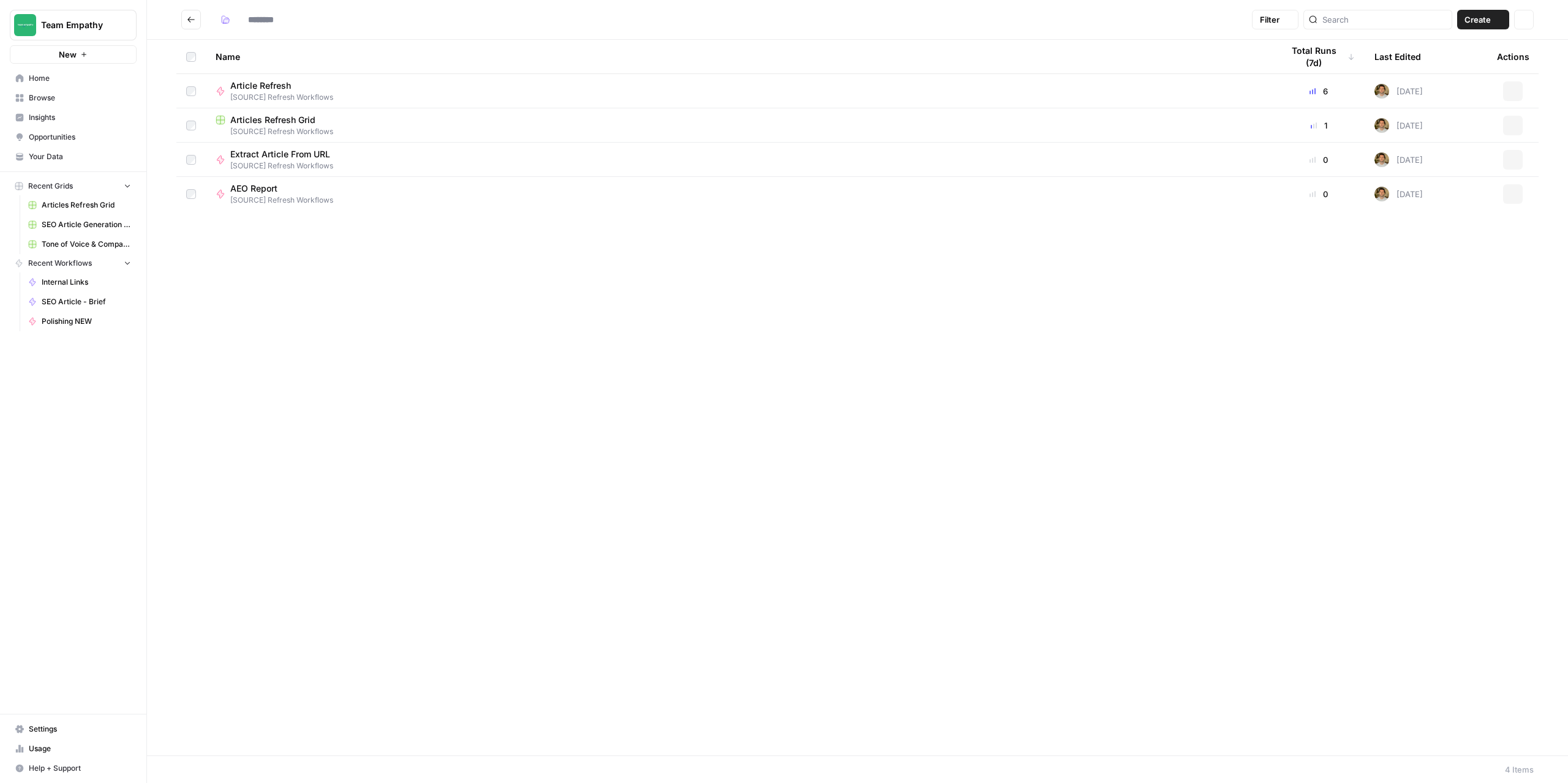
type input "**********"
click at [191, 19] on icon "Go back" at bounding box center [192, 19] width 8 height 6
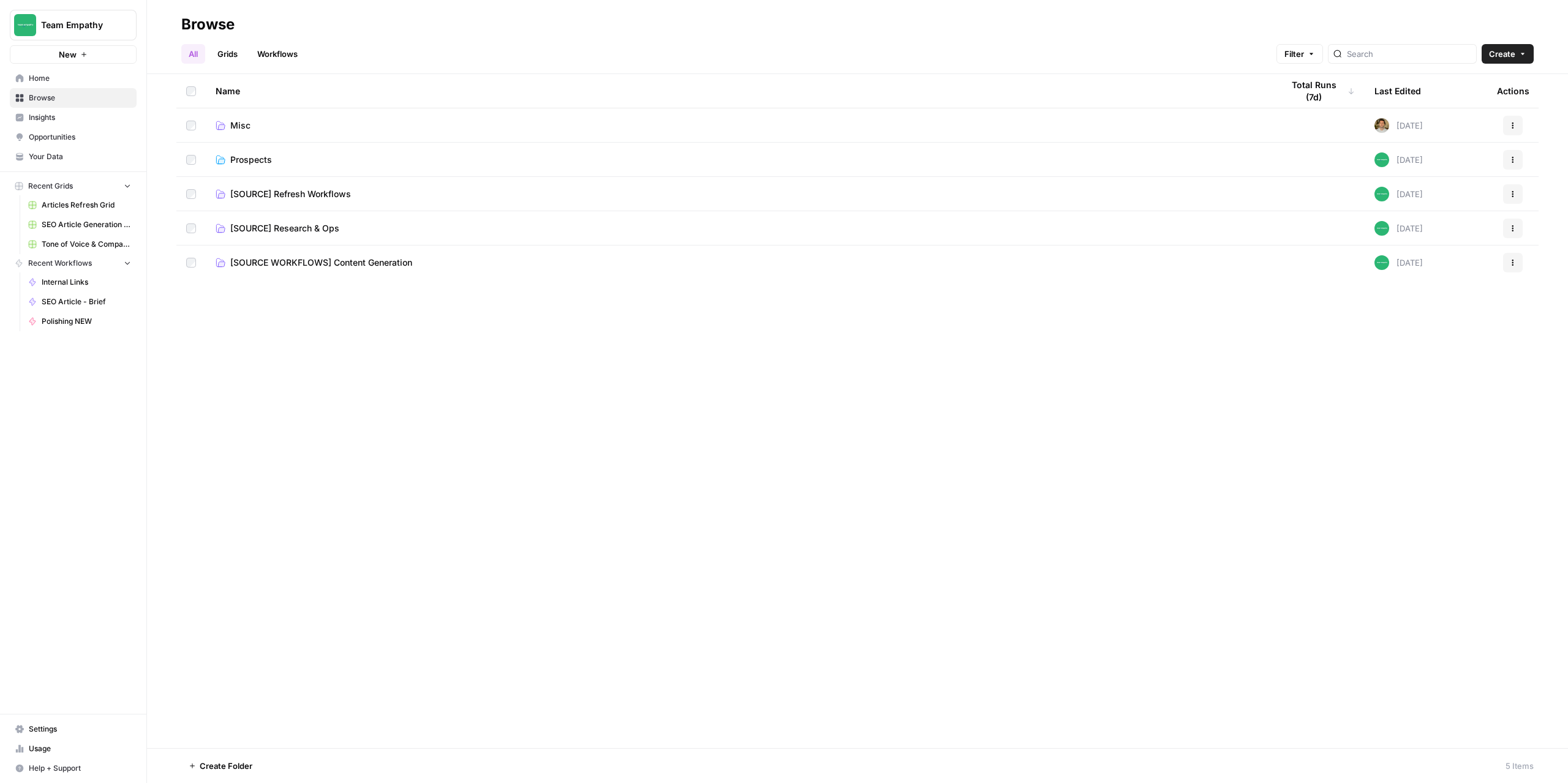
click at [283, 223] on span "[SOURCE] Research & Ops" at bounding box center [285, 228] width 109 height 13
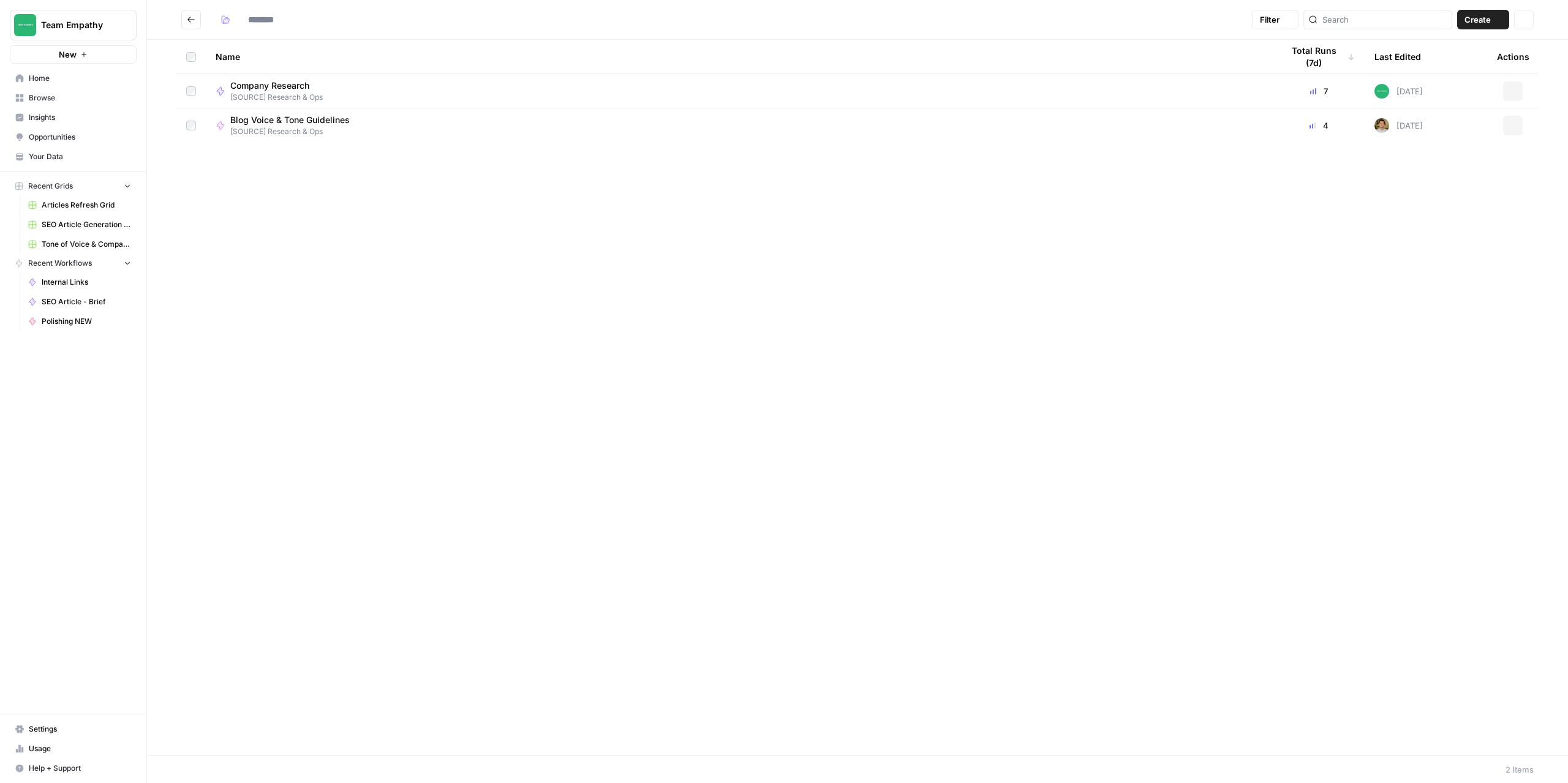
type input "**********"
click at [281, 83] on span "Company Research" at bounding box center [271, 85] width 82 height 13
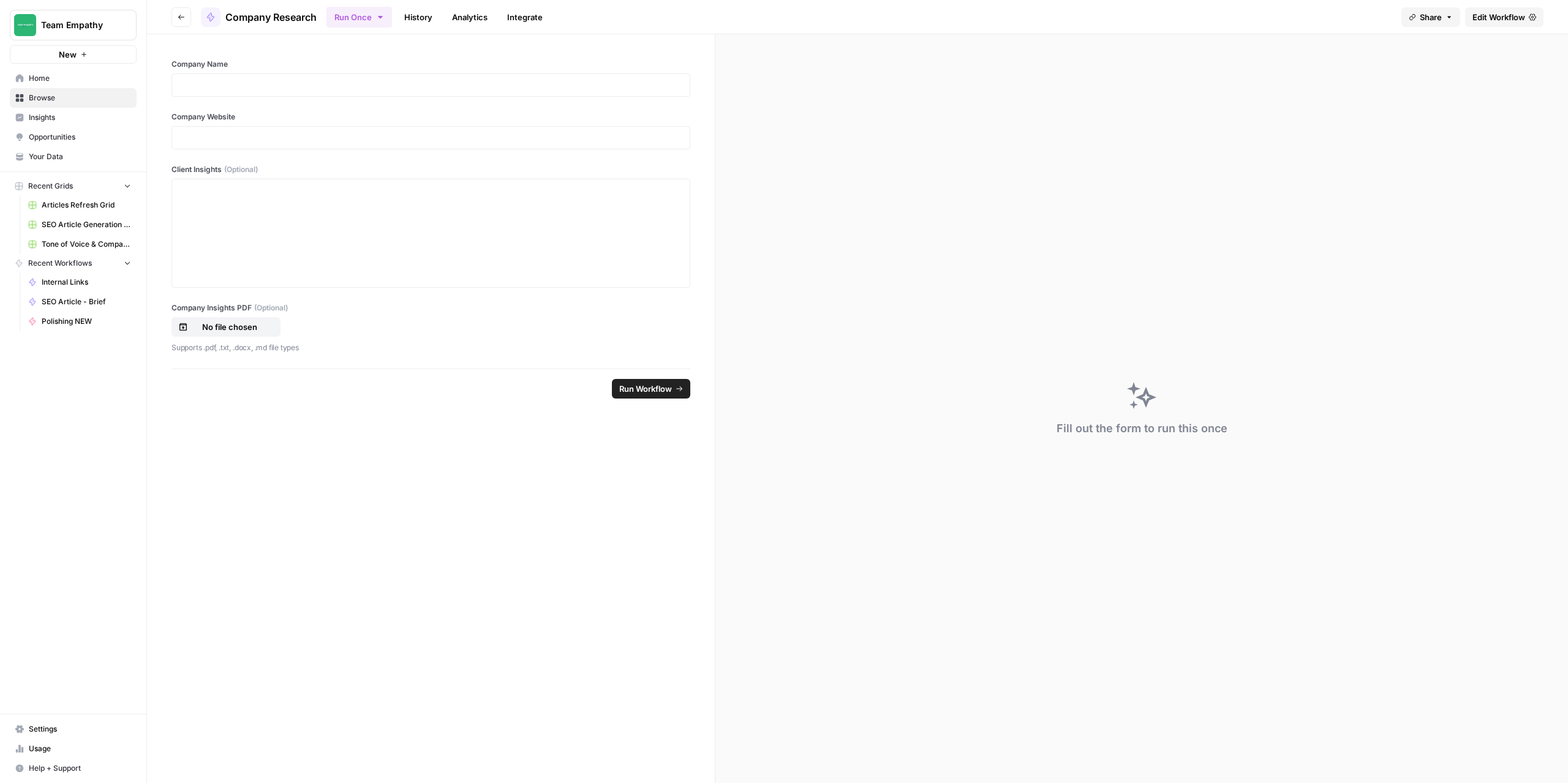
click at [181, 22] on button "Go back" at bounding box center [181, 17] width 19 height 19
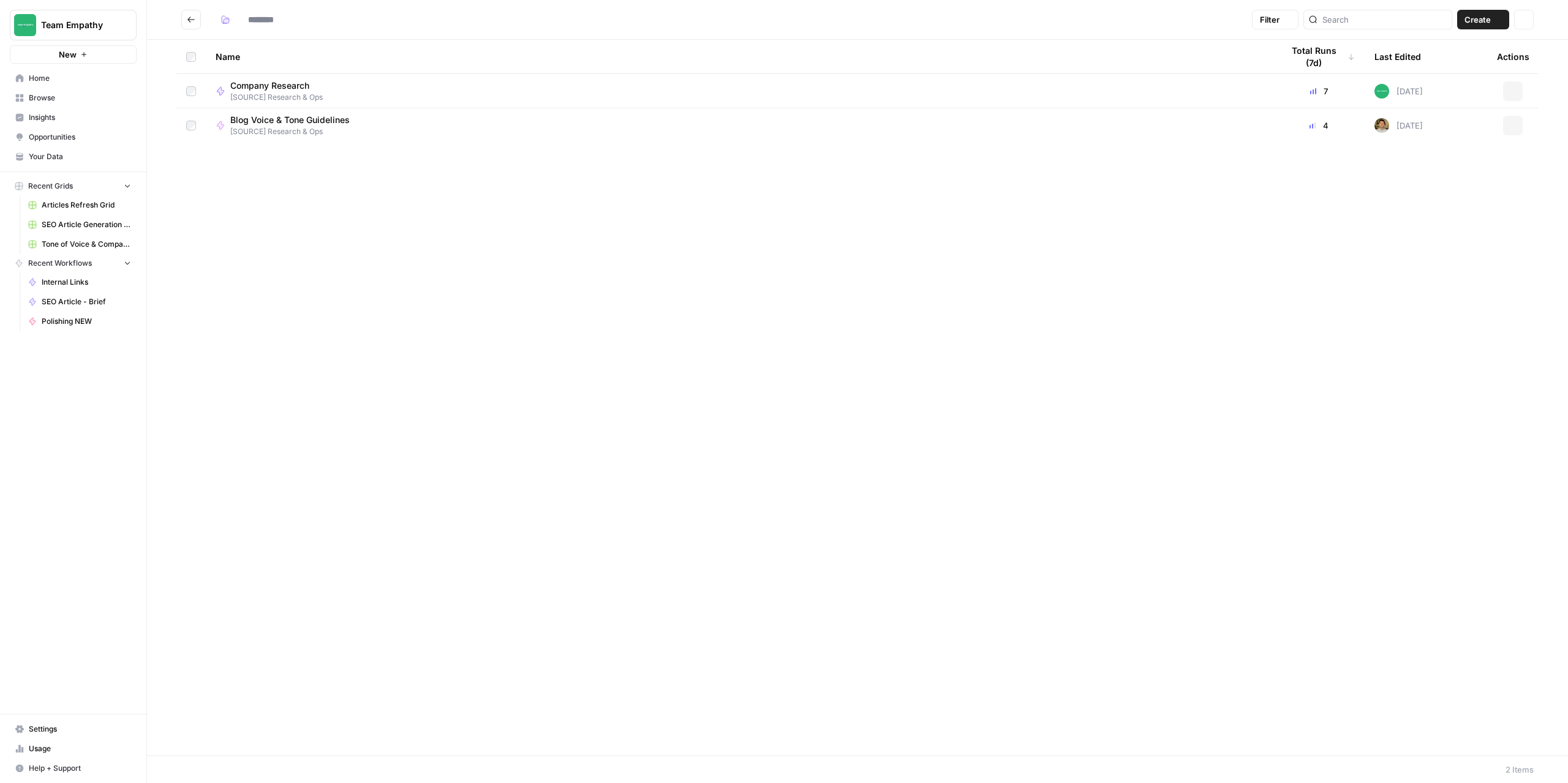
type input "**********"
click at [191, 26] on button "Go back" at bounding box center [191, 19] width 19 height 19
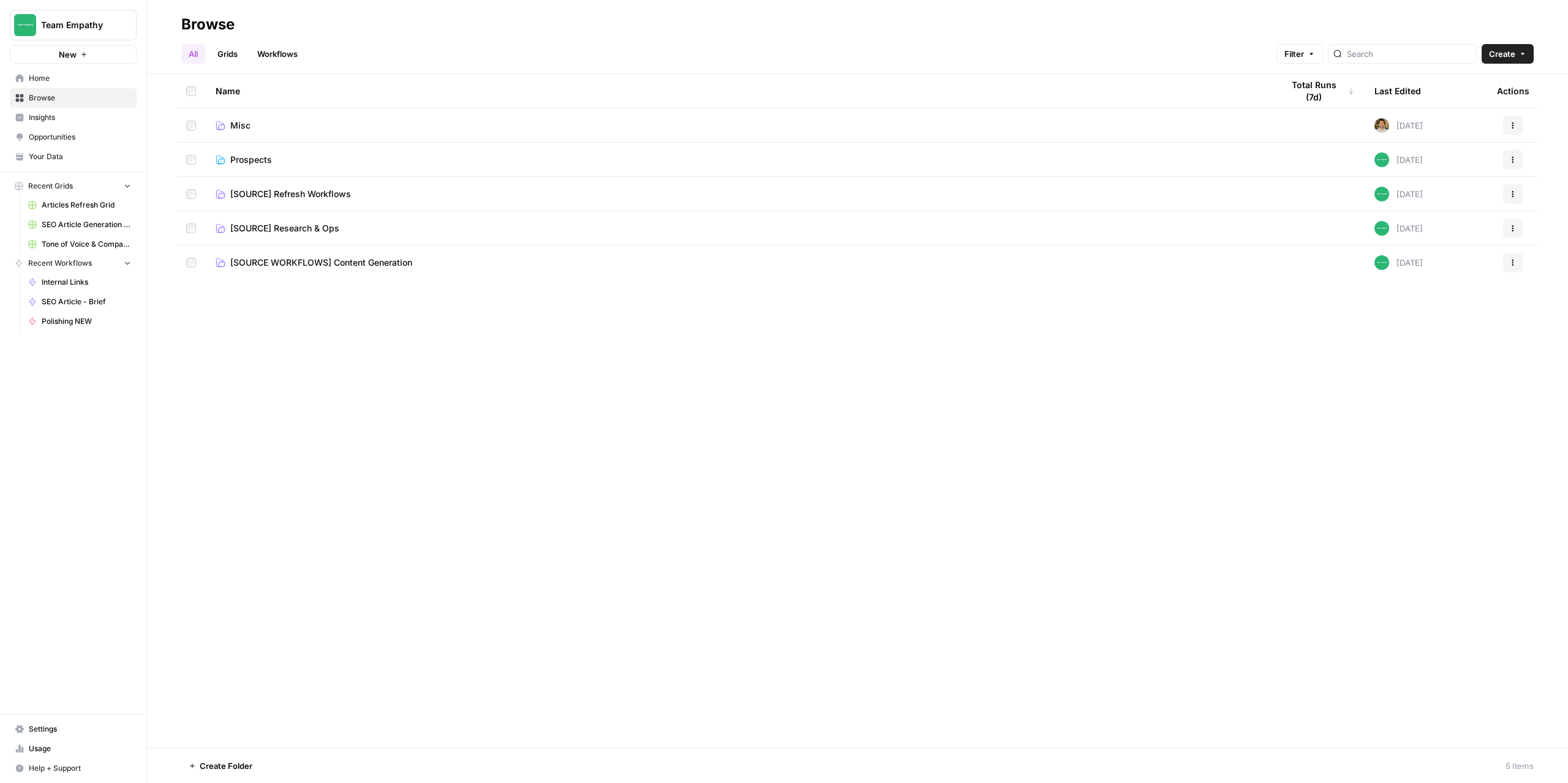
click at [317, 264] on span "[SOURCE WORKFLOWS] Content Generation" at bounding box center [321, 262] width 182 height 13
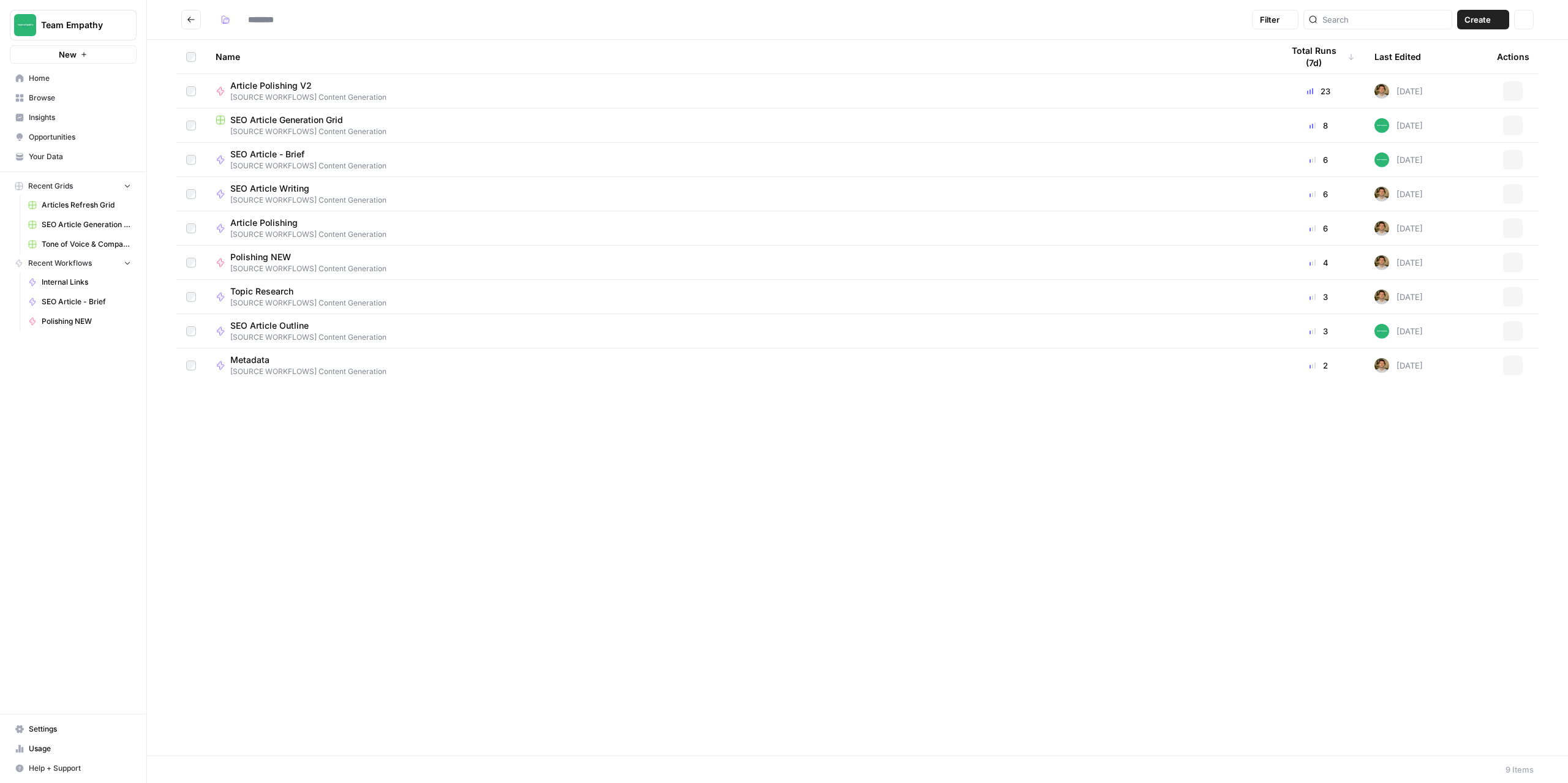
type input "**********"
click at [191, 26] on button "Go back" at bounding box center [191, 19] width 19 height 19
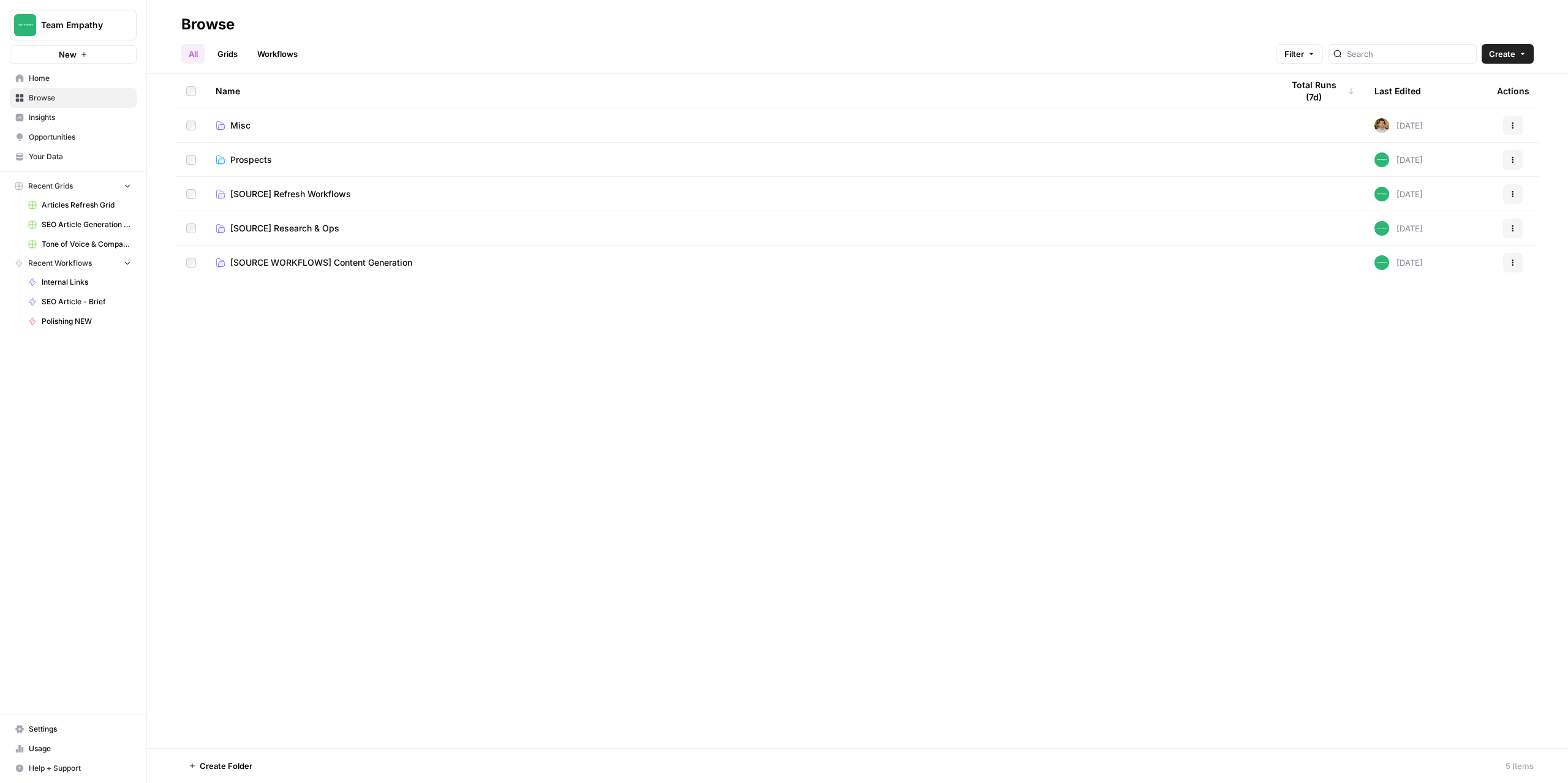
click at [297, 193] on span "[SOURCE] Refresh Workflows" at bounding box center [290, 194] width 121 height 13
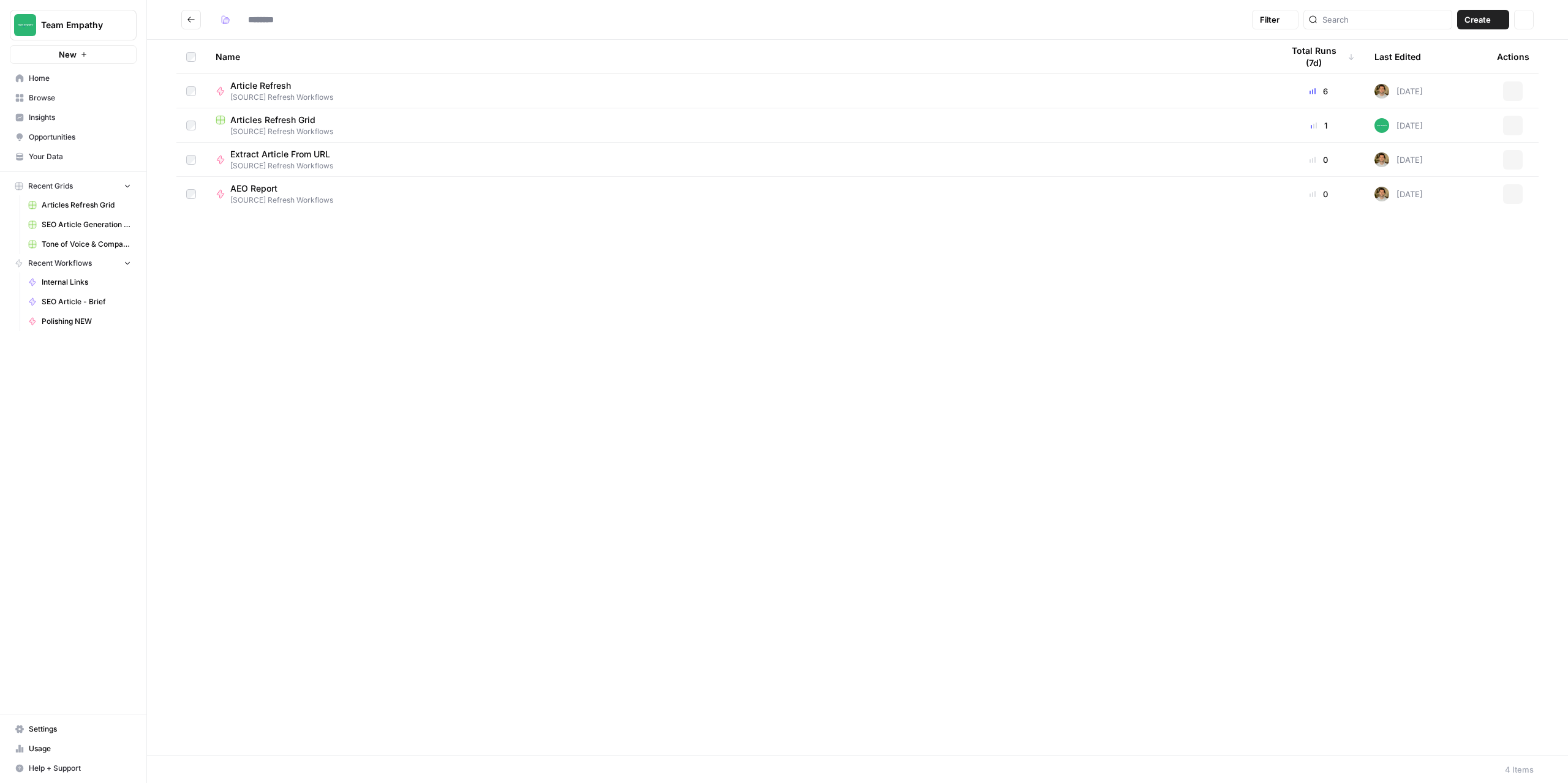
type input "**********"
click at [192, 21] on icon "Go back" at bounding box center [191, 19] width 9 height 9
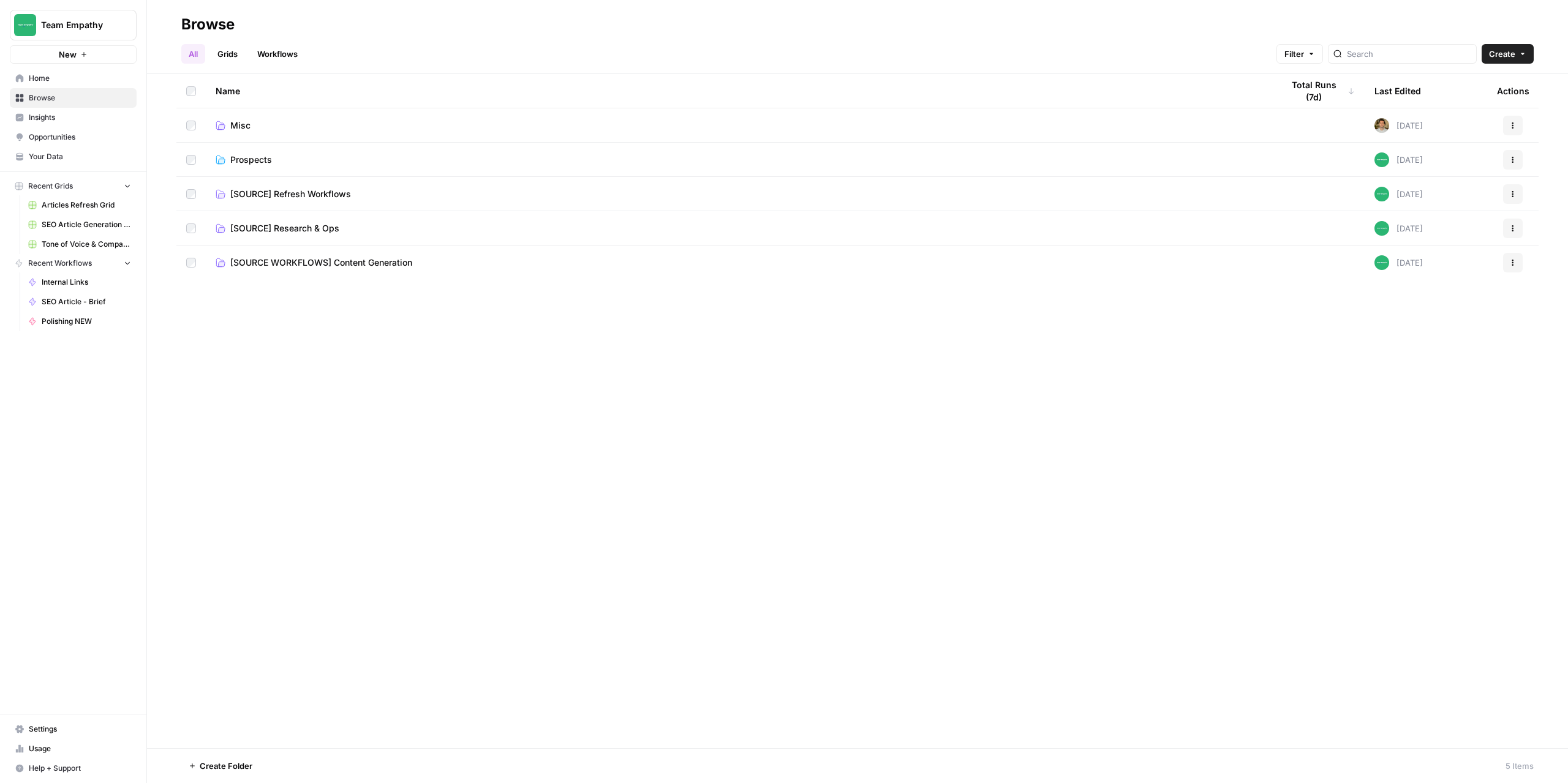
click at [255, 161] on span "Prospects" at bounding box center [251, 160] width 42 height 13
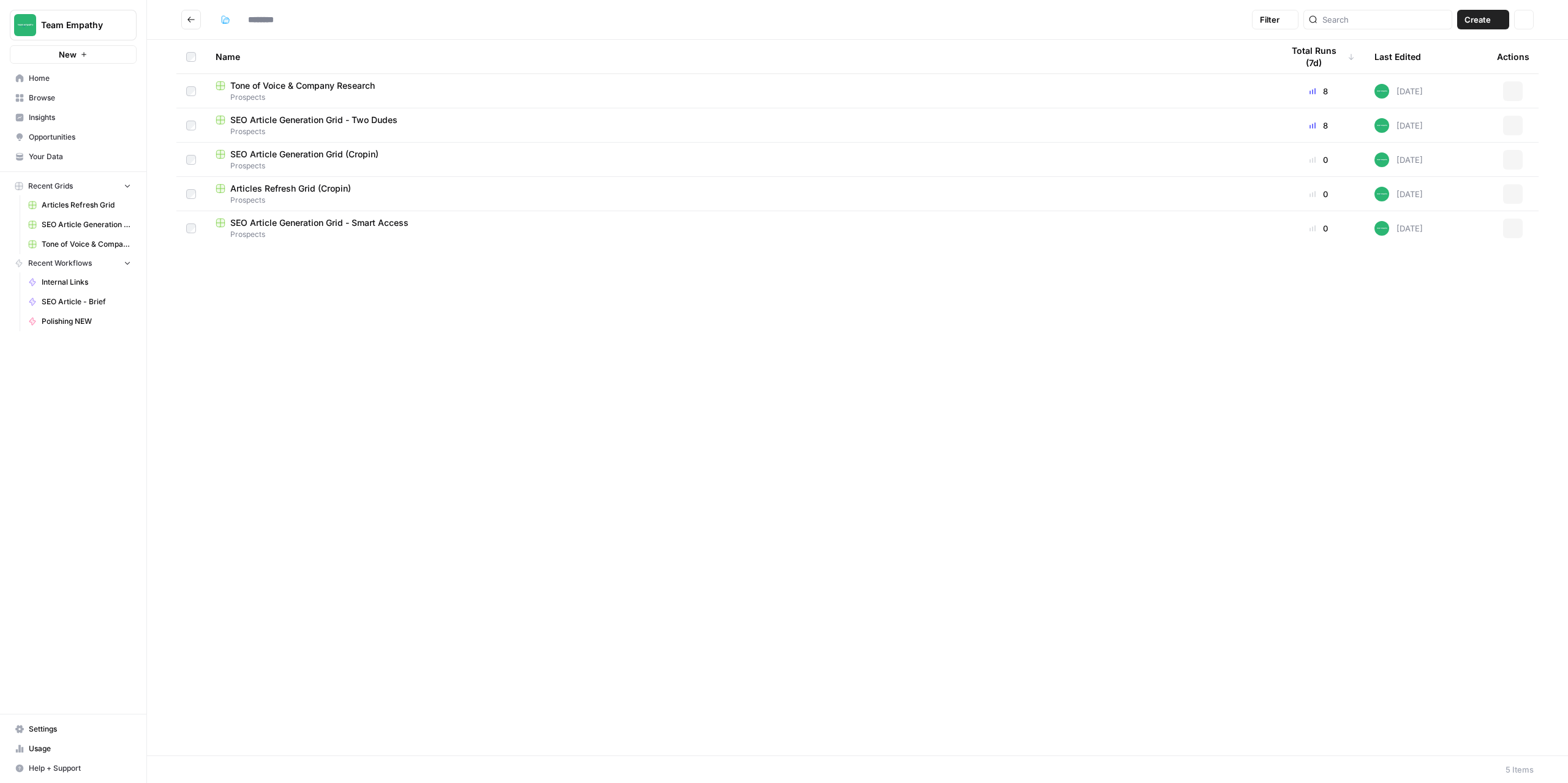
type input "*********"
click at [188, 18] on icon "Go back" at bounding box center [191, 19] width 9 height 9
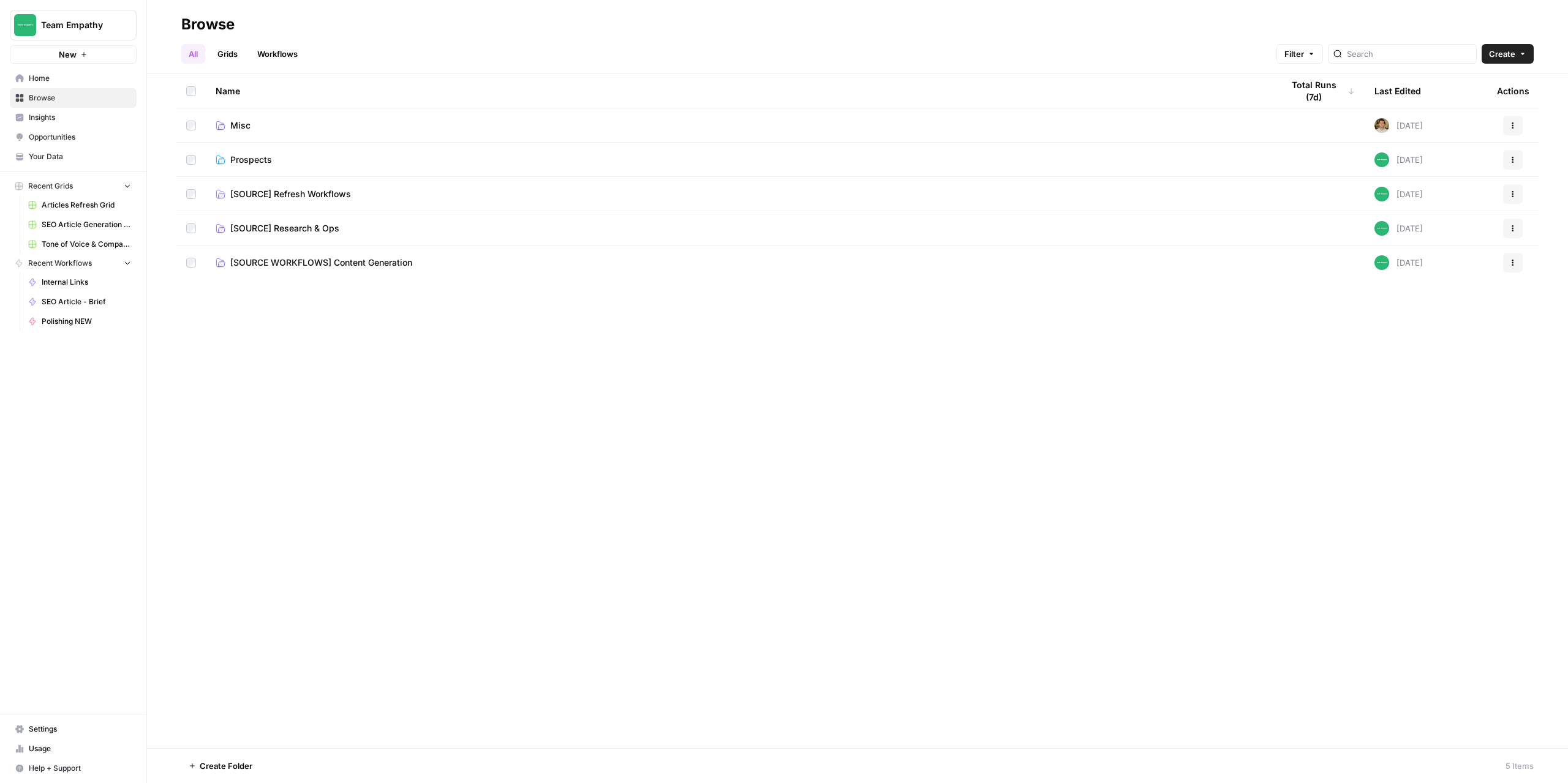
drag, startPoint x: 409, startPoint y: 384, endPoint x: 1517, endPoint y: 55, distance: 1155.8
click at [1517, 55] on button "Create" at bounding box center [1508, 54] width 52 height 19
click at [1482, 84] on span "Folder" at bounding box center [1484, 82] width 69 height 13
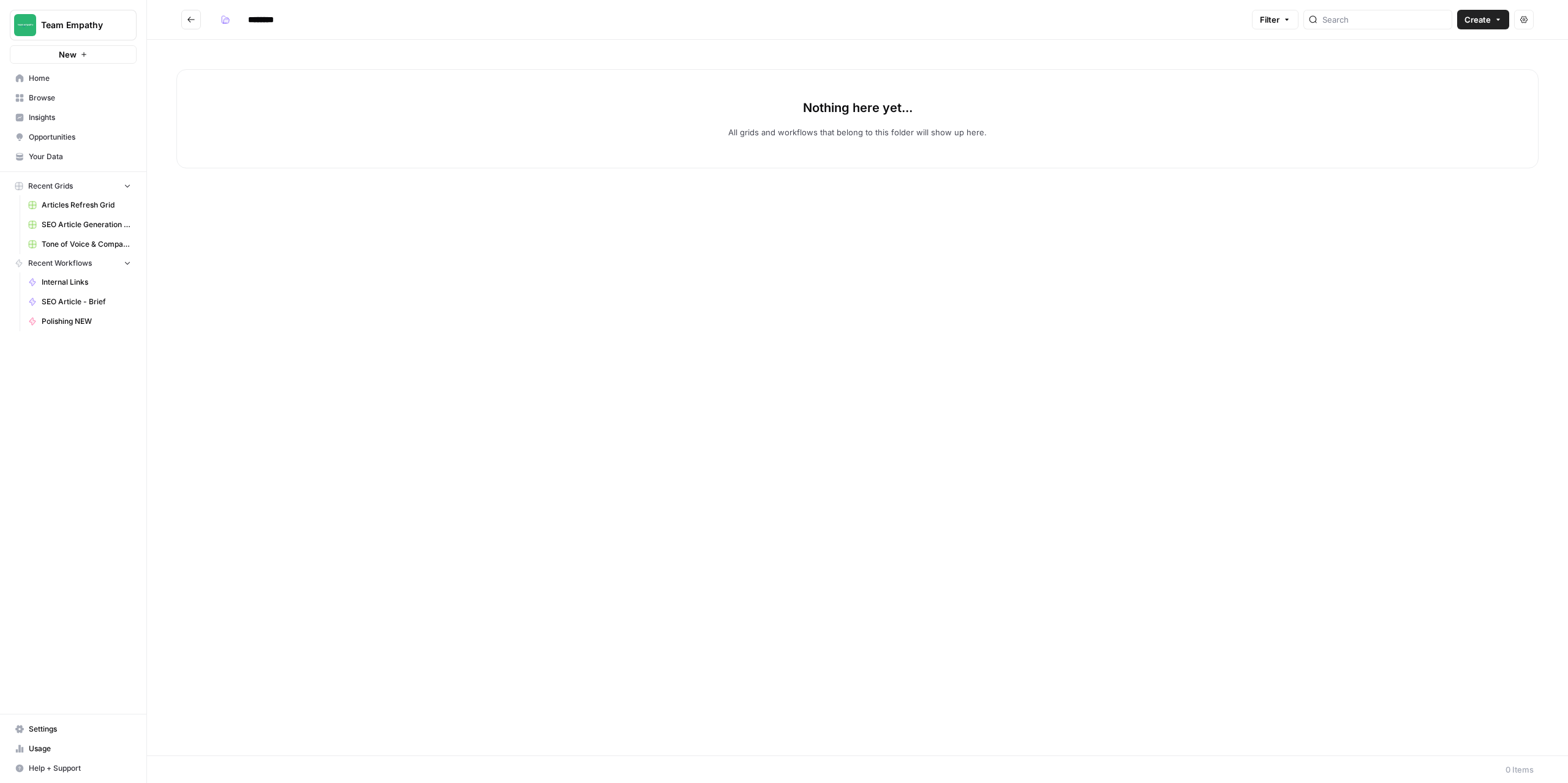
click at [276, 21] on input "********" at bounding box center [277, 19] width 69 height 19
drag, startPoint x: 281, startPoint y: 22, endPoint x: 211, endPoint y: 24, distance: 70.0
click at [211, 24] on h2 "********" at bounding box center [713, 19] width 1066 height 19
type input "*******"
click at [231, 21] on button "button" at bounding box center [226, 19] width 19 height 19
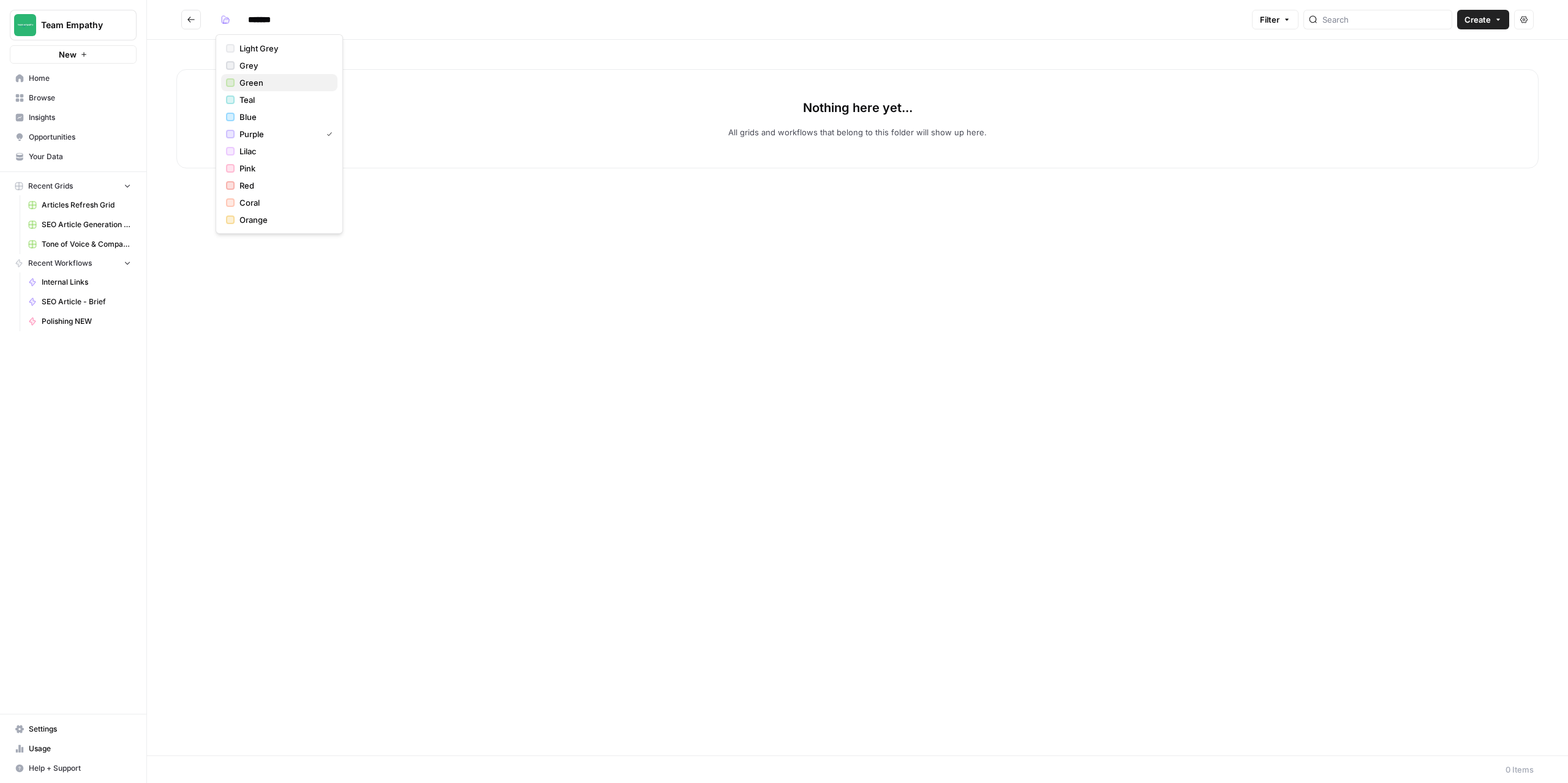
click at [256, 80] on span "Green" at bounding box center [283, 82] width 88 height 13
click at [185, 16] on button "Go back" at bounding box center [191, 19] width 19 height 19
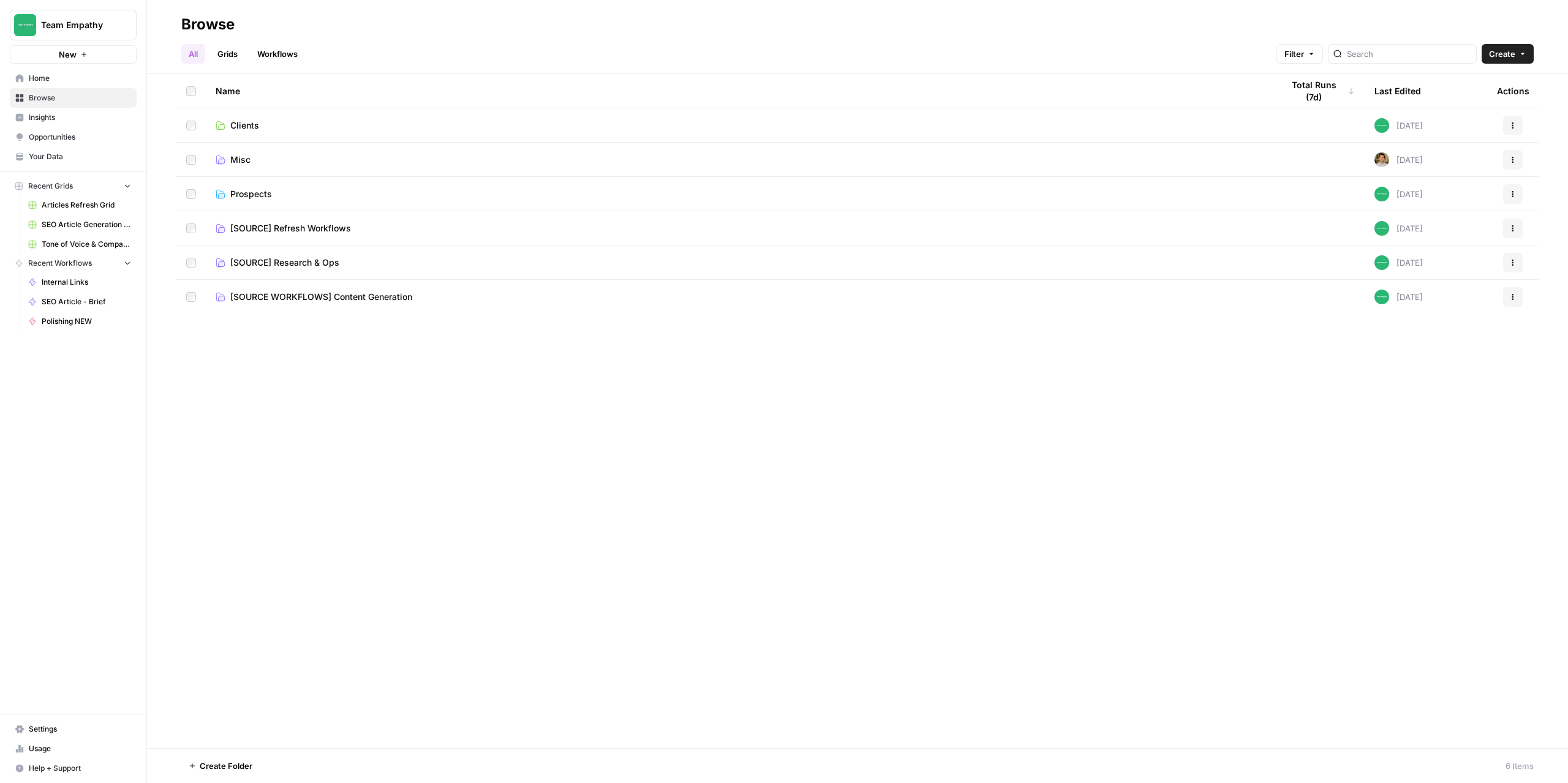
click at [247, 127] on span "Clients" at bounding box center [245, 125] width 29 height 13
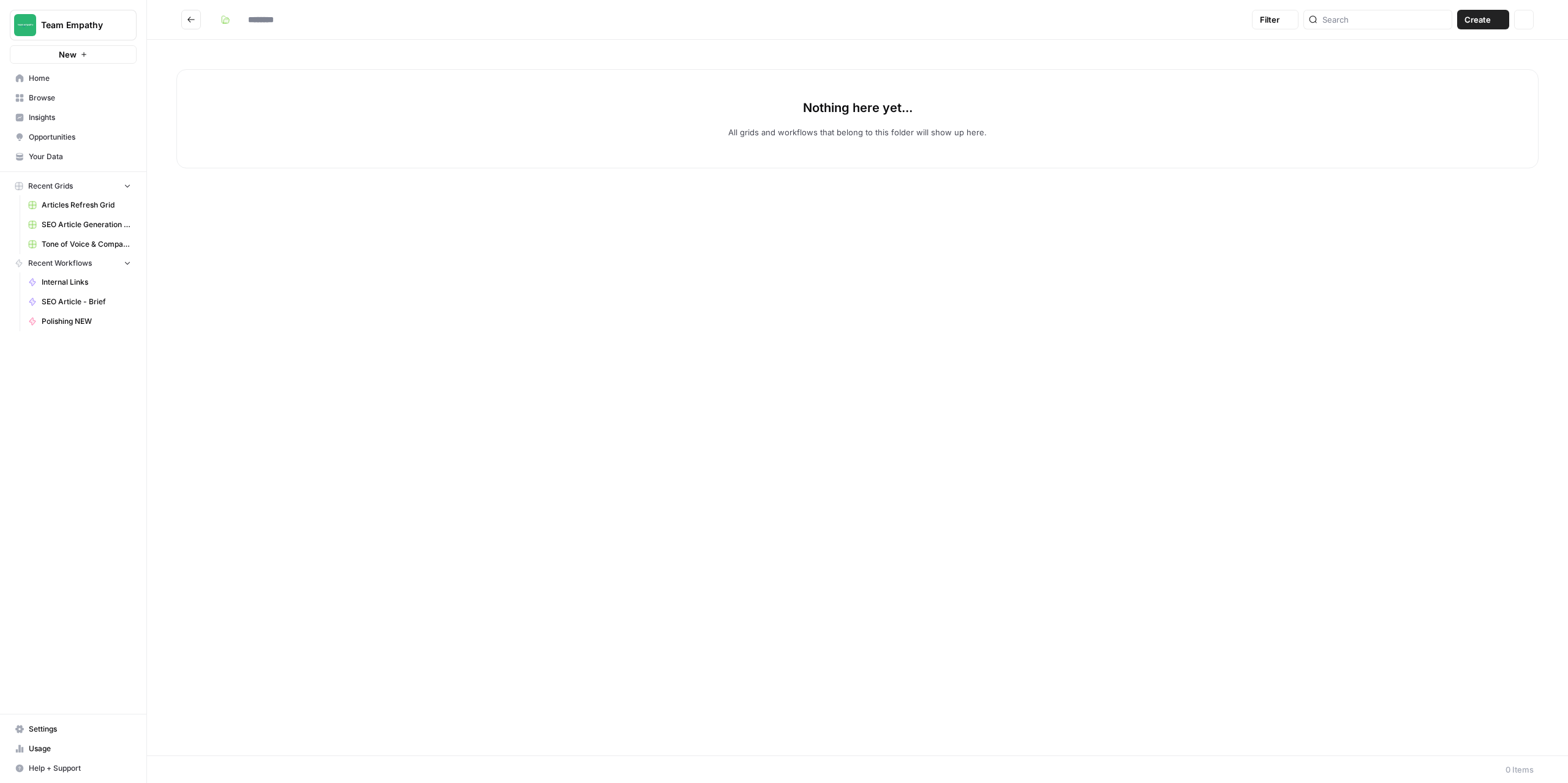
type input "*******"
click at [1486, 16] on span "Create" at bounding box center [1477, 19] width 26 height 13
click at [1455, 45] on span "Grid" at bounding box center [1459, 48] width 69 height 13
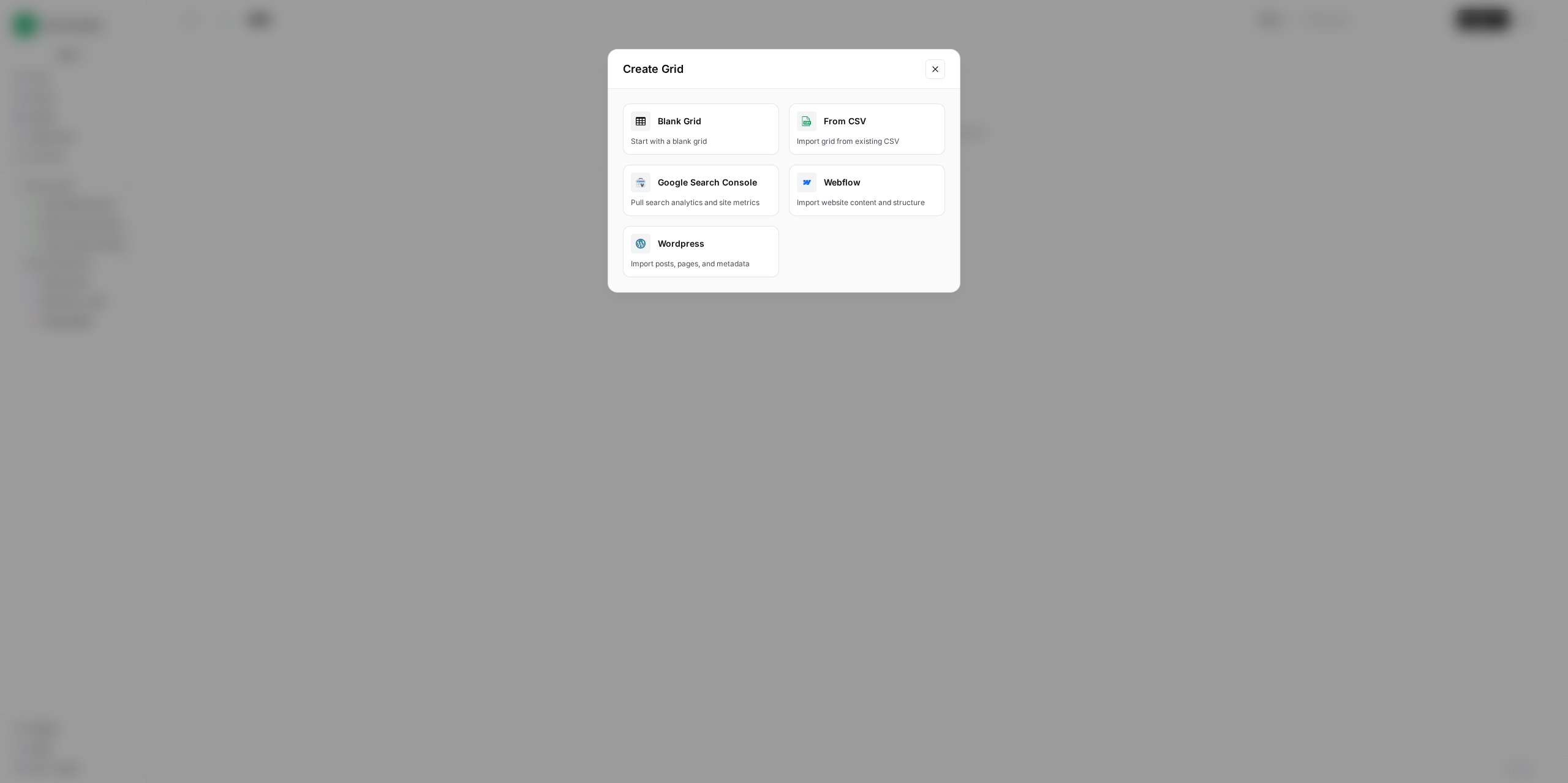
click at [683, 124] on div "Blank Grid" at bounding box center [701, 121] width 140 height 19
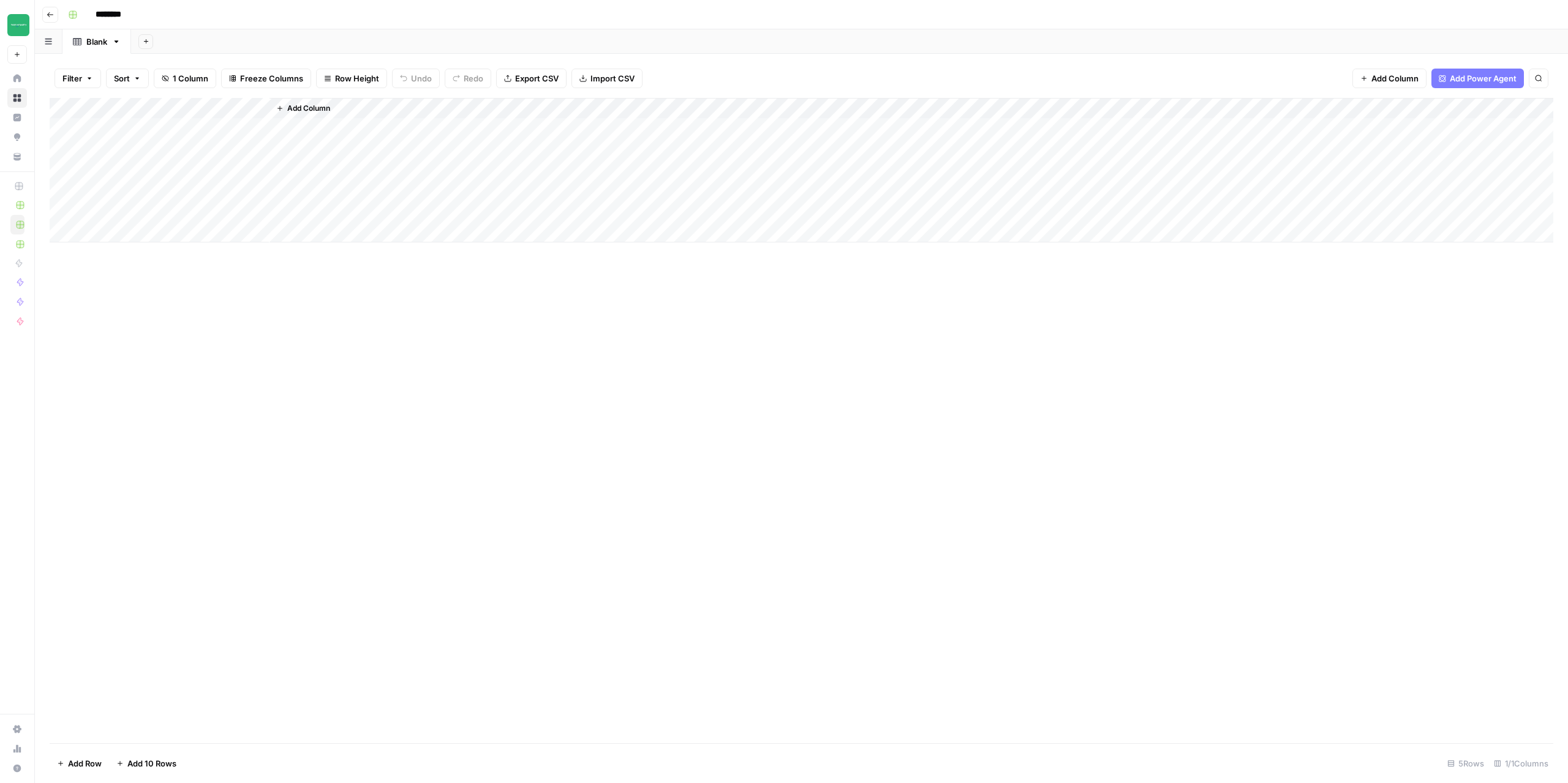
click at [136, 15] on input "********" at bounding box center [124, 15] width 69 height 19
drag, startPoint x: 136, startPoint y: 15, endPoint x: 90, endPoint y: 19, distance: 46.2
click at [90, 19] on input "********" at bounding box center [124, 15] width 69 height 19
click at [437, 438] on div "Add Column" at bounding box center [800, 420] width 1503 height 646
type input "**********"
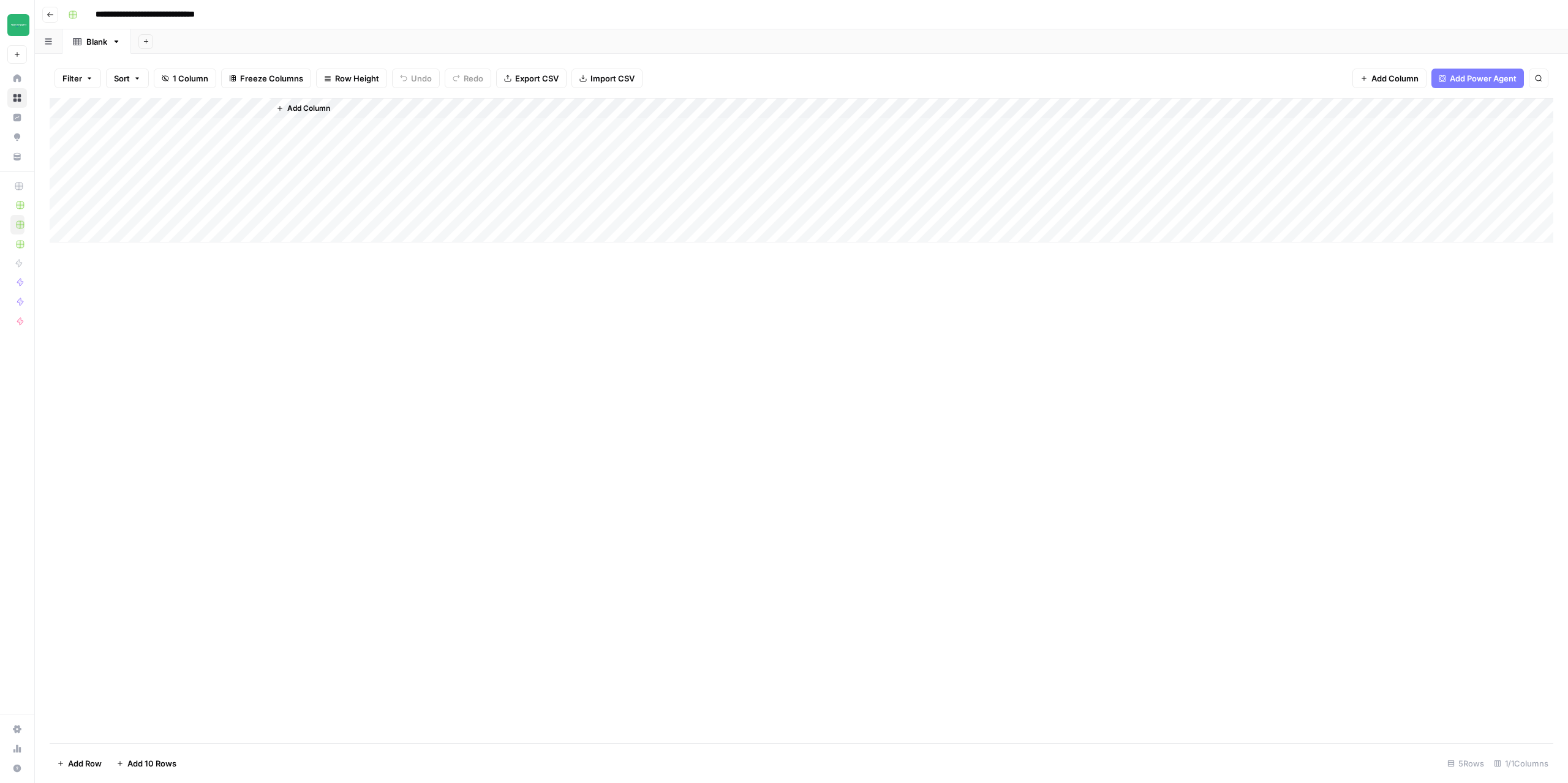
click at [322, 109] on span "Add Column" at bounding box center [309, 107] width 43 height 11
click at [1467, 39] on button "Workflow" at bounding box center [1472, 35] width 48 height 18
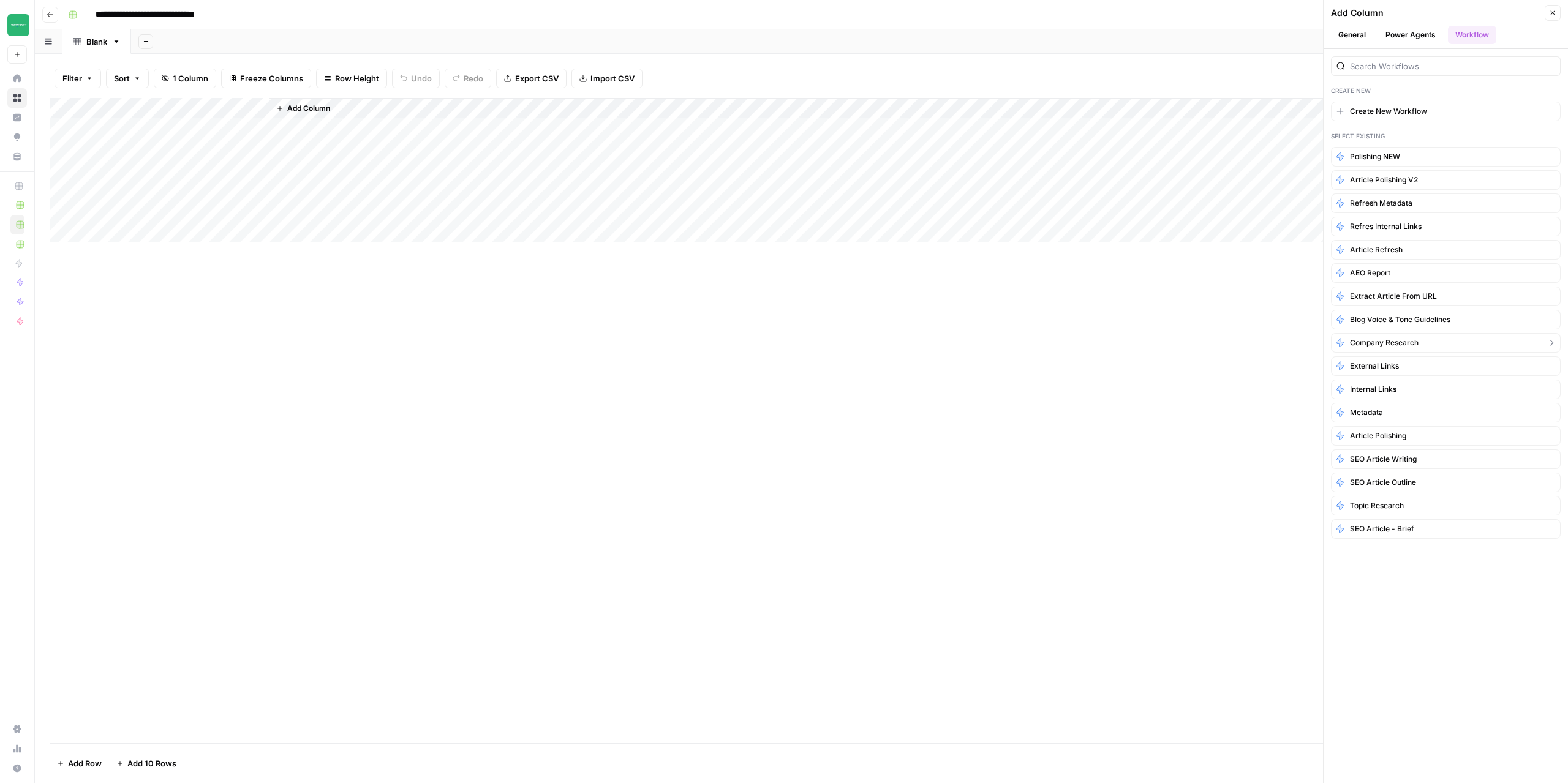
click at [1393, 345] on span "Company Research" at bounding box center [1383, 343] width 69 height 11
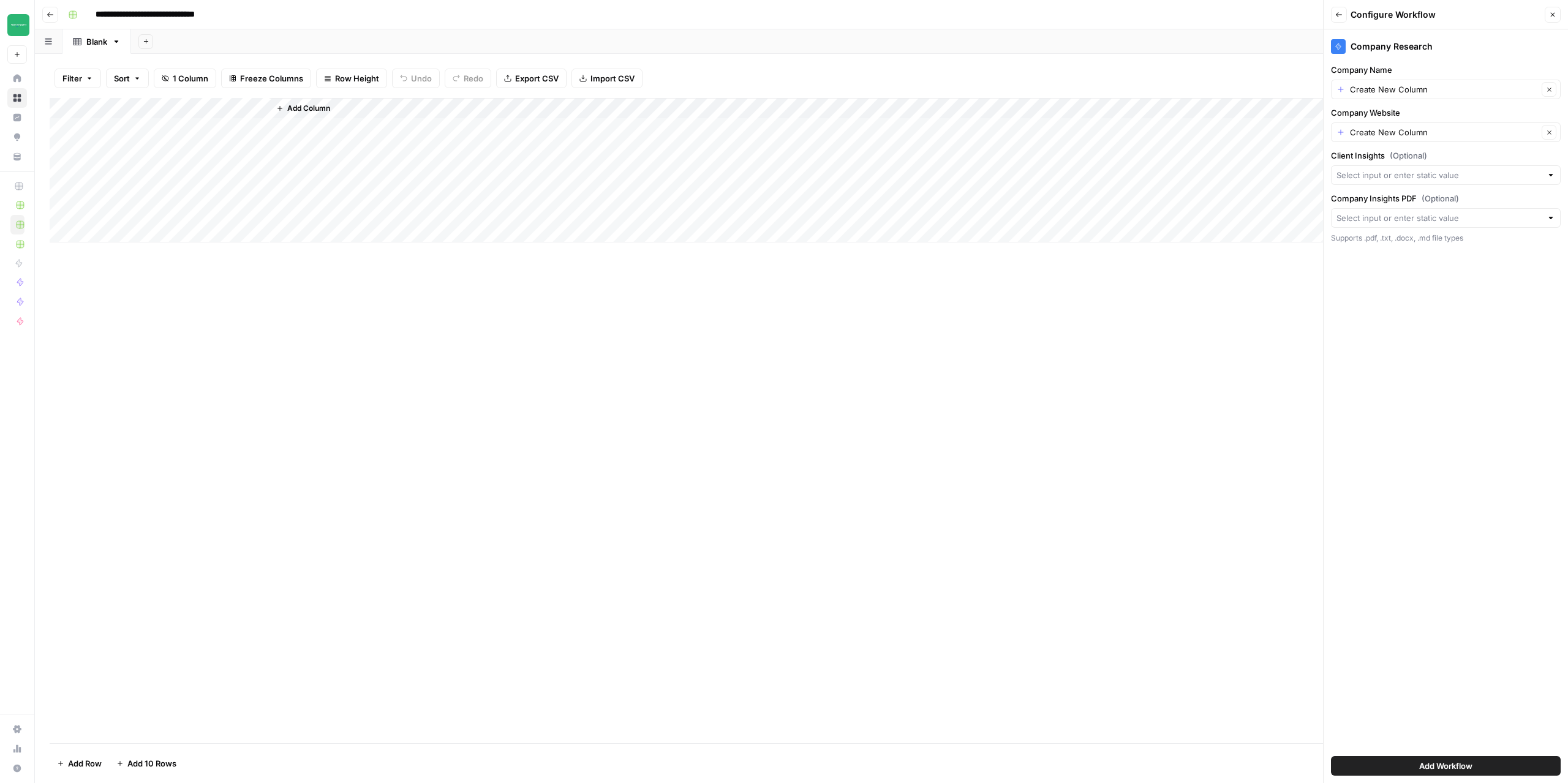
click at [1482, 765] on button "Add Workflow" at bounding box center [1445, 766] width 229 height 19
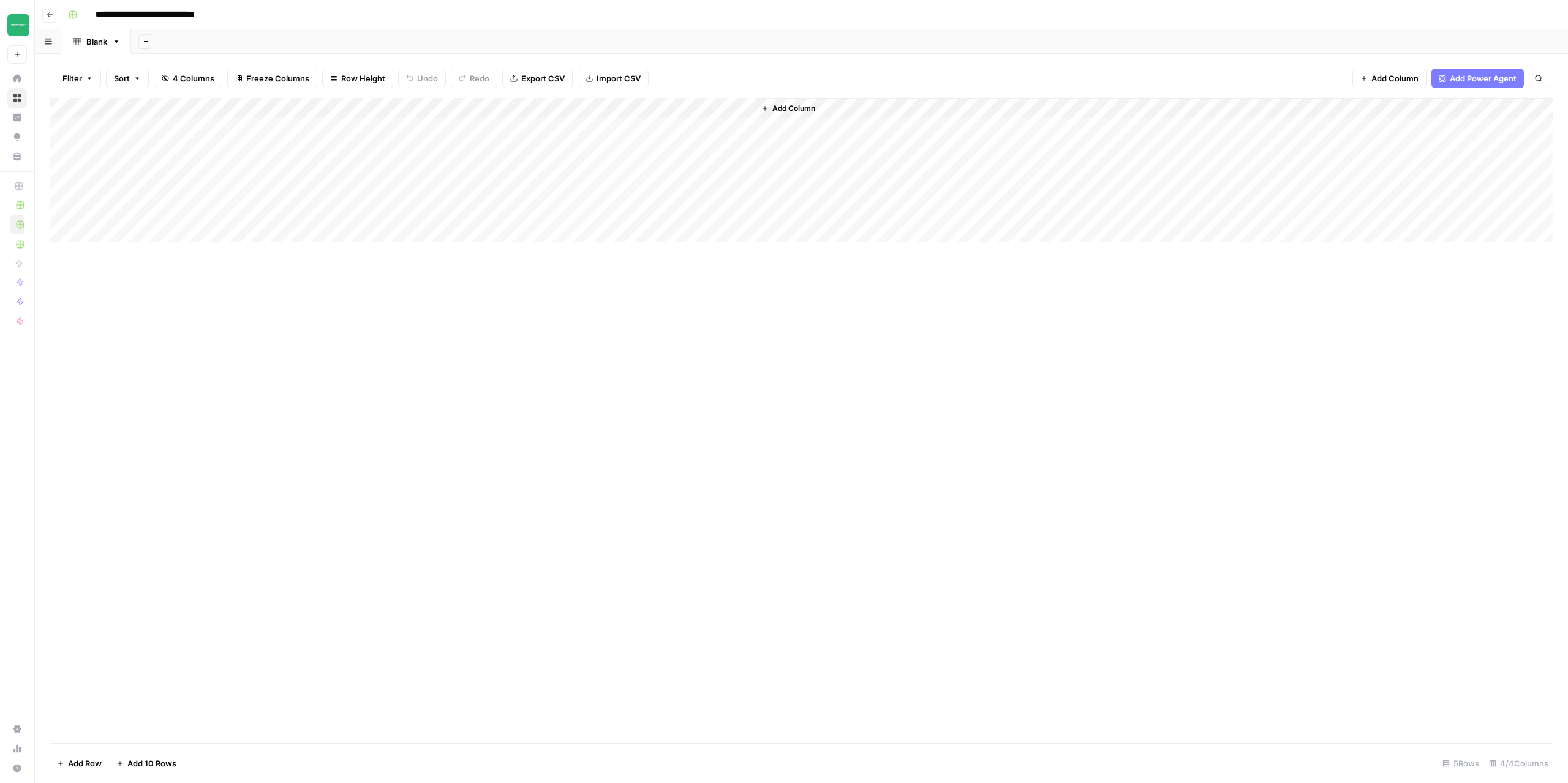
click at [261, 111] on div "Add Column" at bounding box center [800, 169] width 1503 height 144
click at [156, 272] on span "Remove Column" at bounding box center [169, 273] width 107 height 13
click at [749, 126] on span "Delete" at bounding box center [739, 127] width 26 height 13
click at [363, 129] on div "Add Column" at bounding box center [800, 169] width 1503 height 144
click at [178, 128] on div "Add Column" at bounding box center [800, 169] width 1503 height 144
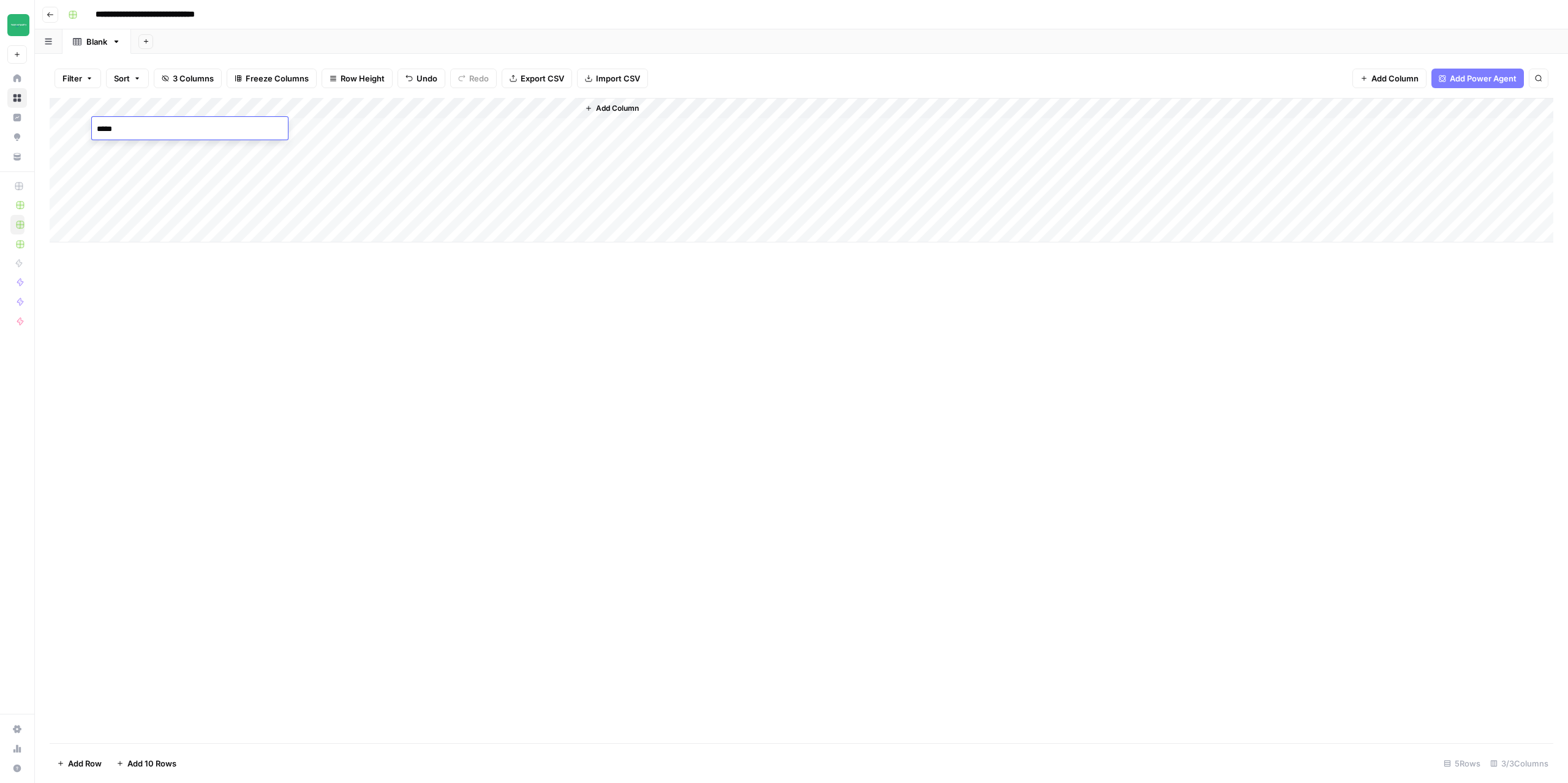
type textarea "******"
click at [492, 416] on div "Add Column" at bounding box center [800, 420] width 1503 height 646
click at [509, 128] on div "Add Column" at bounding box center [800, 169] width 1503 height 144
click at [596, 109] on span "Add Column" at bounding box center [618, 107] width 43 height 11
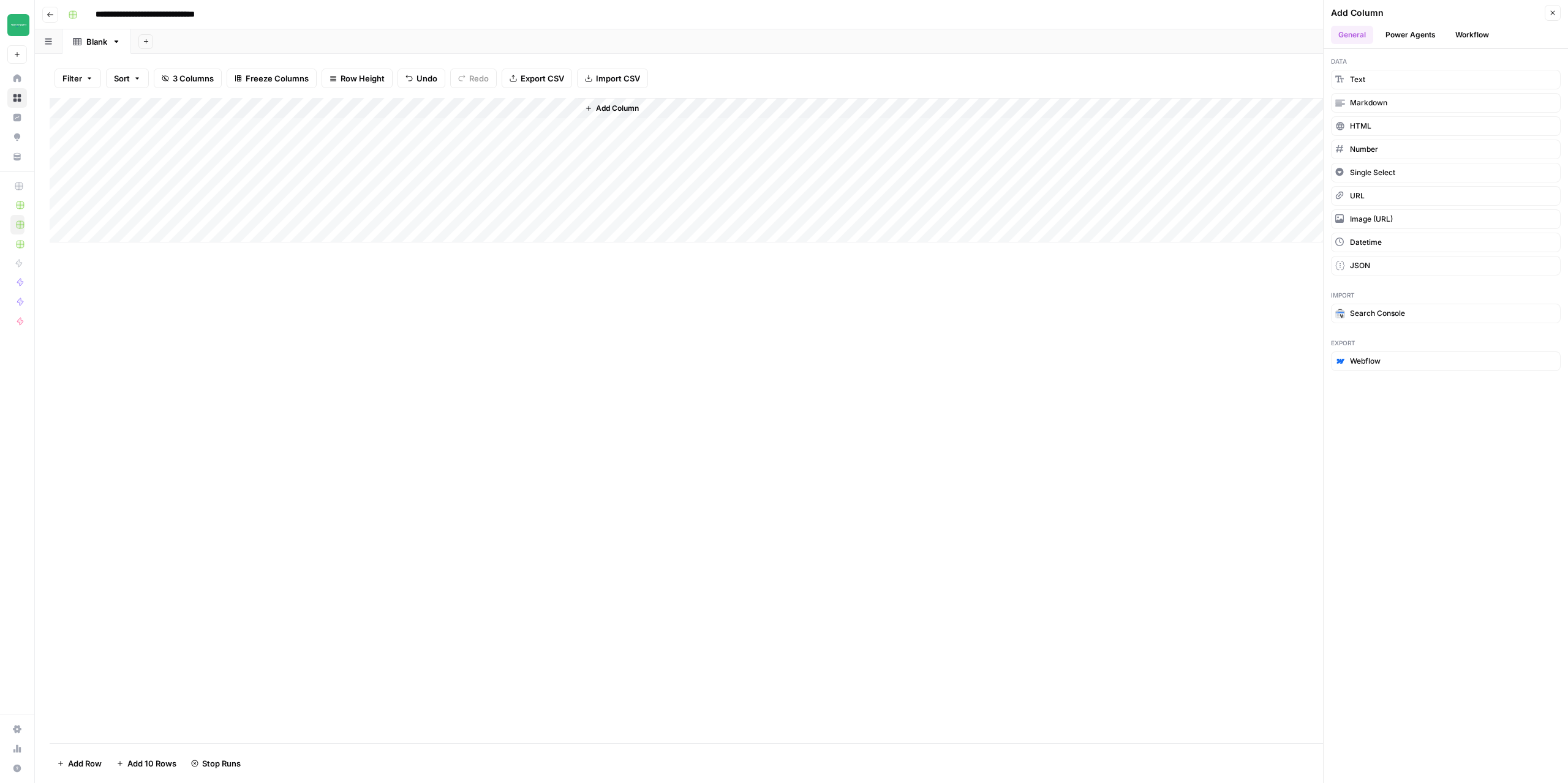
click at [1472, 37] on button "Workflow" at bounding box center [1472, 35] width 48 height 18
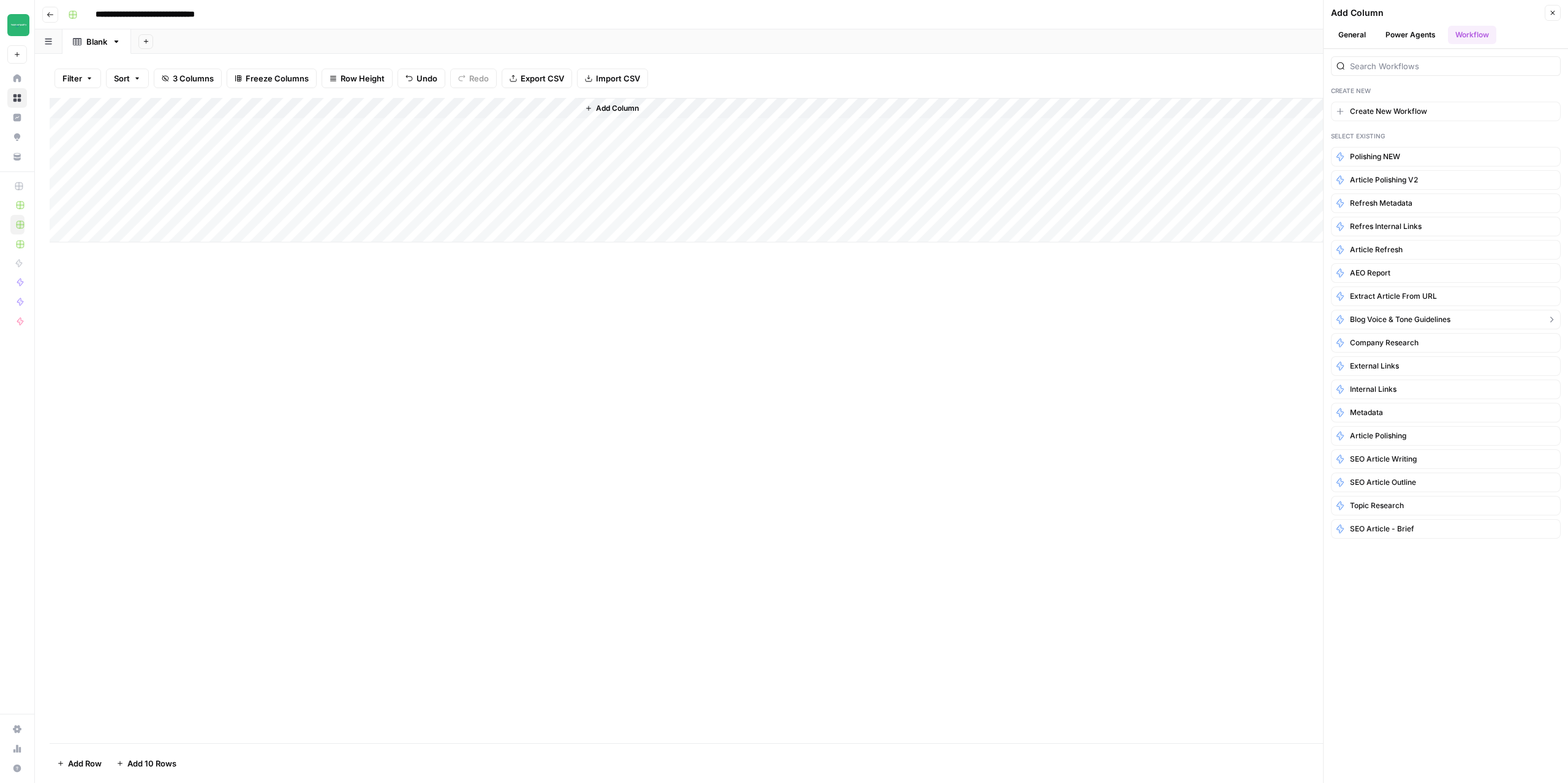
click at [1384, 320] on span "Blog Voice & Tone Guidelines" at bounding box center [1400, 319] width 101 height 11
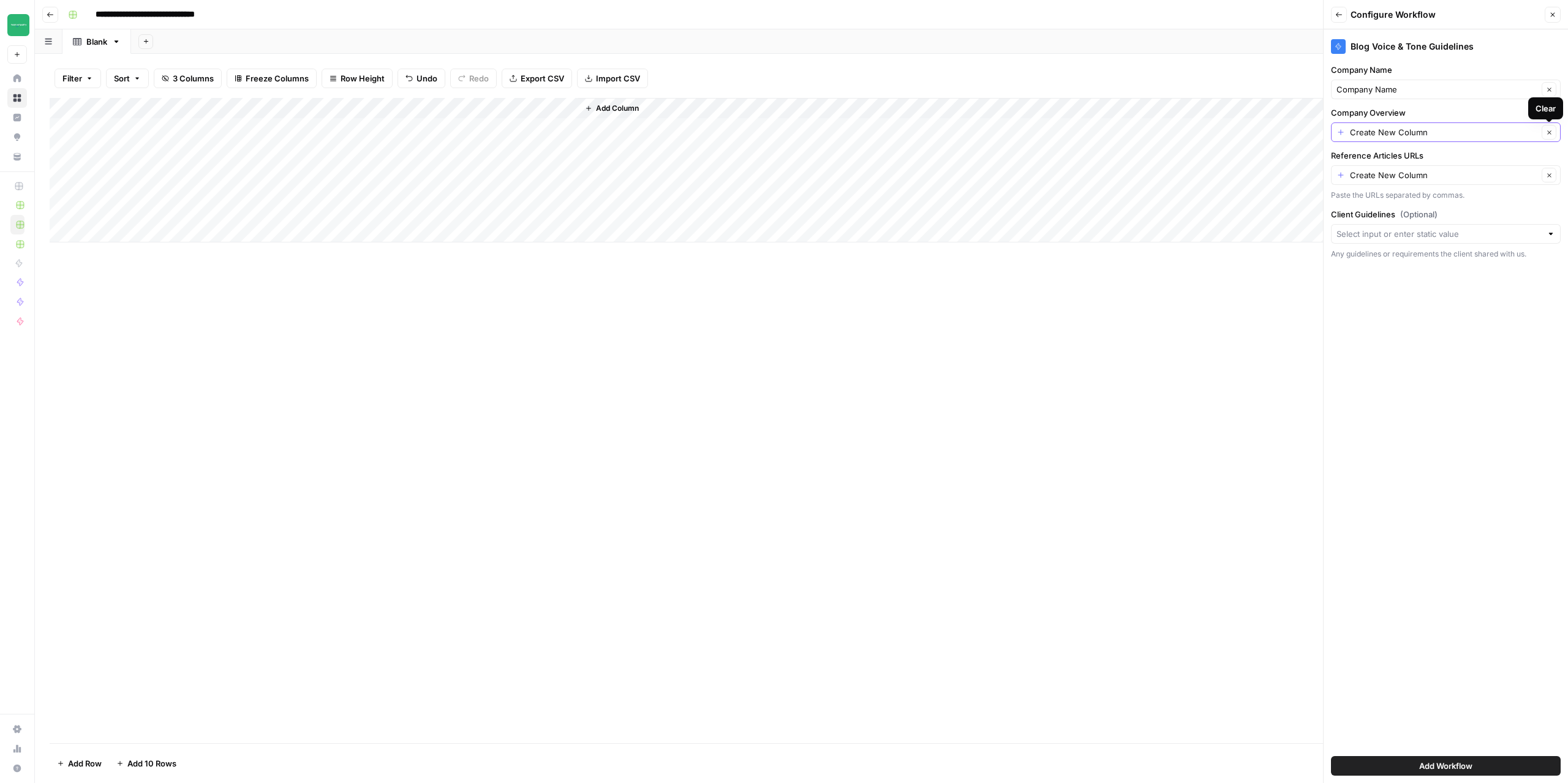
click at [1548, 130] on icon "button" at bounding box center [1549, 133] width 7 height 7
click at [1436, 767] on span "Add Workflow" at bounding box center [1445, 766] width 53 height 13
click at [1505, 126] on input "Company Overview" at bounding box center [1439, 132] width 205 height 13
click at [1402, 161] on span "Create New Column" at bounding box center [1450, 161] width 191 height 13
type input "Create New Column"
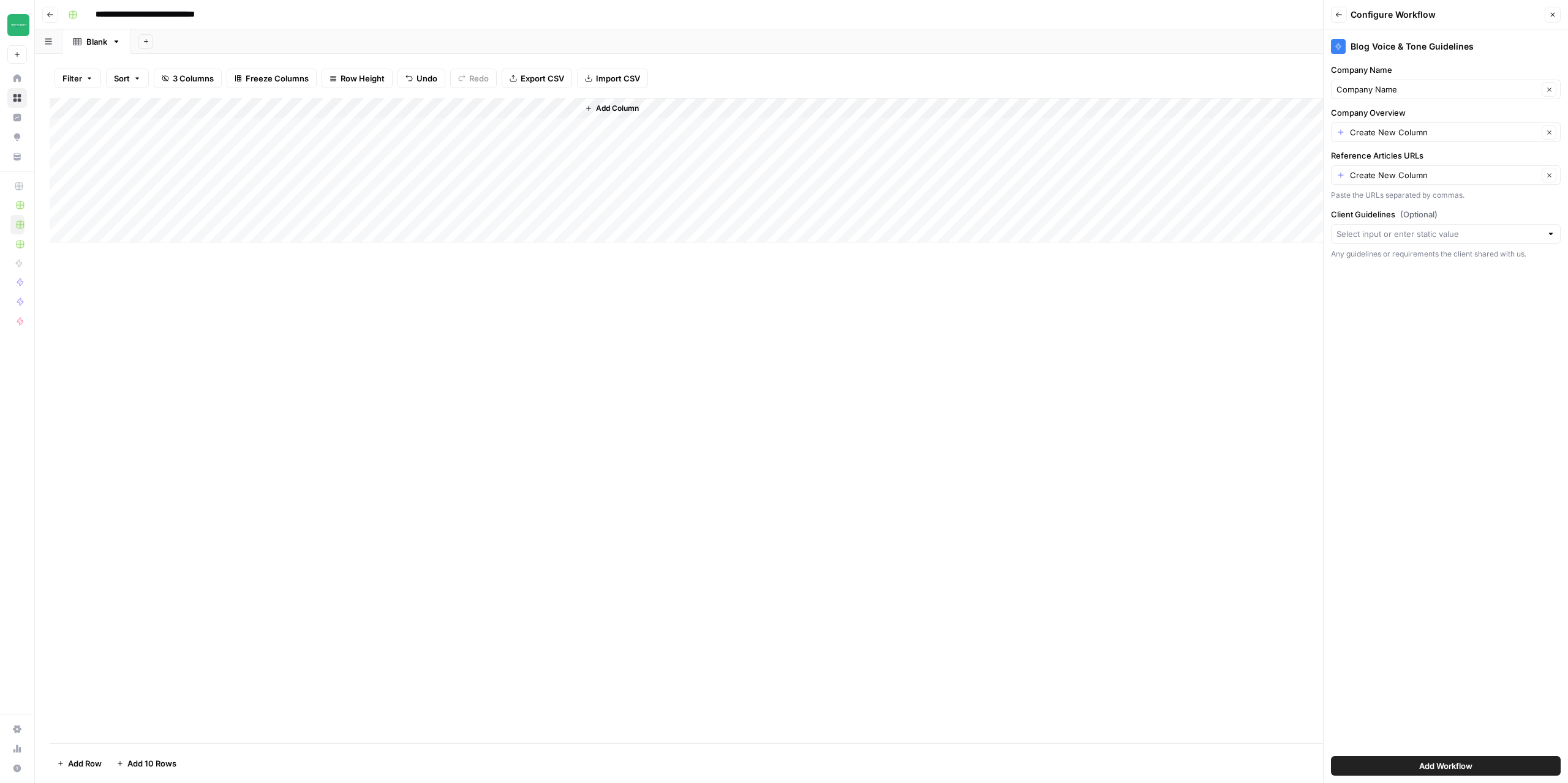
click at [1454, 768] on span "Add Workflow" at bounding box center [1445, 766] width 53 height 13
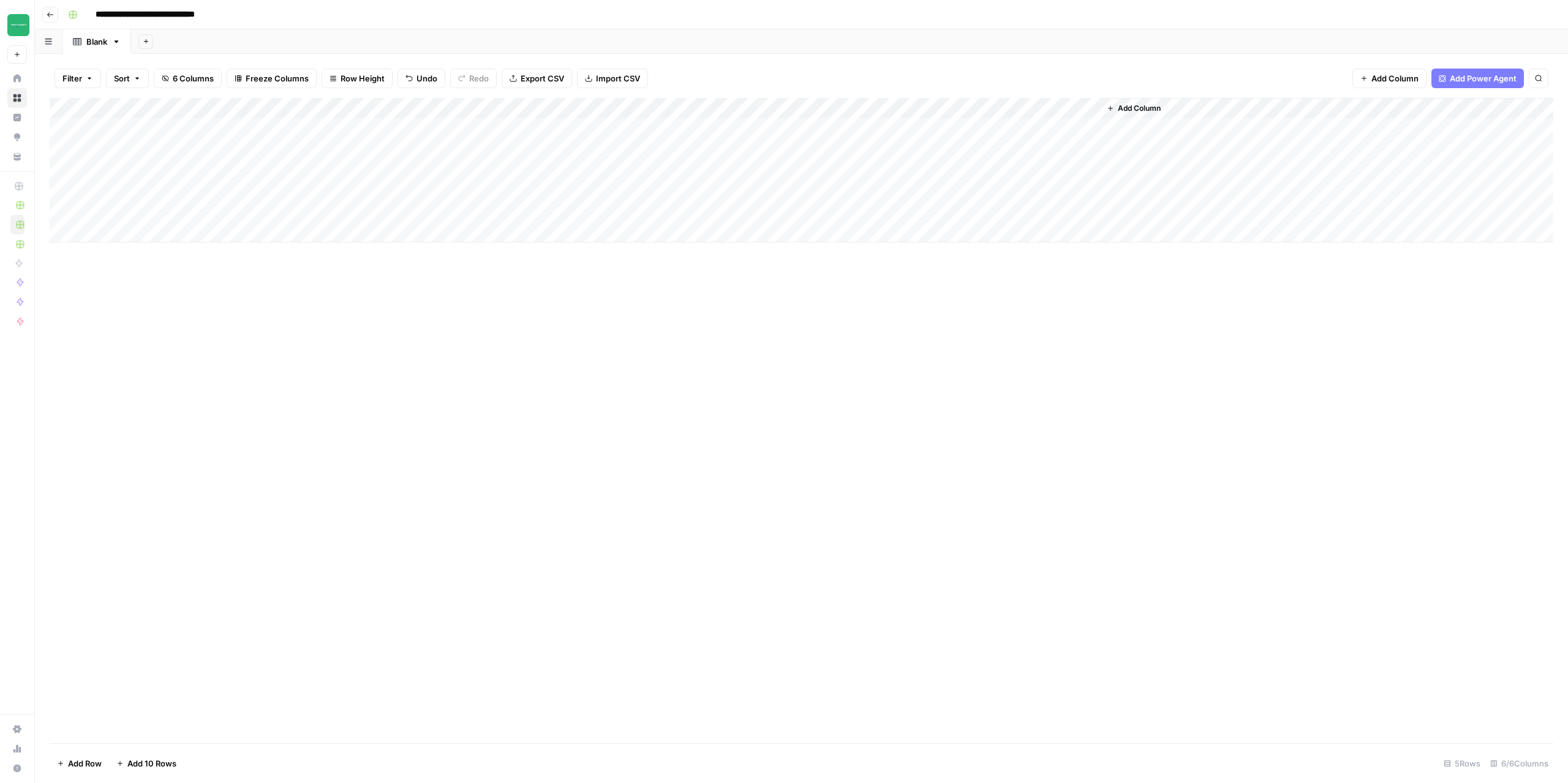
click at [823, 120] on div "Add Column" at bounding box center [800, 169] width 1503 height 144
click at [823, 122] on div "Add Column" at bounding box center [800, 169] width 1503 height 144
paste textarea "**********"
type textarea "**********"
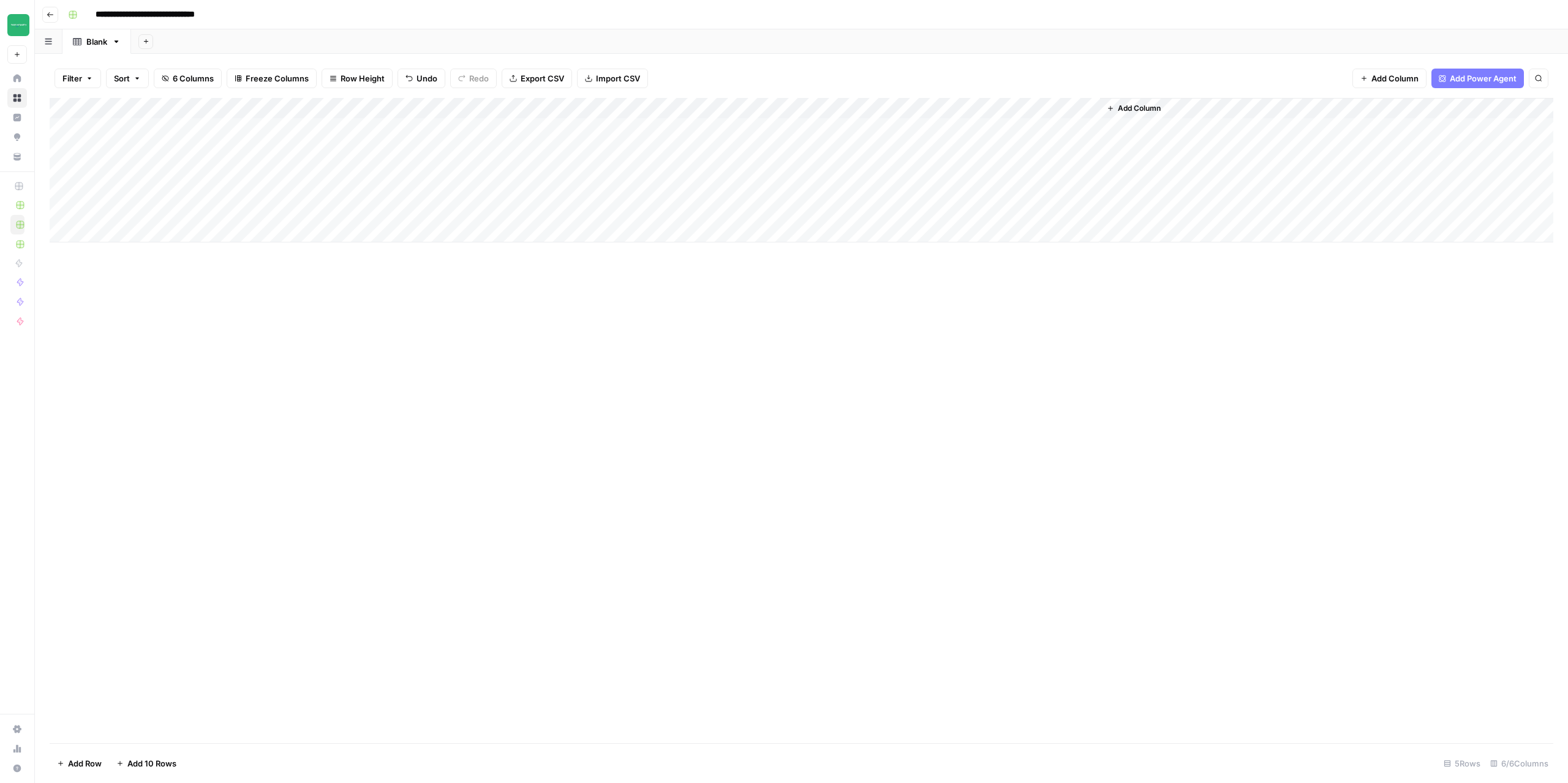
click at [825, 472] on div "Add Column" at bounding box center [800, 420] width 1503 height 646
click at [666, 127] on div "Add Column" at bounding box center [800, 169] width 1503 height 144
click at [827, 488] on div "Add Column" at bounding box center [800, 420] width 1503 height 646
click at [964, 105] on div "Add Column" at bounding box center [800, 169] width 1503 height 144
click at [848, 271] on span "Remove Column" at bounding box center [875, 273] width 107 height 13
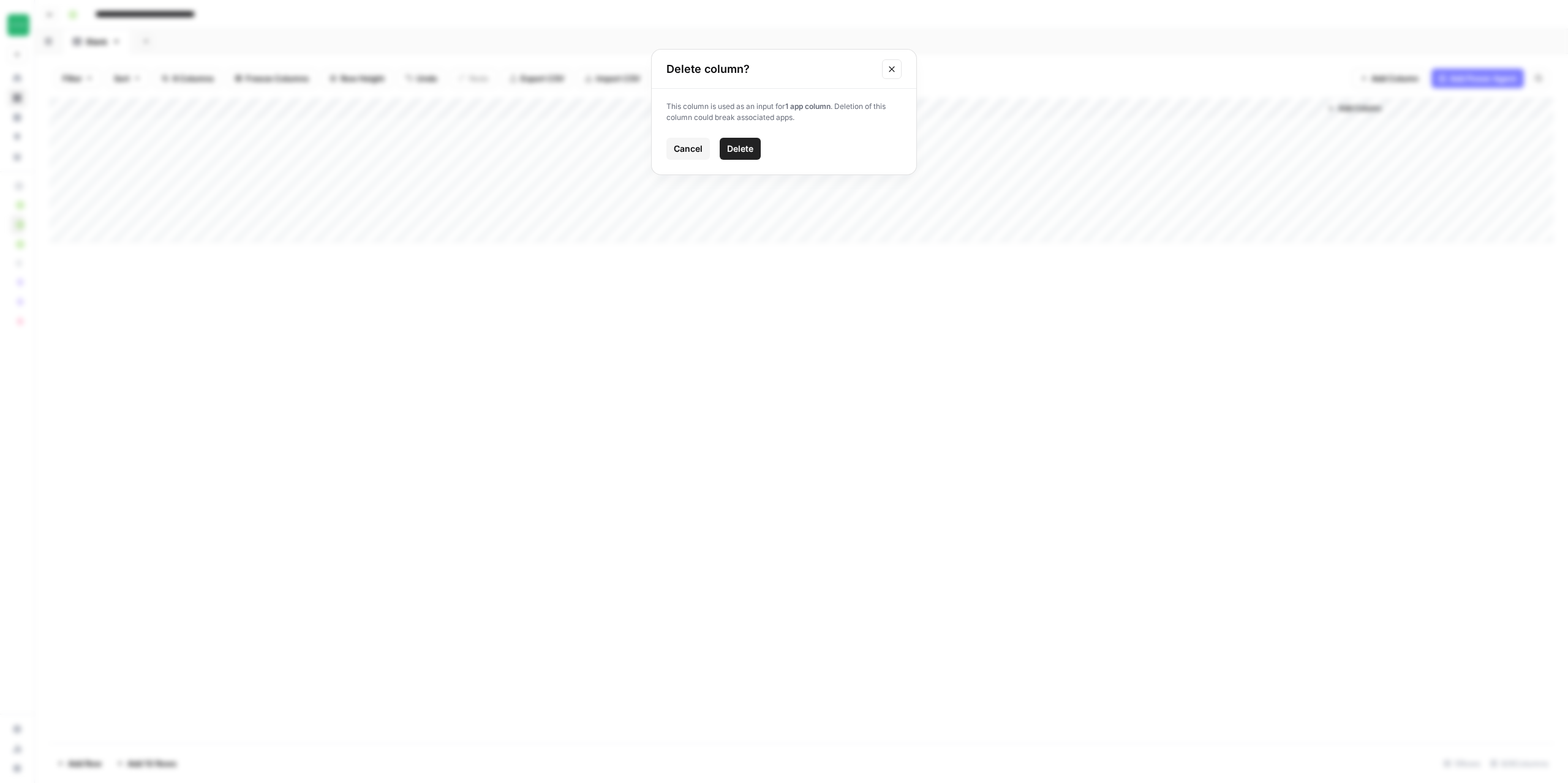
click at [746, 146] on span "Delete" at bounding box center [739, 148] width 26 height 13
click at [1117, 105] on div "Add Column" at bounding box center [800, 169] width 1503 height 144
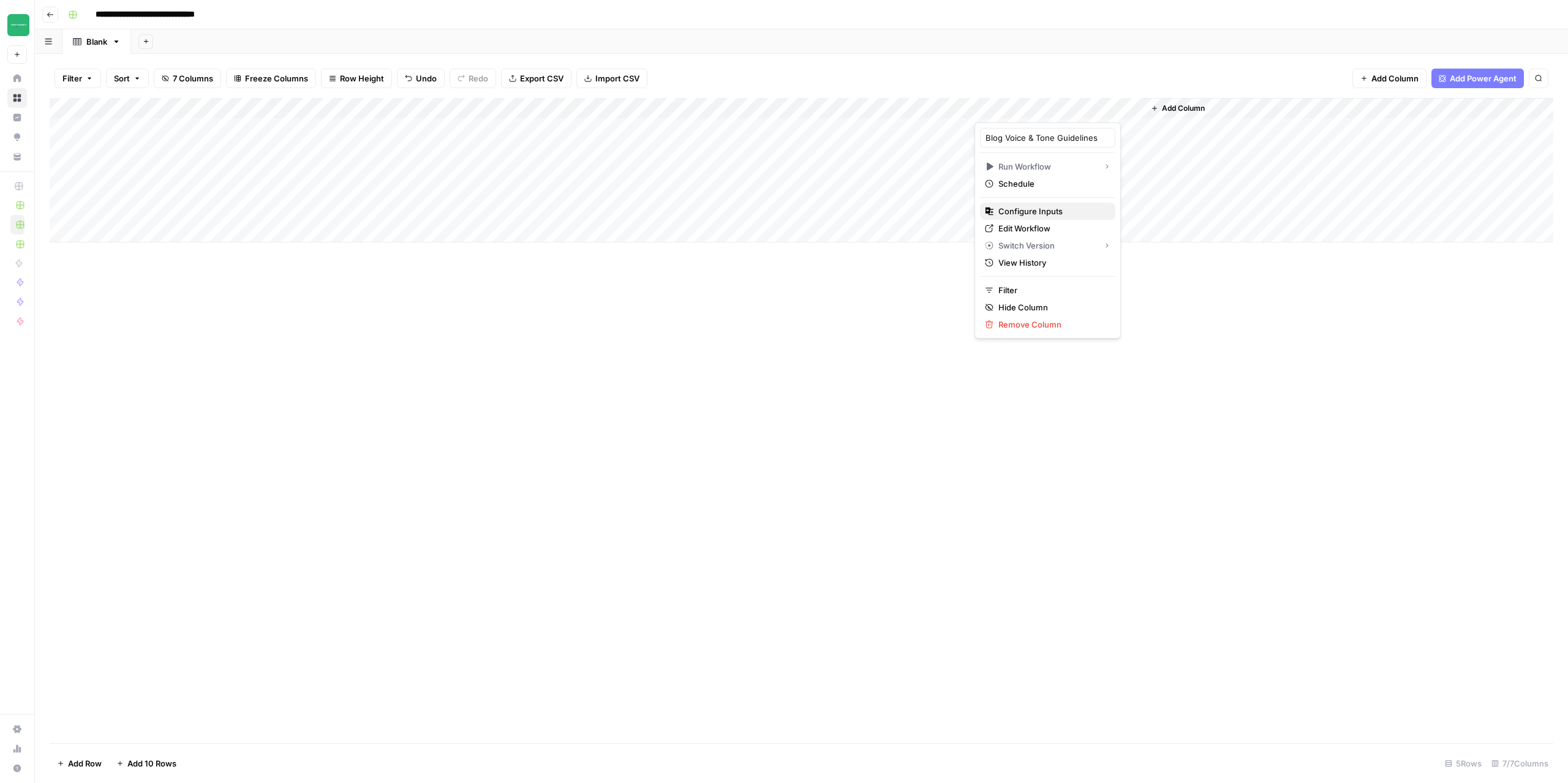
click at [1037, 208] on span "Configure Inputs" at bounding box center [1051, 211] width 107 height 13
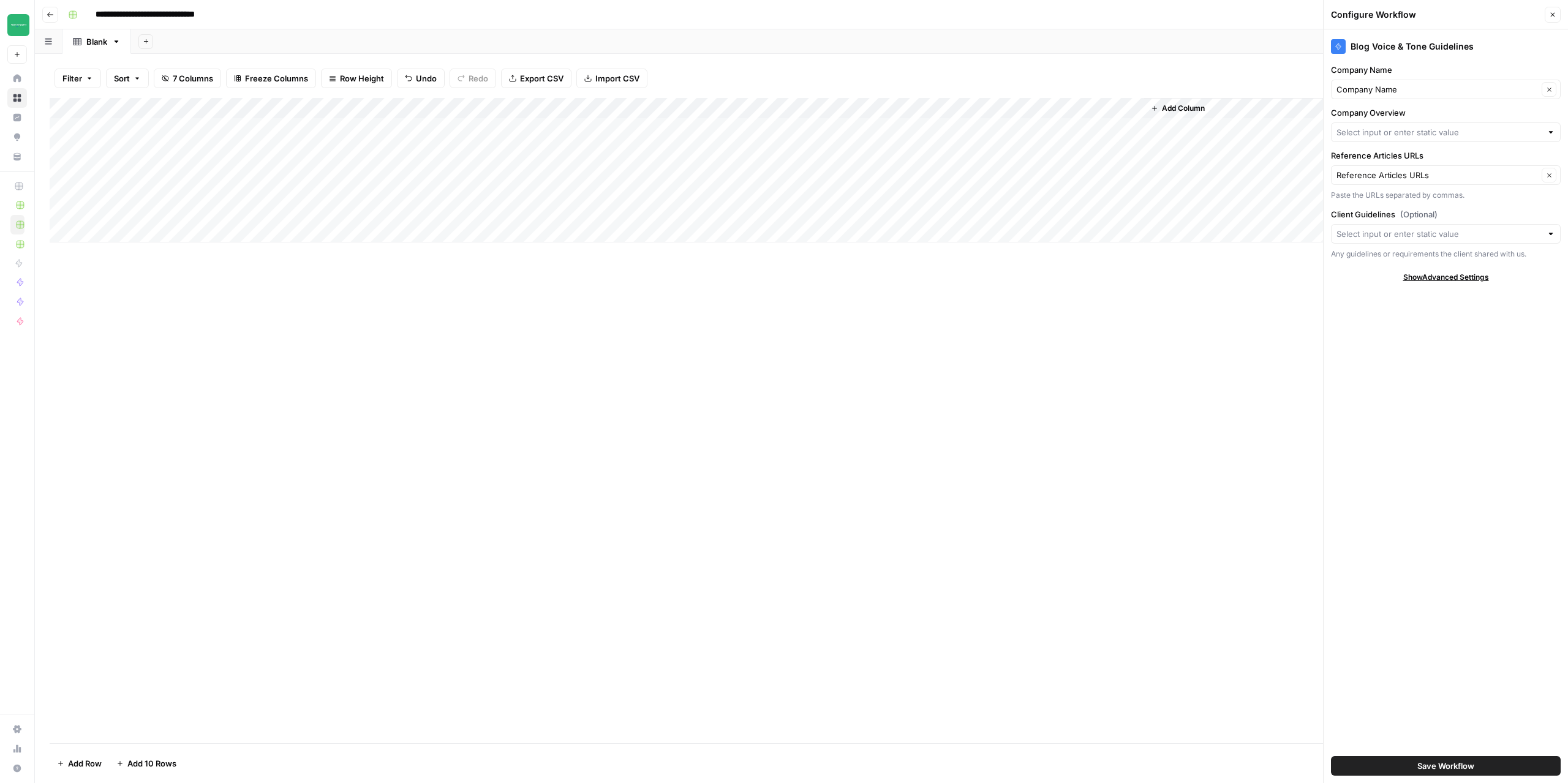
click at [1429, 139] on div at bounding box center [1445, 133] width 229 height 19
click at [1383, 236] on span "Company Overview (1)" at bounding box center [1436, 237] width 190 height 13
type input "Company Overview (1)"
click at [1427, 764] on span "Save Workflow" at bounding box center [1445, 766] width 57 height 13
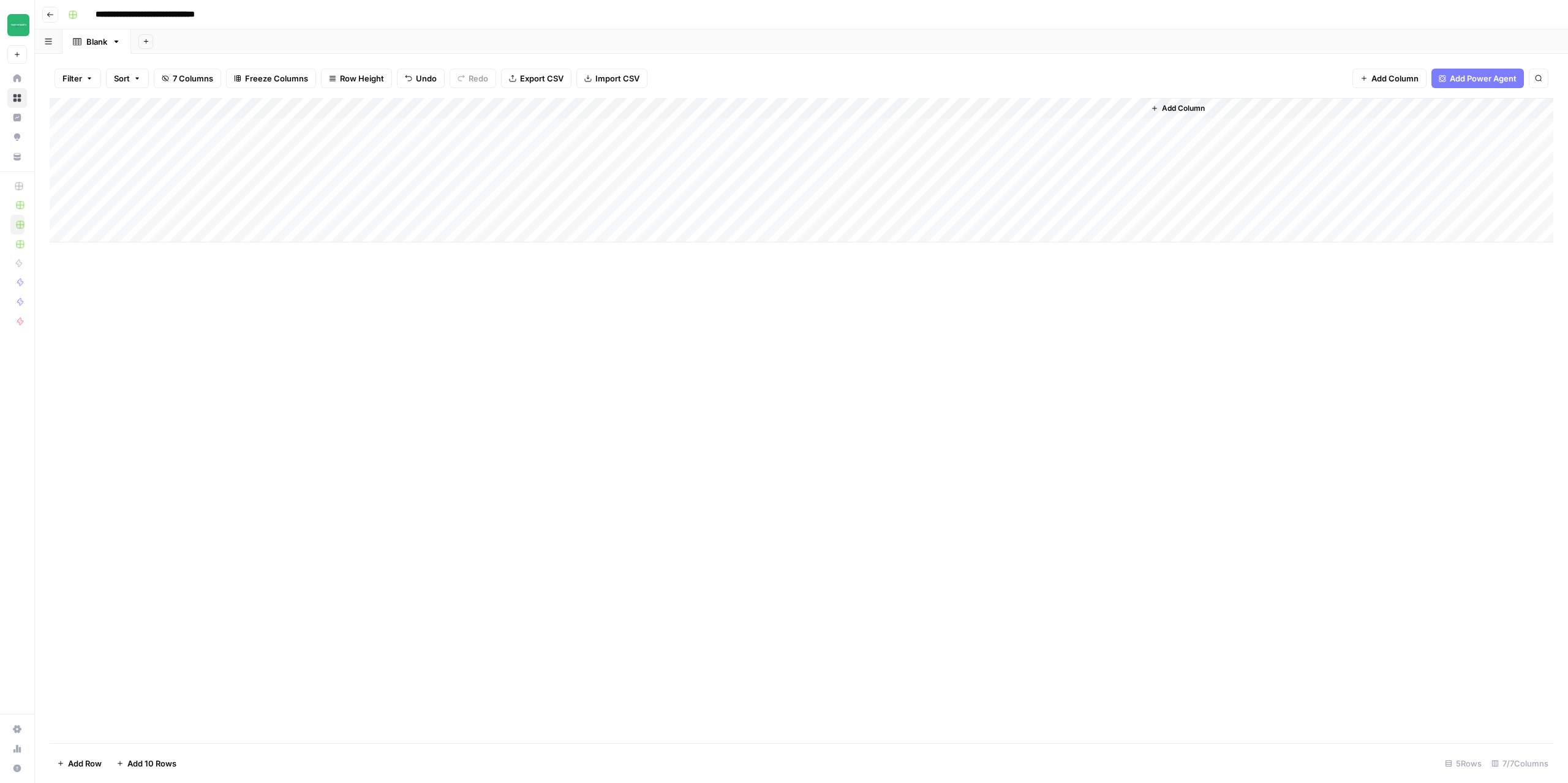
click at [1056, 128] on div "Add Column" at bounding box center [800, 169] width 1503 height 144
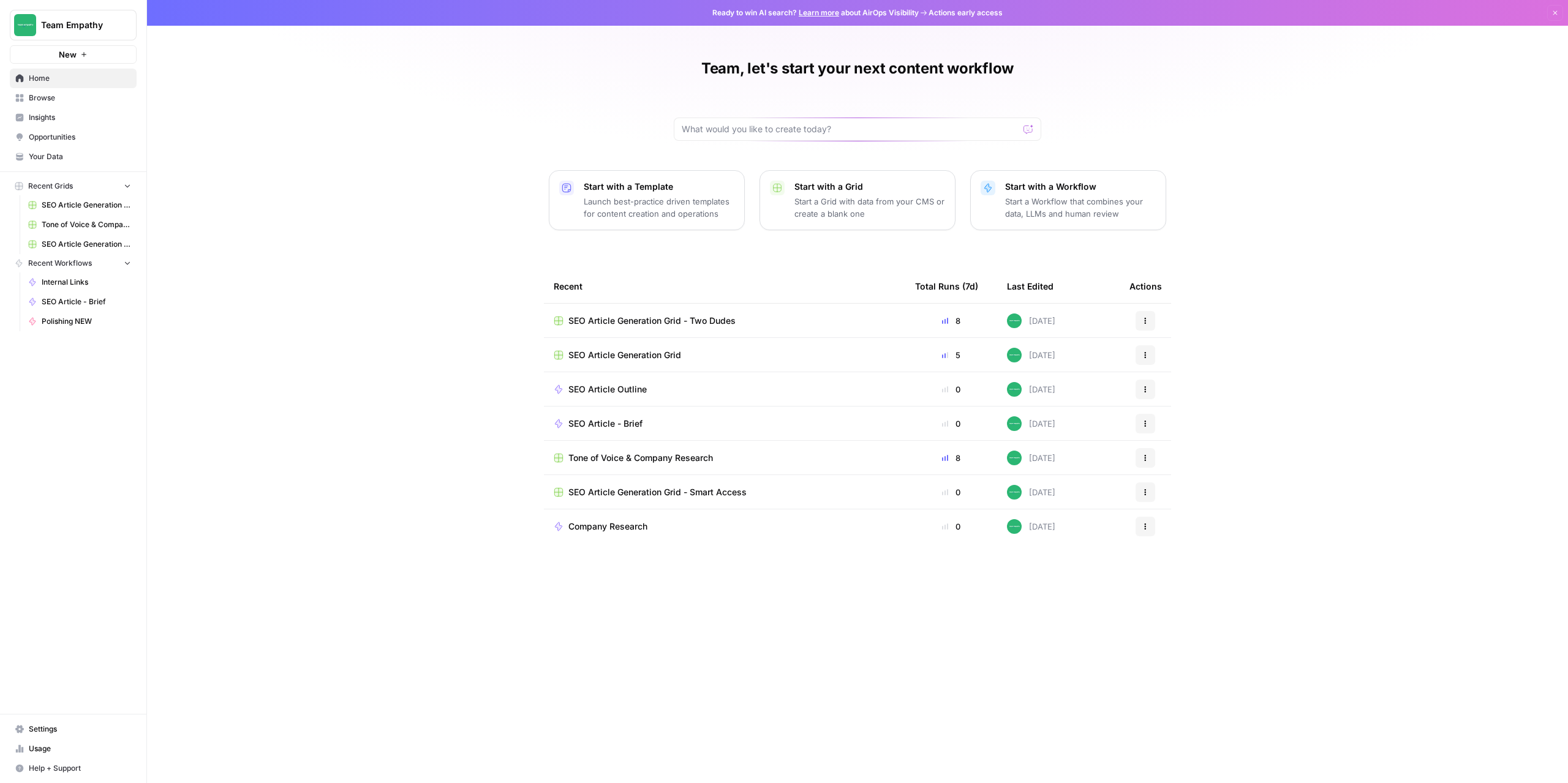
click at [638, 322] on span "SEO Article Generation Grid - Two Dudes" at bounding box center [651, 320] width 167 height 13
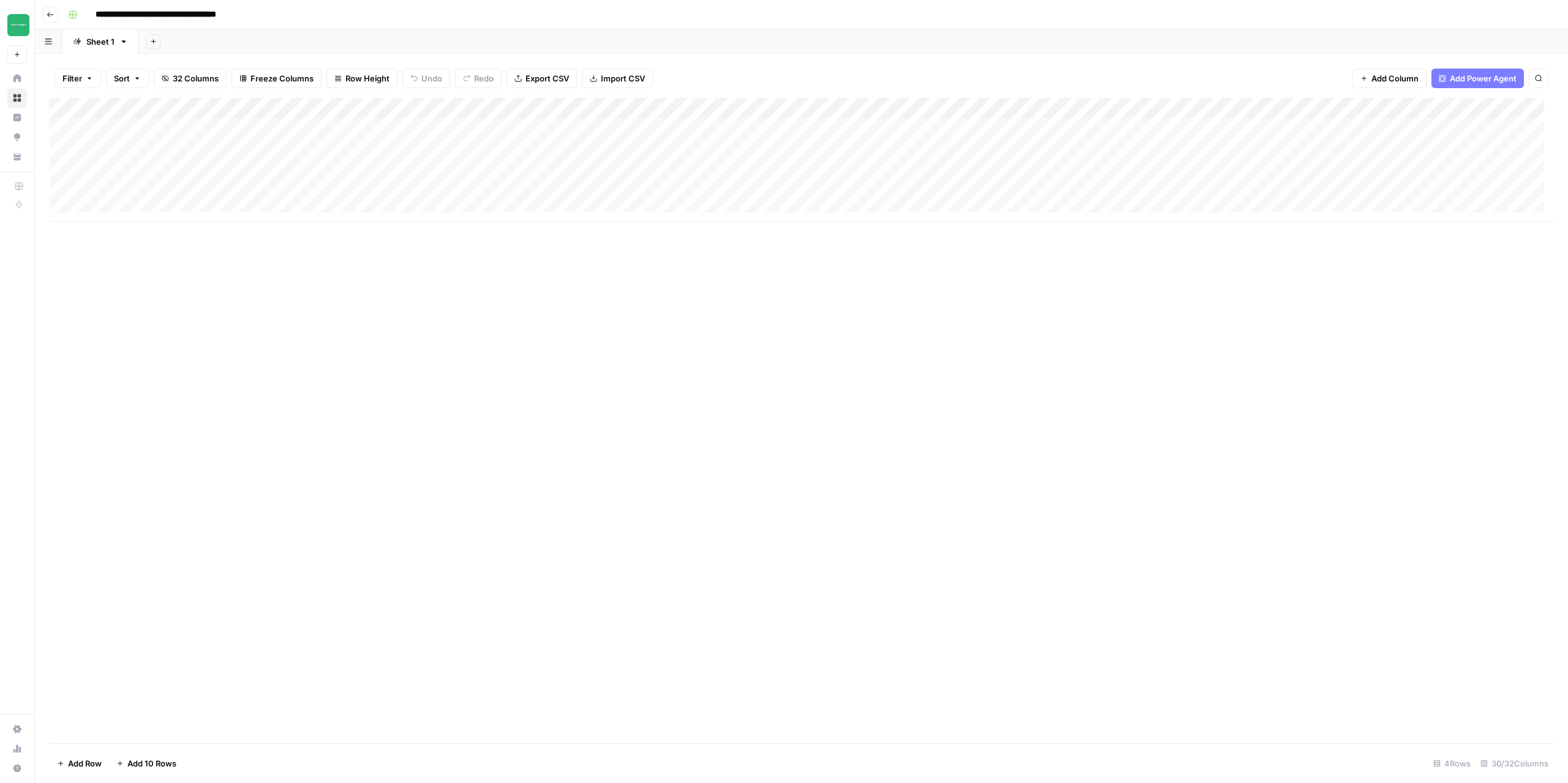
click at [143, 133] on div "Add Column" at bounding box center [800, 160] width 1503 height 124
click at [275, 125] on div "Add Column" at bounding box center [800, 160] width 1503 height 124
click at [368, 137] on div "Add Column" at bounding box center [800, 160] width 1503 height 124
drag, startPoint x: 144, startPoint y: 133, endPoint x: 746, endPoint y: 131, distance: 602.0
click at [746, 131] on div "Add Column" at bounding box center [800, 160] width 1503 height 124
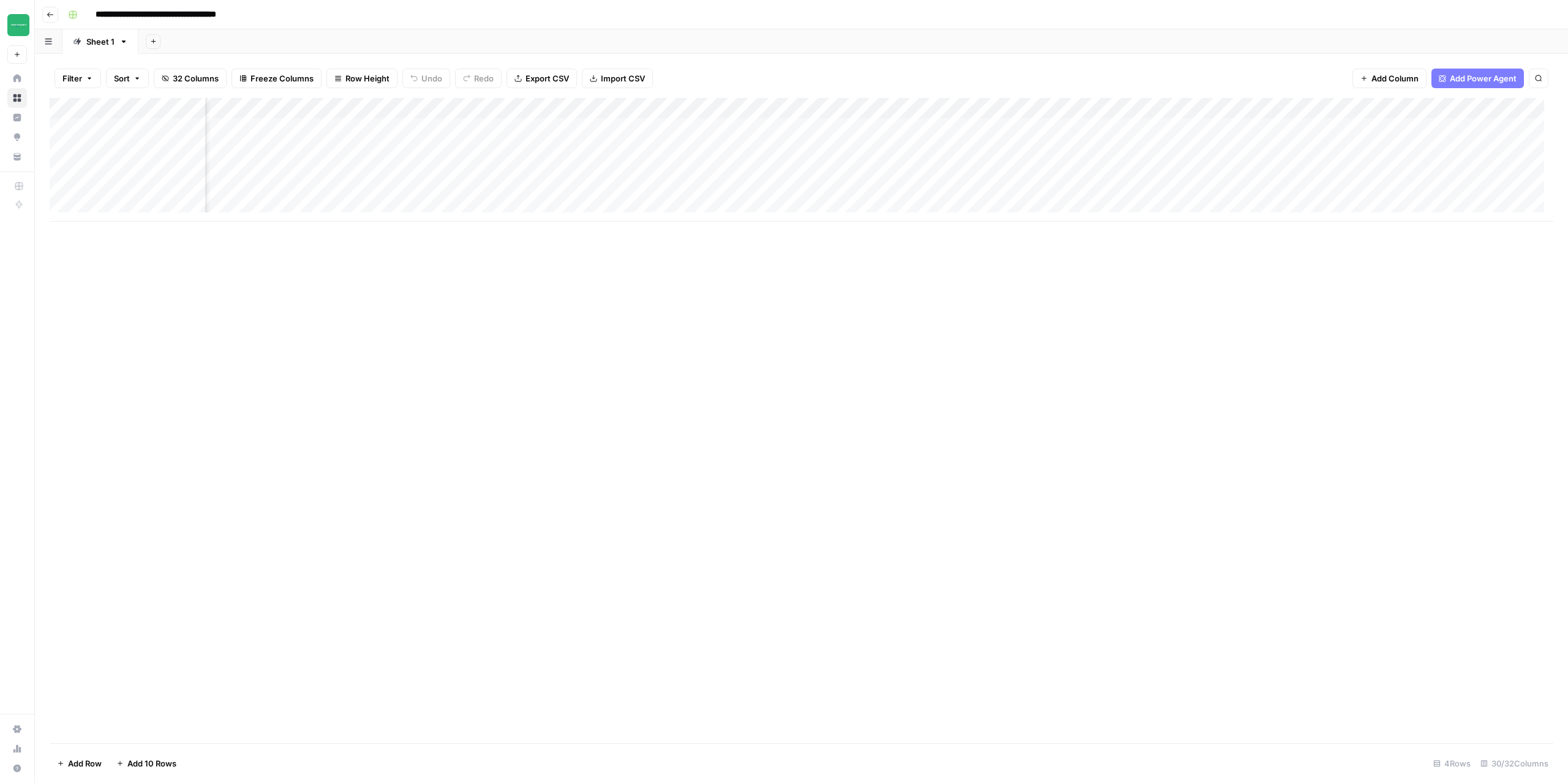
scroll to position [0, 1203]
click at [968, 131] on div "Add Column" at bounding box center [800, 160] width 1503 height 124
click at [1008, 128] on div "Add Column" at bounding box center [800, 160] width 1503 height 124
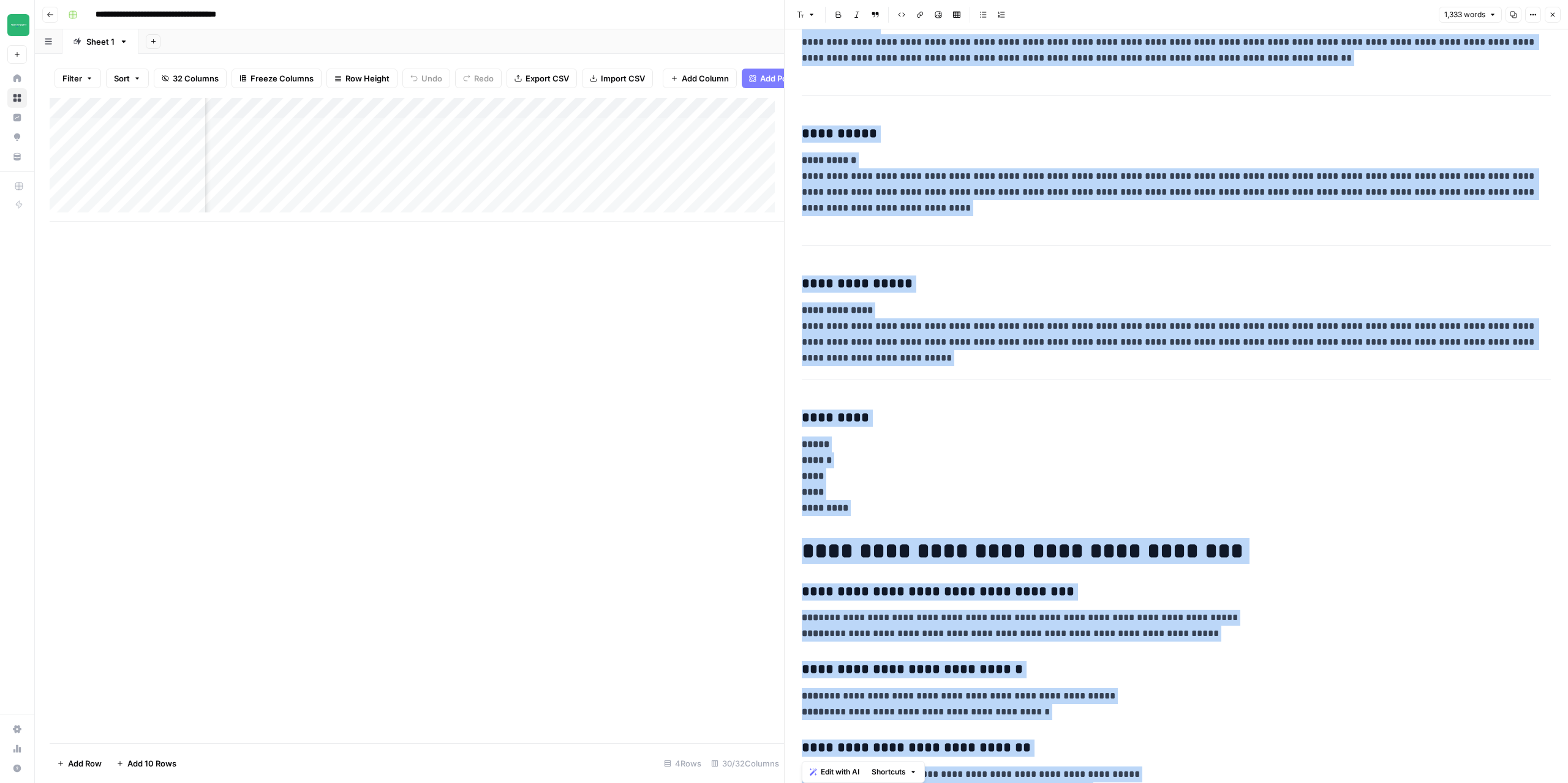
scroll to position [798, 0]
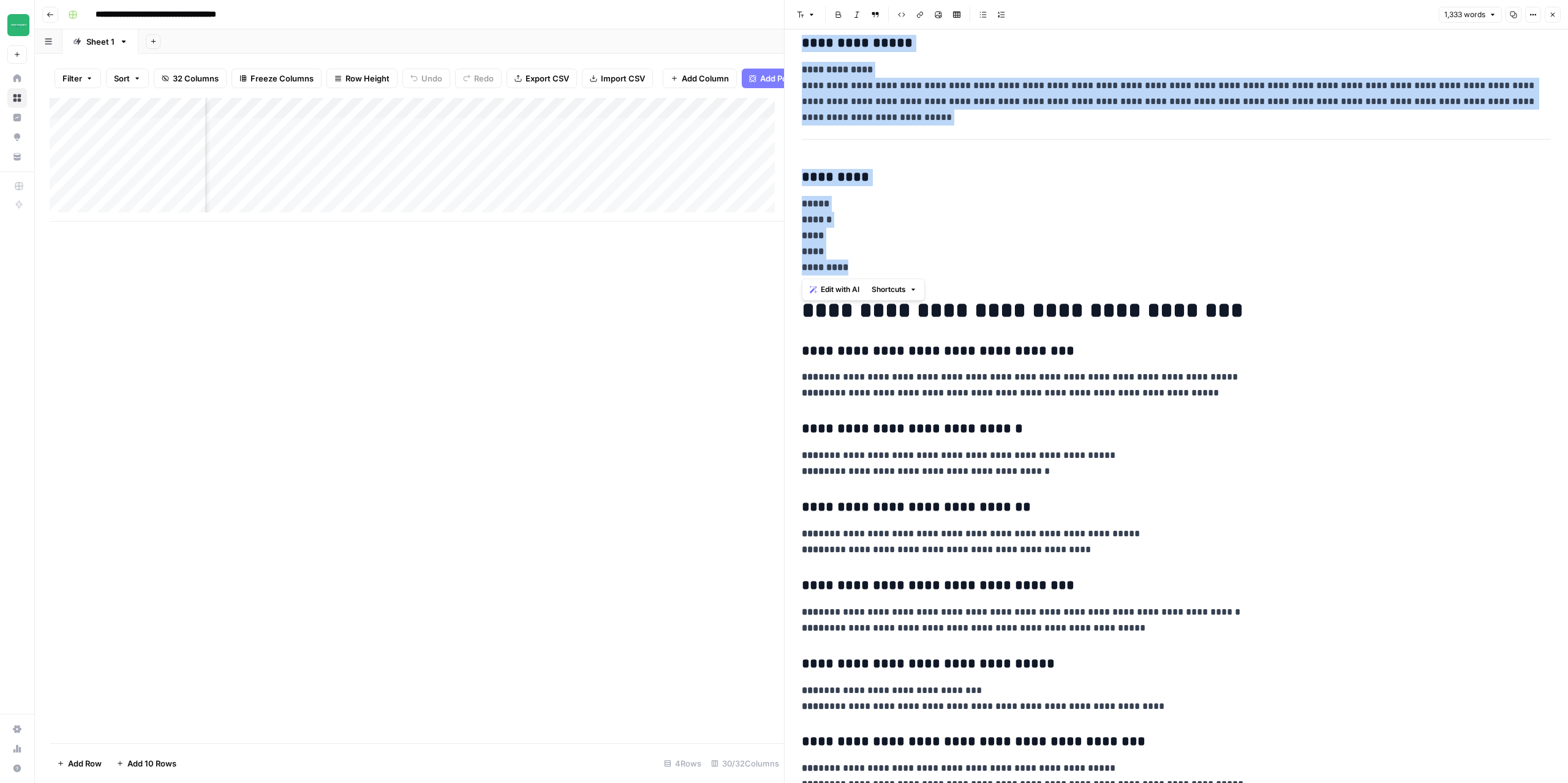
drag, startPoint x: 800, startPoint y: 200, endPoint x: 1017, endPoint y: 269, distance: 227.7
copy div "**********"
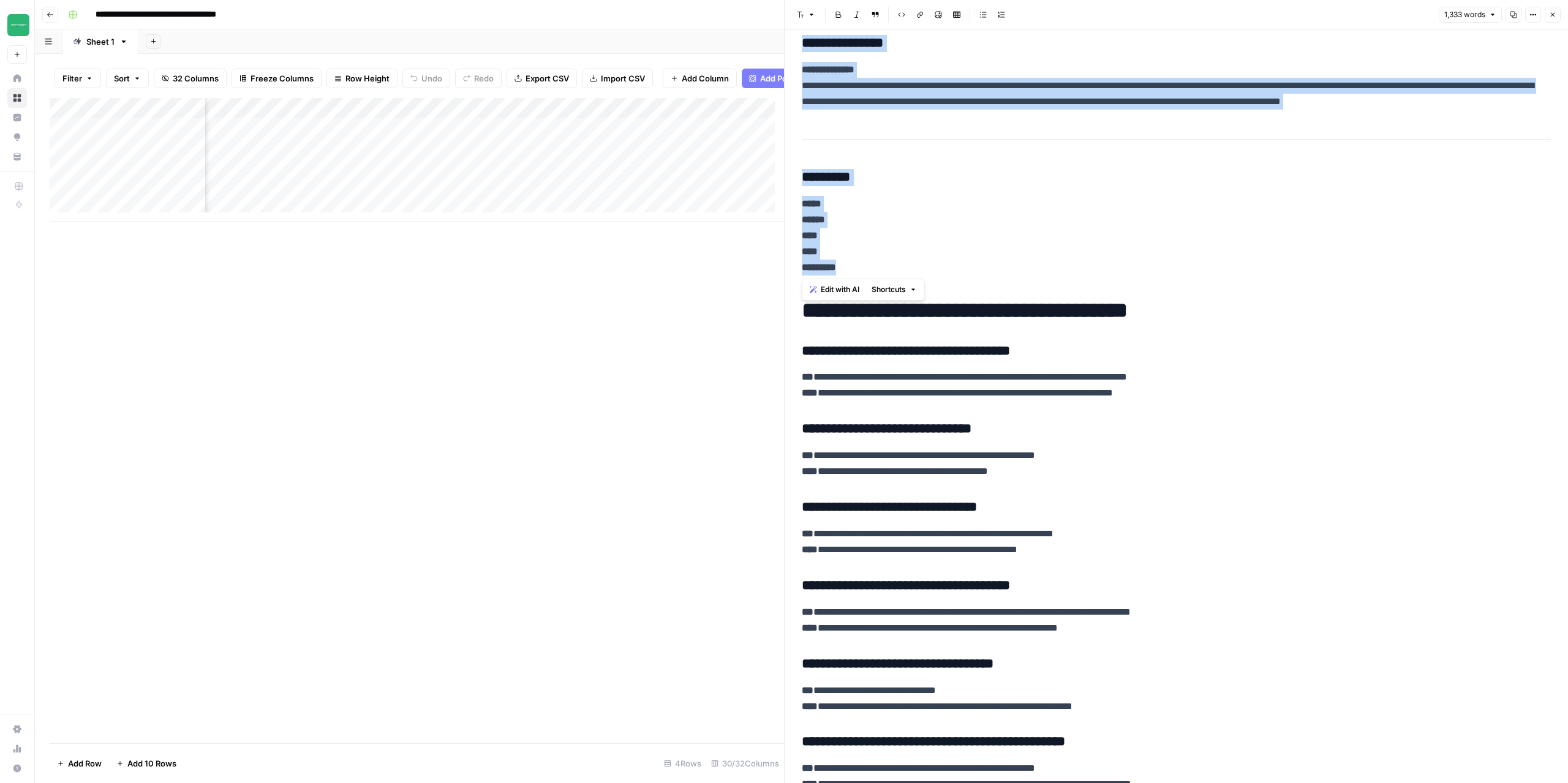
click at [1558, 16] on button "Close" at bounding box center [1553, 15] width 15 height 15
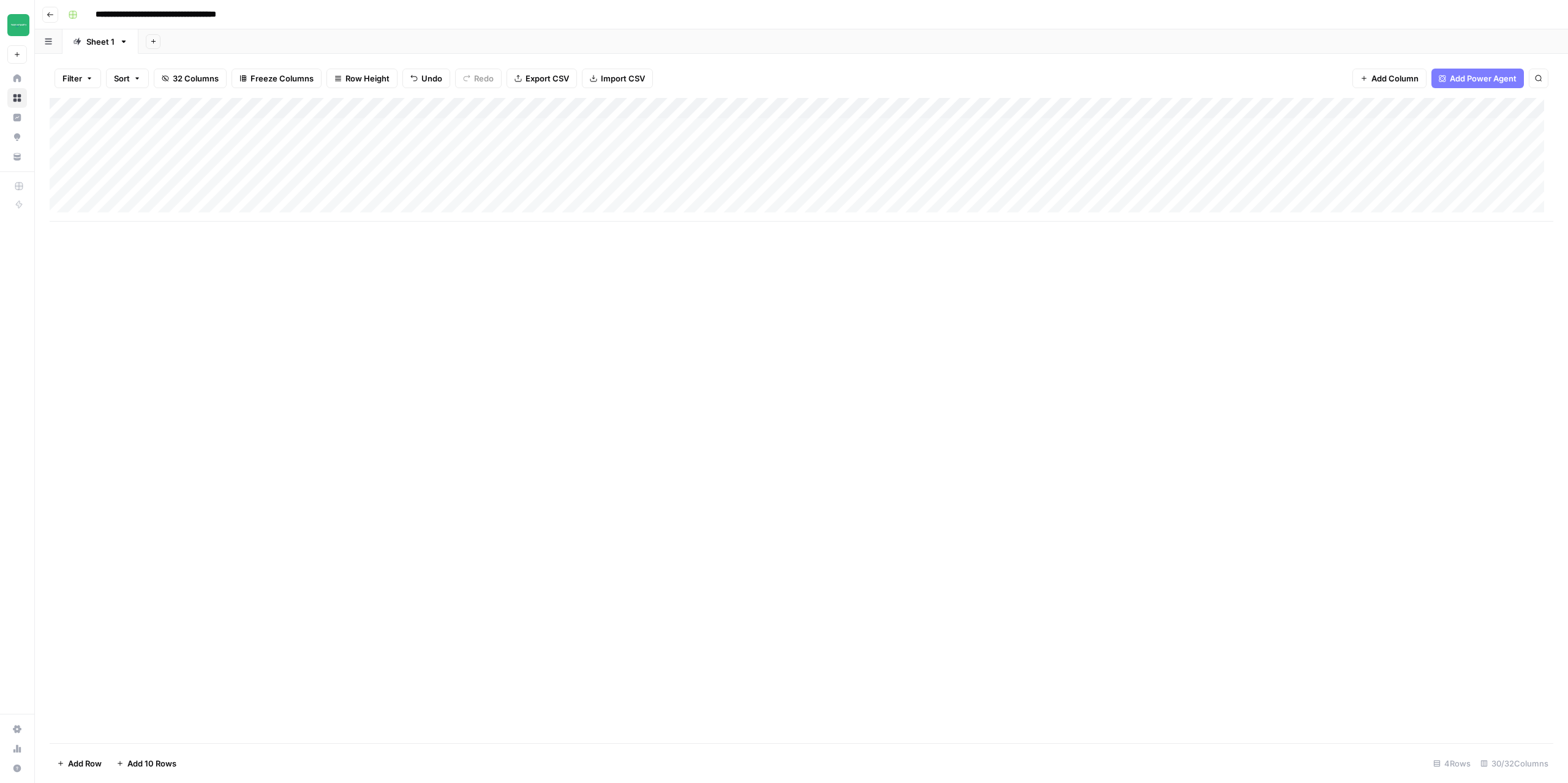
drag, startPoint x: 119, startPoint y: 132, endPoint x: 744, endPoint y: 125, distance: 625.0
click at [744, 125] on div "Add Column" at bounding box center [800, 160] width 1503 height 124
click at [782, 136] on div "Add Column" at bounding box center [800, 160] width 1503 height 124
click at [792, 124] on div "Add Column" at bounding box center [800, 160] width 1503 height 124
click at [792, 124] on textarea "**********" at bounding box center [819, 154] width 245 height 66
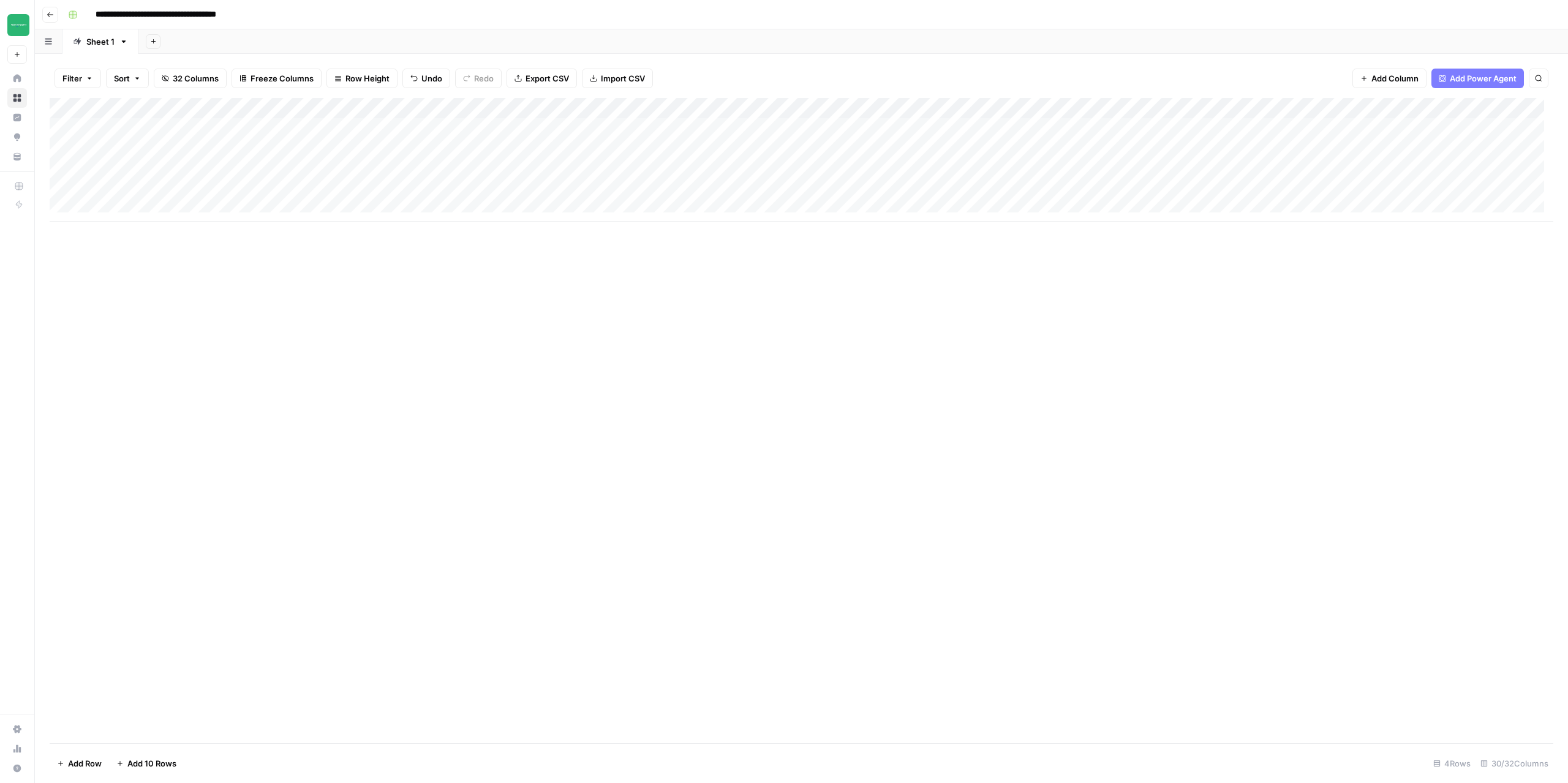
click at [685, 437] on div "Add Column" at bounding box center [800, 420] width 1503 height 646
click at [887, 133] on div "Add Column" at bounding box center [800, 160] width 1503 height 124
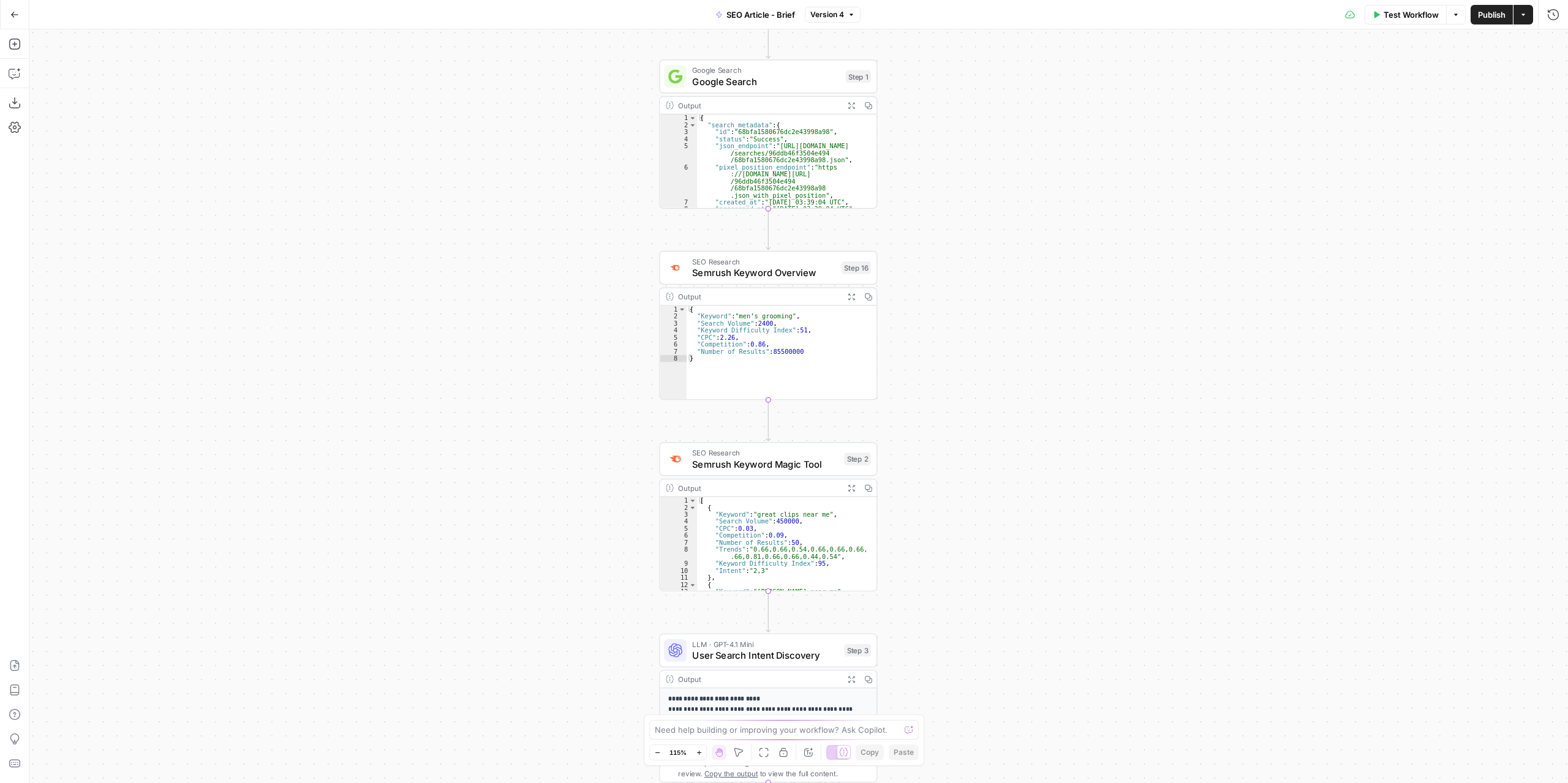
drag, startPoint x: 993, startPoint y: 296, endPoint x: 1038, endPoint y: 215, distance: 92.7
click at [1038, 244] on div "Workflow Set Inputs Inputs Google Search Google Search Step 1 Output Expand Out…" at bounding box center [798, 406] width 1538 height 754
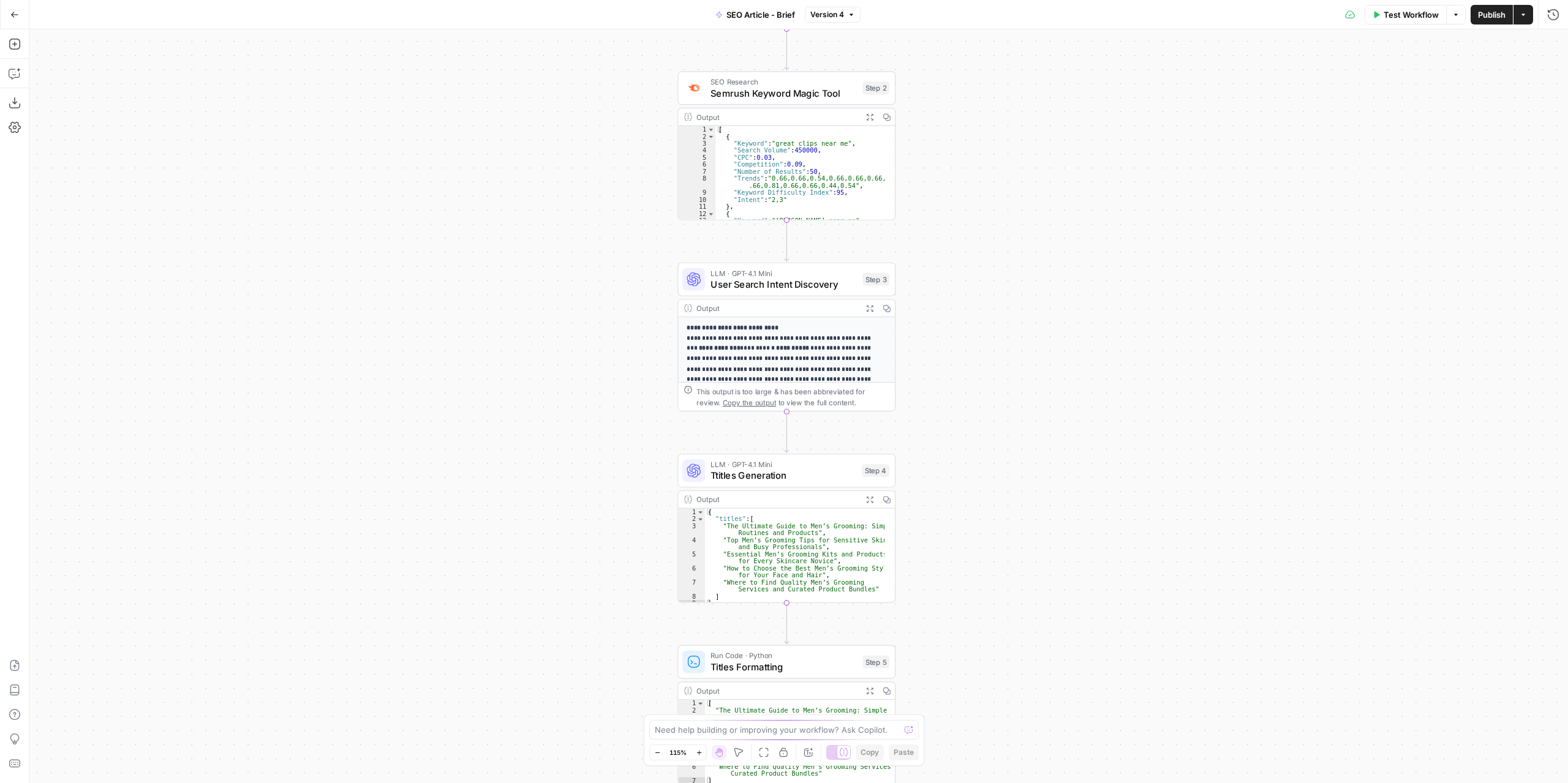
drag, startPoint x: 1067, startPoint y: 476, endPoint x: 1078, endPoint y: 79, distance: 397.2
click at [1083, 112] on div "Workflow Set Inputs Inputs Google Search Google Search Step 1 Output Expand Out…" at bounding box center [798, 406] width 1538 height 754
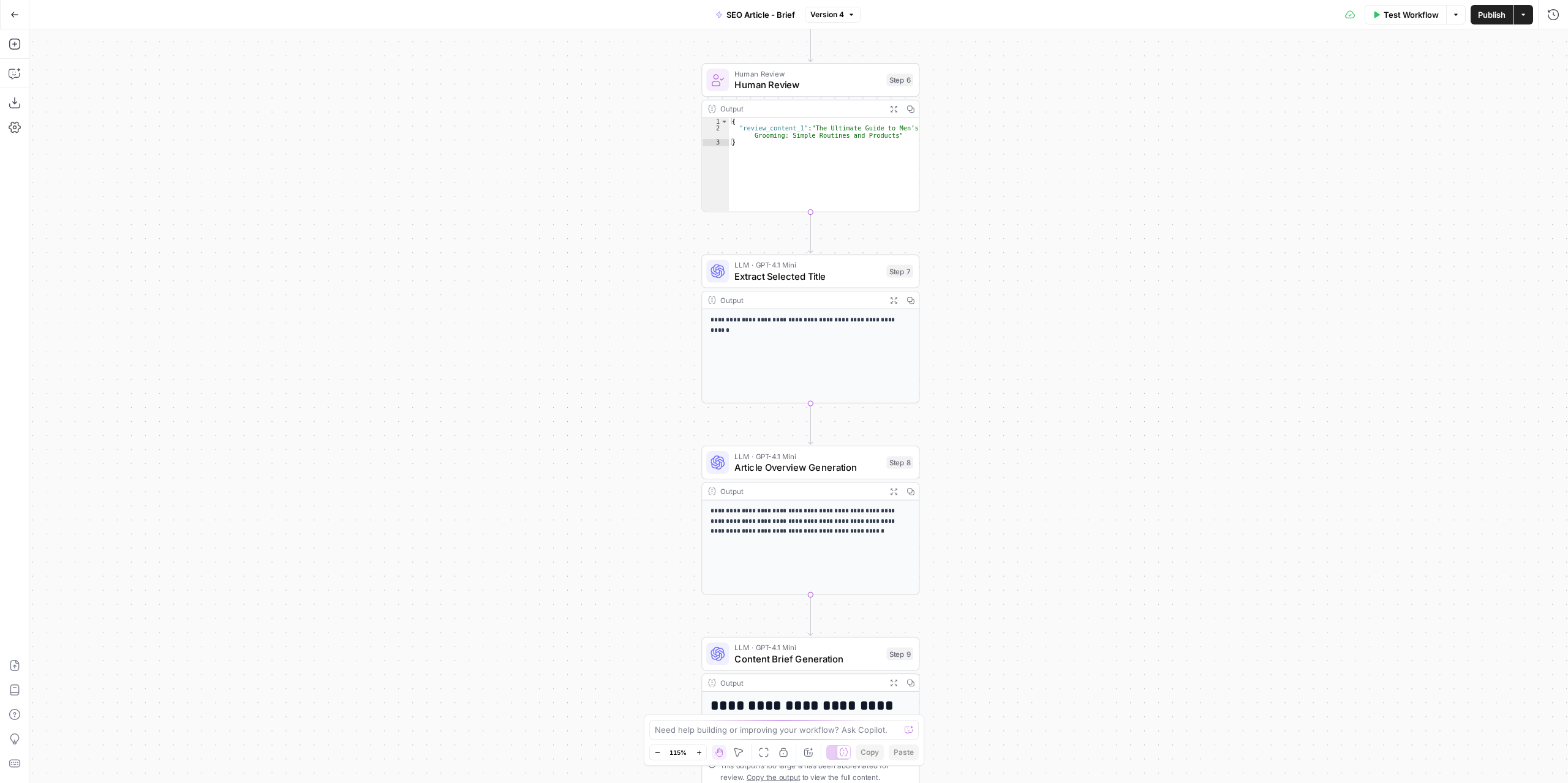
drag, startPoint x: 1046, startPoint y: 451, endPoint x: 1053, endPoint y: 39, distance: 412.1
click at [1053, 39] on div "Workflow Set Inputs Inputs Google Search Google Search Step 1 Output Expand Out…" at bounding box center [798, 406] width 1538 height 754
drag, startPoint x: 1087, startPoint y: 220, endPoint x: 1082, endPoint y: 57, distance: 163.1
click at [1083, 69] on div "Workflow Set Inputs Inputs Google Search Google Search Step 1 Output Expand Out…" at bounding box center [798, 406] width 1538 height 754
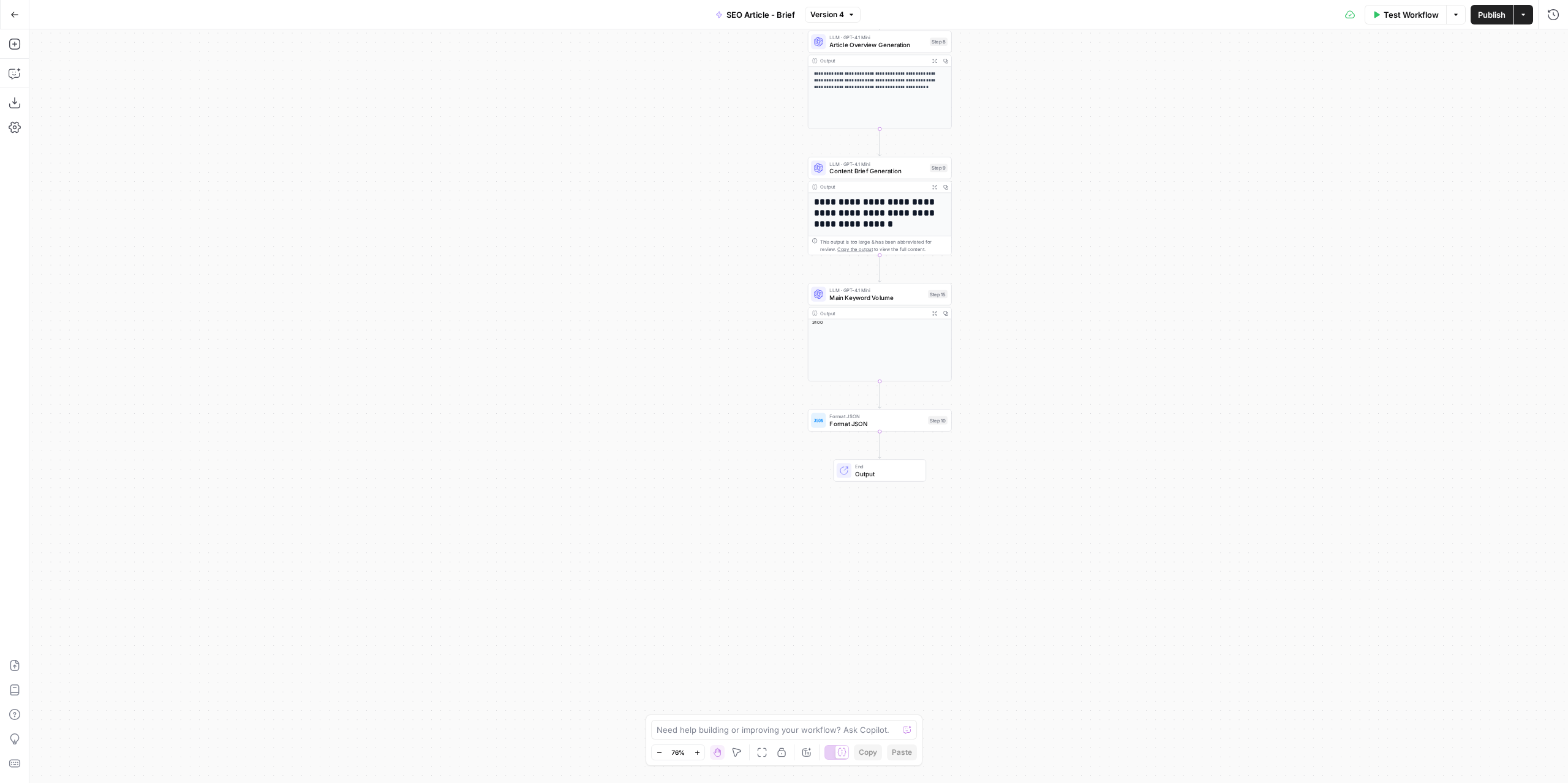
drag, startPoint x: 1057, startPoint y: 379, endPoint x: 1060, endPoint y: 280, distance: 99.0
click at [1060, 280] on div "Workflow Set Inputs Inputs Google Search Google Search Step 1 Output Expand Out…" at bounding box center [798, 406] width 1538 height 754
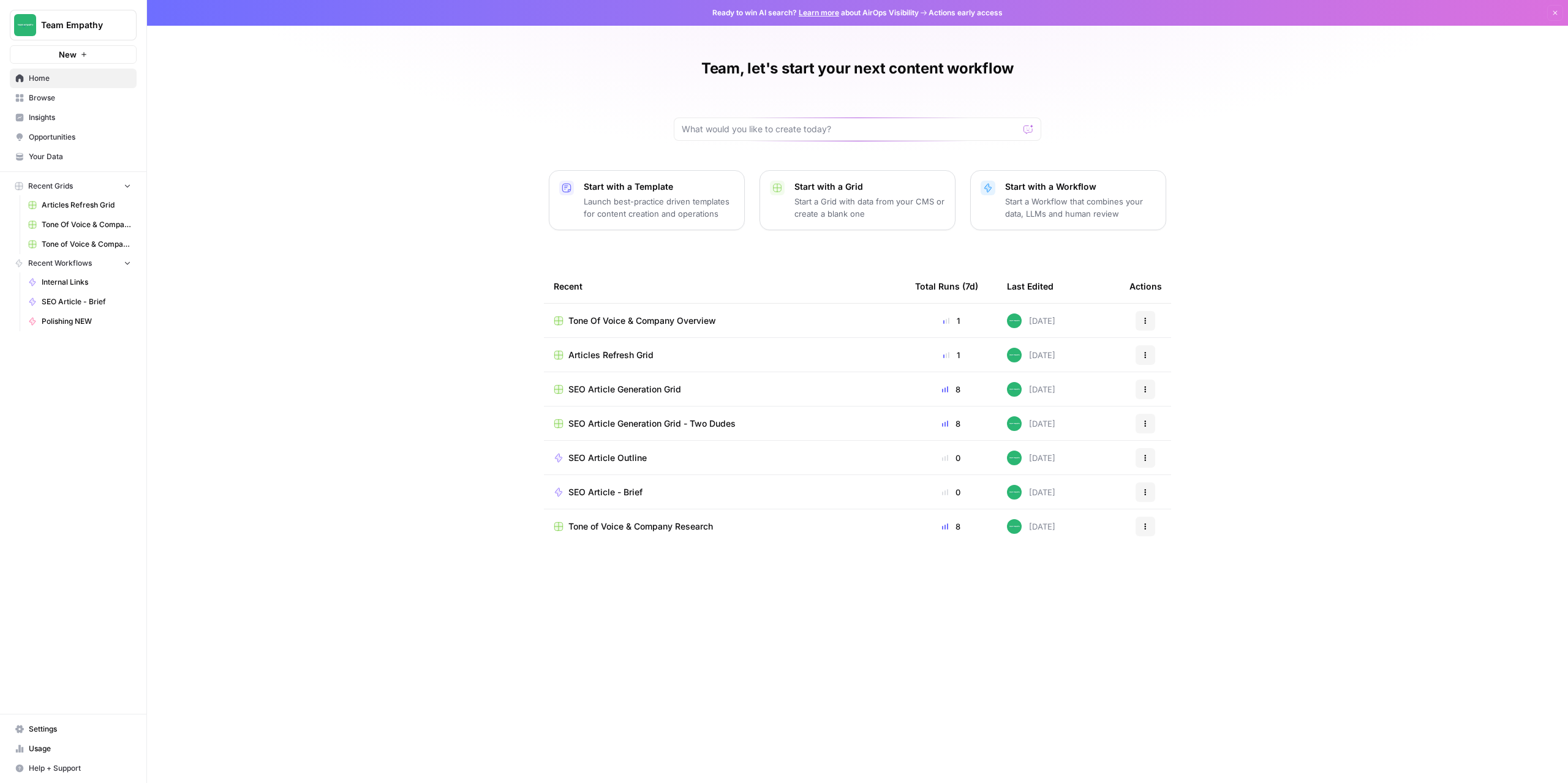
click at [638, 391] on span "SEO Article Generation Grid" at bounding box center [624, 389] width 112 height 13
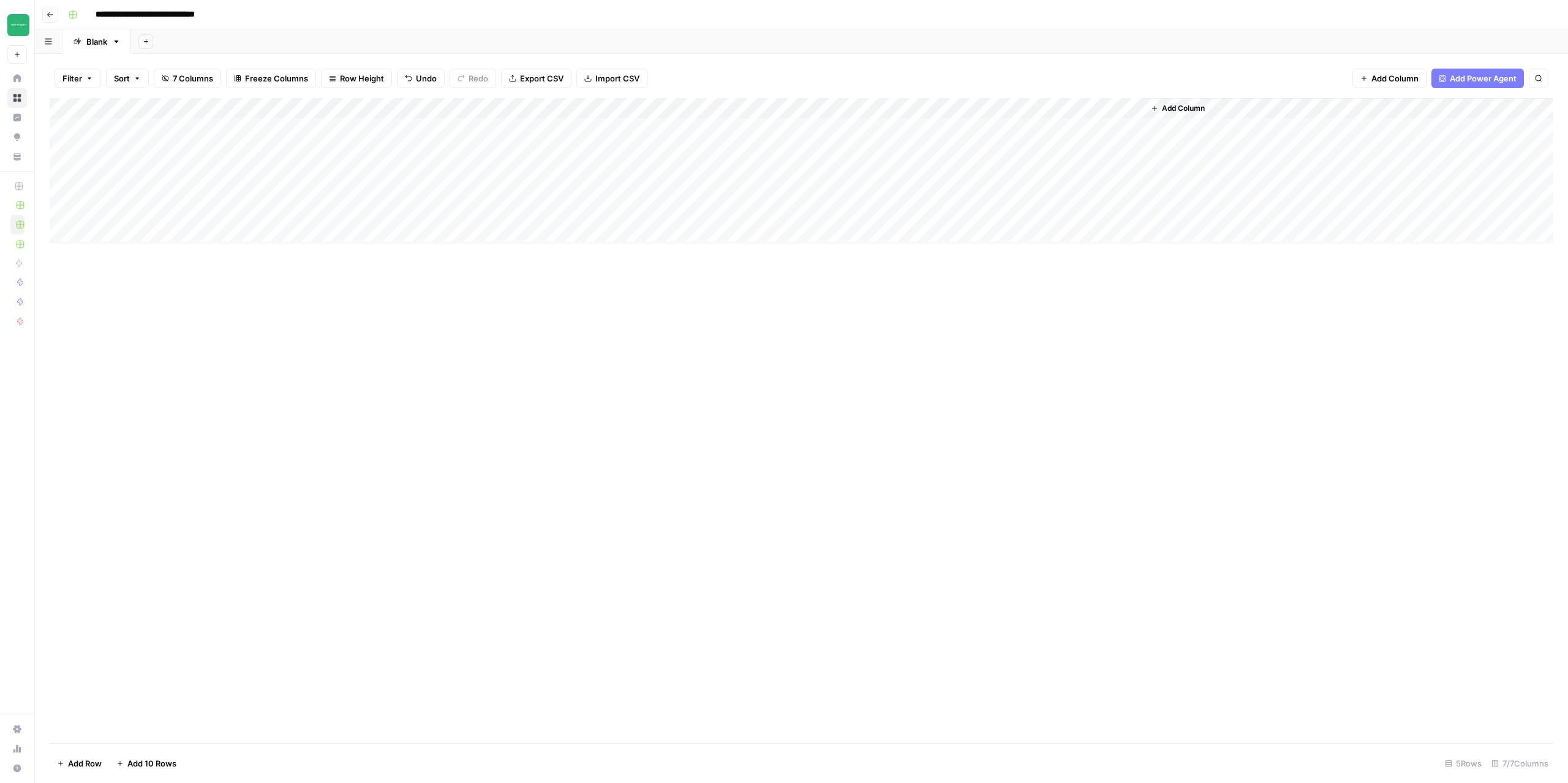
click at [1010, 124] on div "Add Column" at bounding box center [800, 169] width 1503 height 144
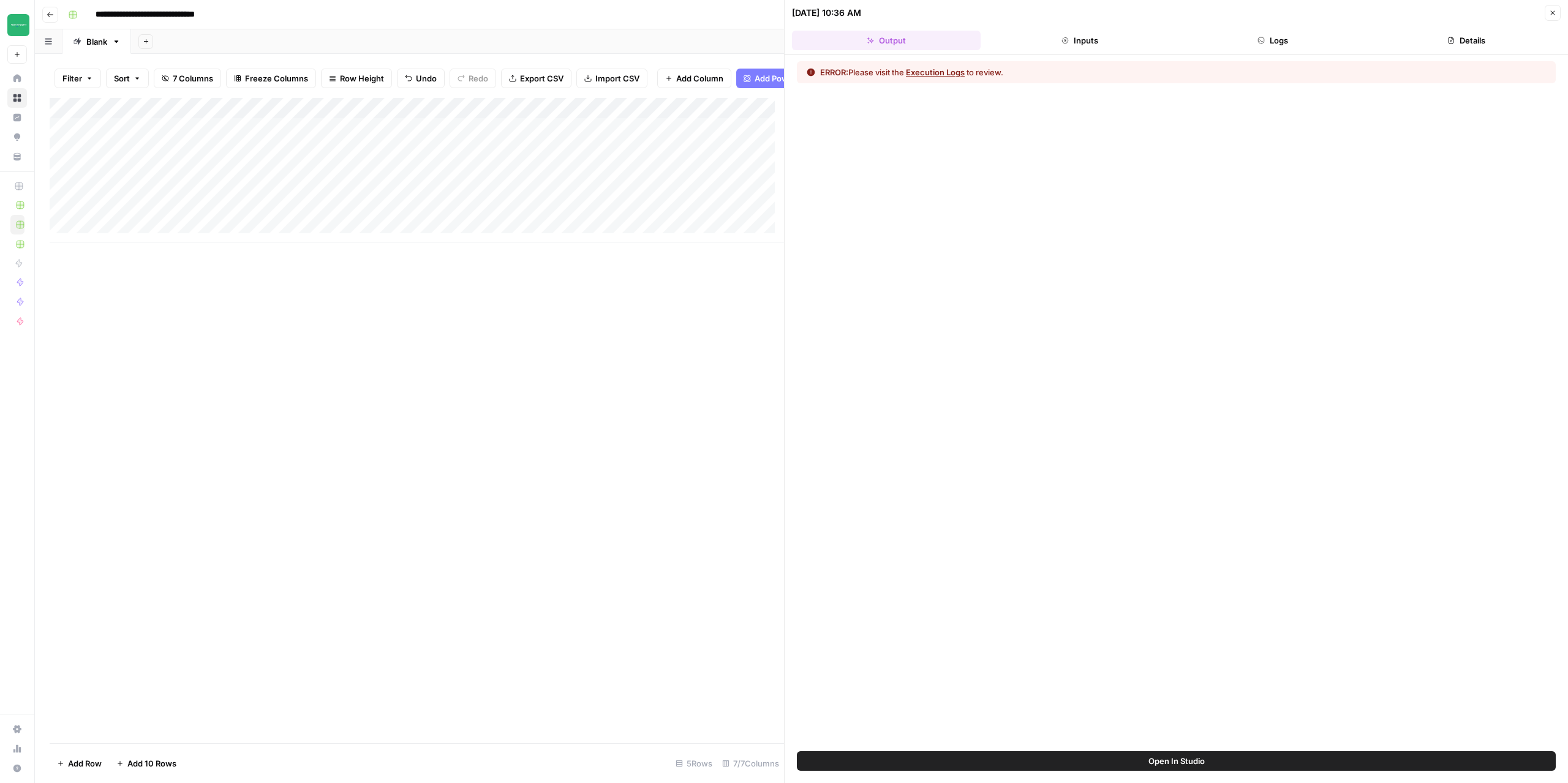
click at [938, 71] on button "Execution Logs" at bounding box center [935, 72] width 59 height 13
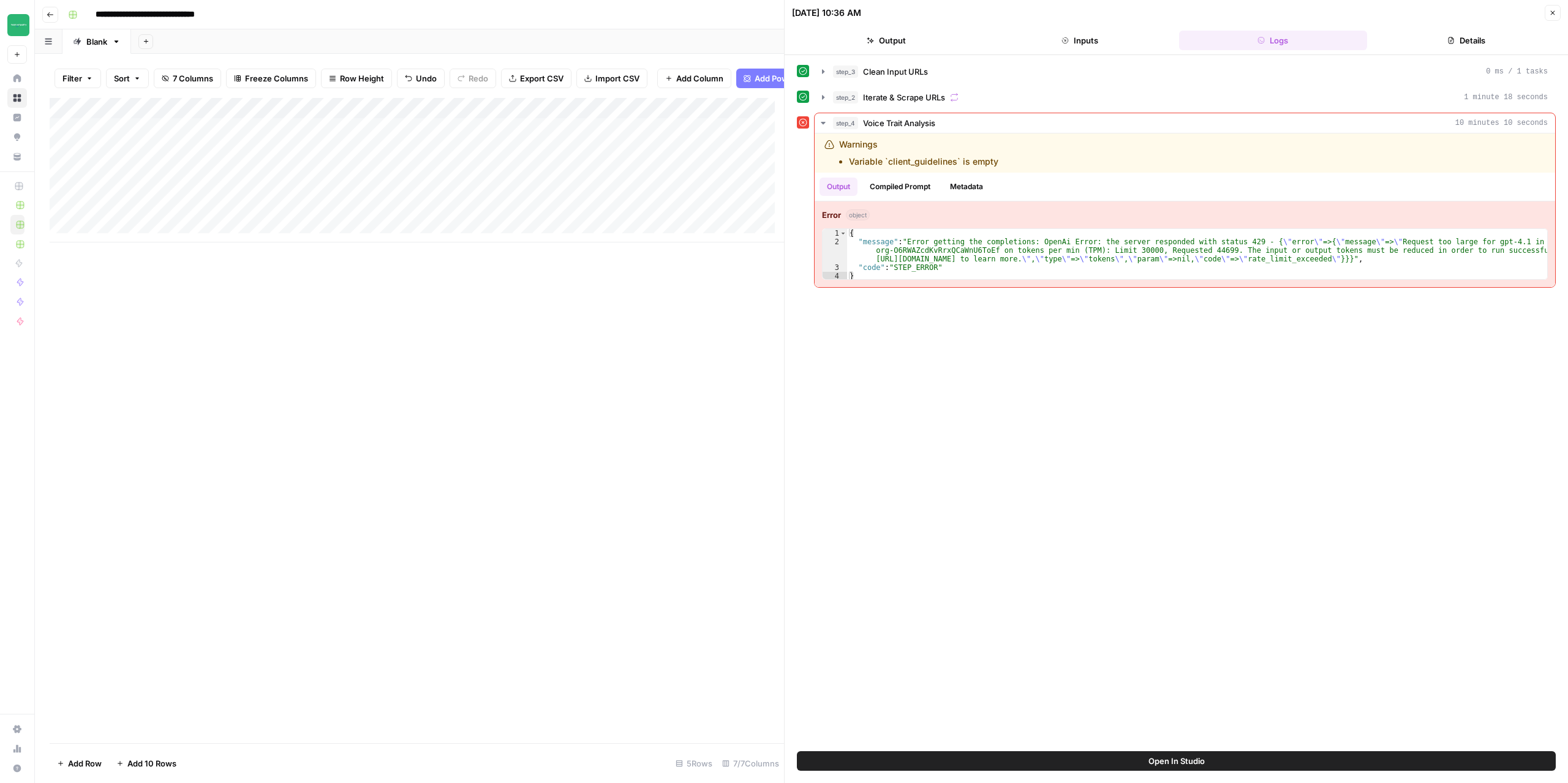
click at [1554, 12] on icon "button" at bounding box center [1553, 13] width 8 height 8
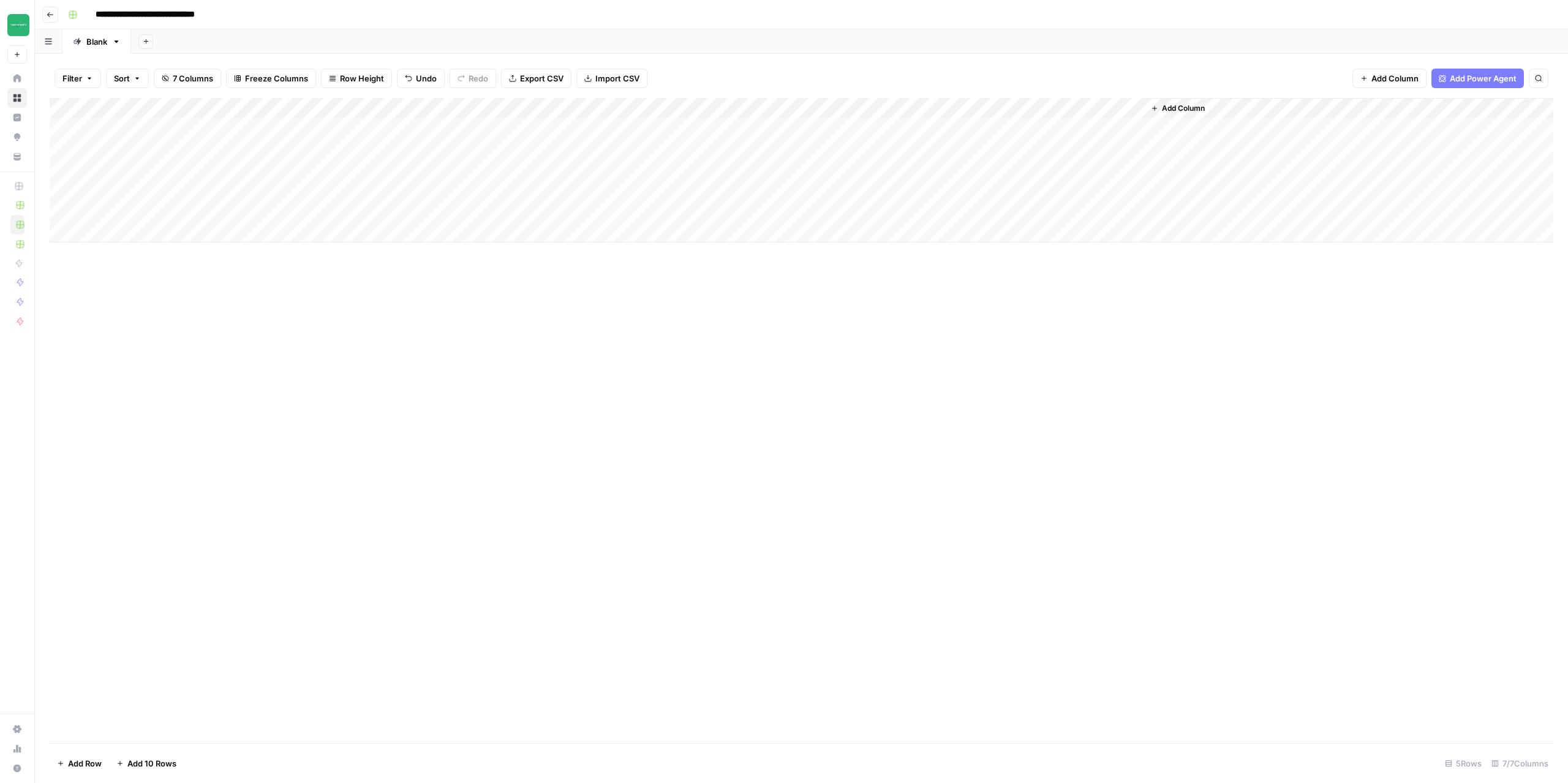
click at [1008, 130] on div "Add Column" at bounding box center [800, 169] width 1503 height 144
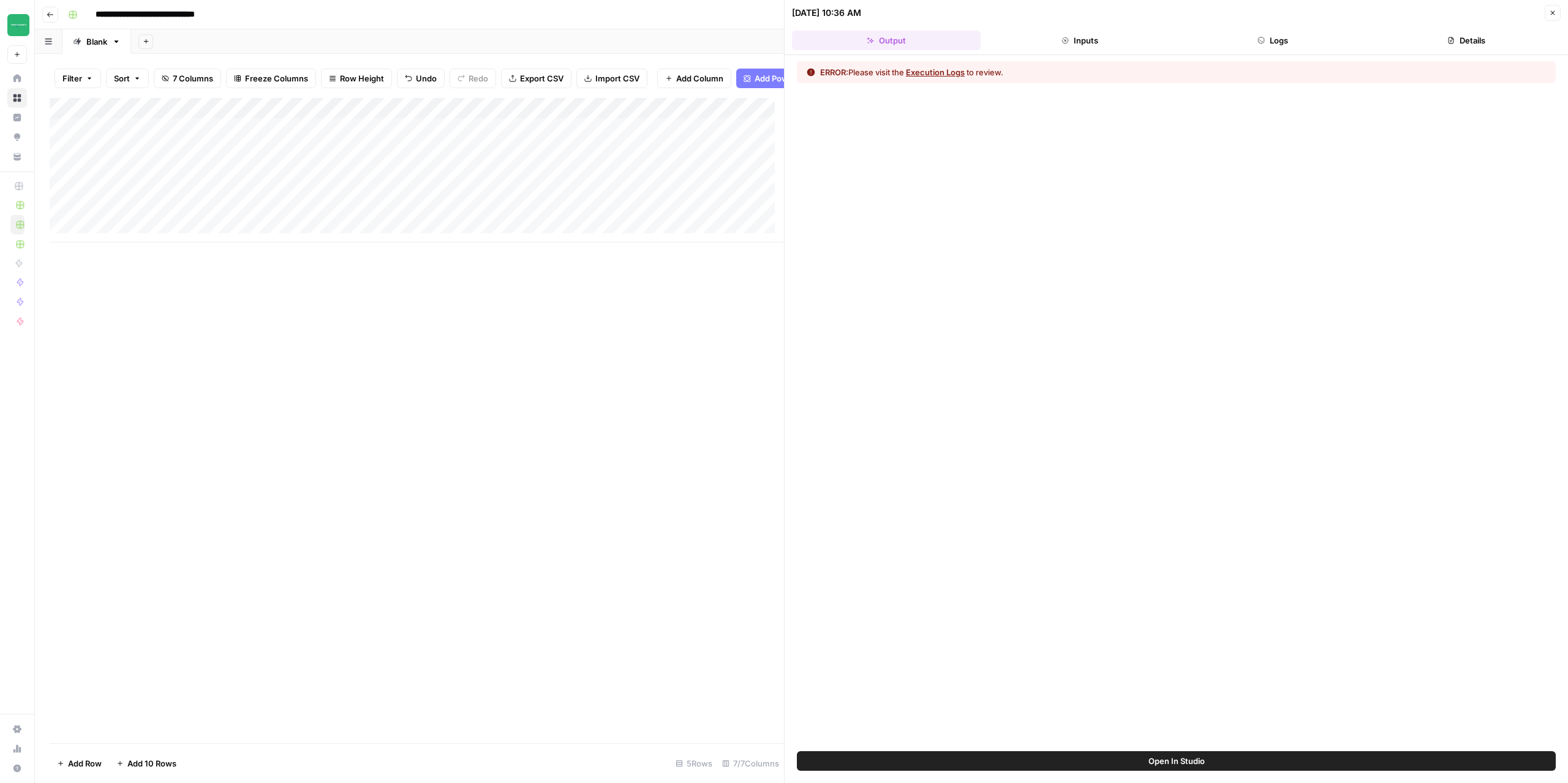
click at [939, 73] on button "Execution Logs" at bounding box center [935, 72] width 59 height 13
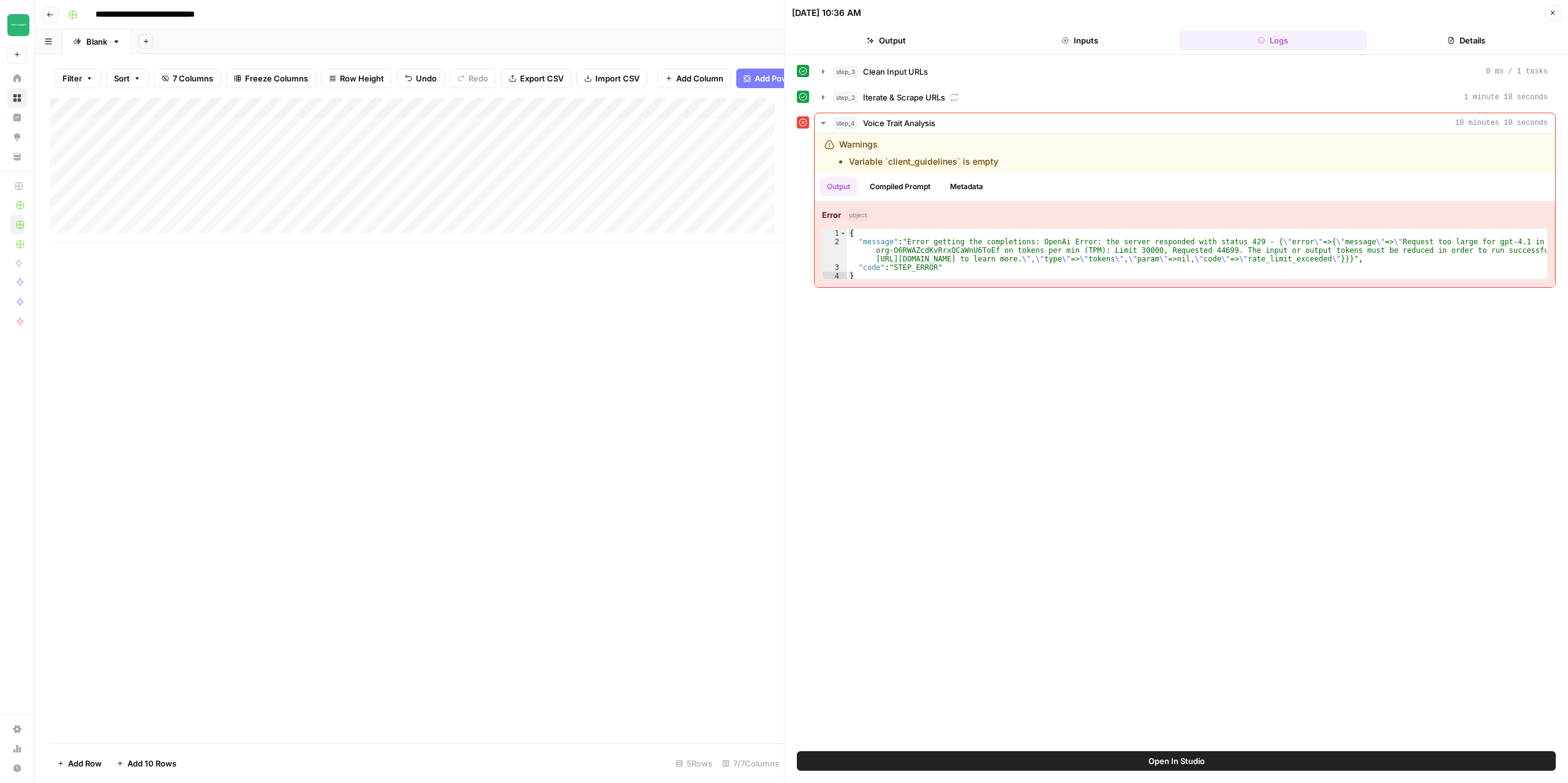
click at [1550, 13] on icon "button" at bounding box center [1553, 13] width 8 height 8
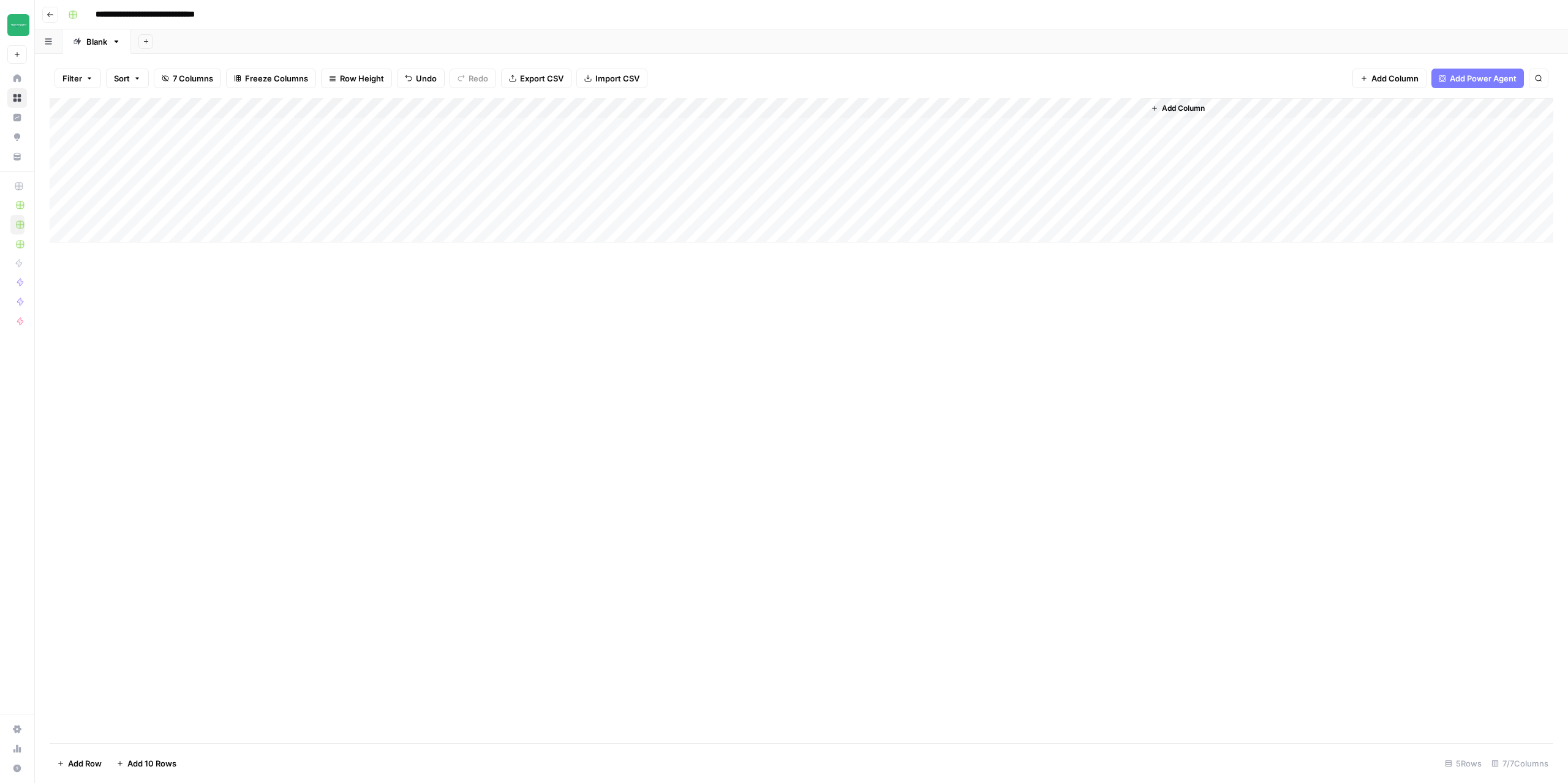
click at [1118, 107] on div "Add Column" at bounding box center [800, 169] width 1503 height 144
click at [1029, 229] on span "Edit Workflow" at bounding box center [1051, 228] width 107 height 13
click at [1011, 131] on div "Add Column" at bounding box center [800, 169] width 1503 height 144
click at [1104, 134] on div "Add Column" at bounding box center [800, 169] width 1503 height 144
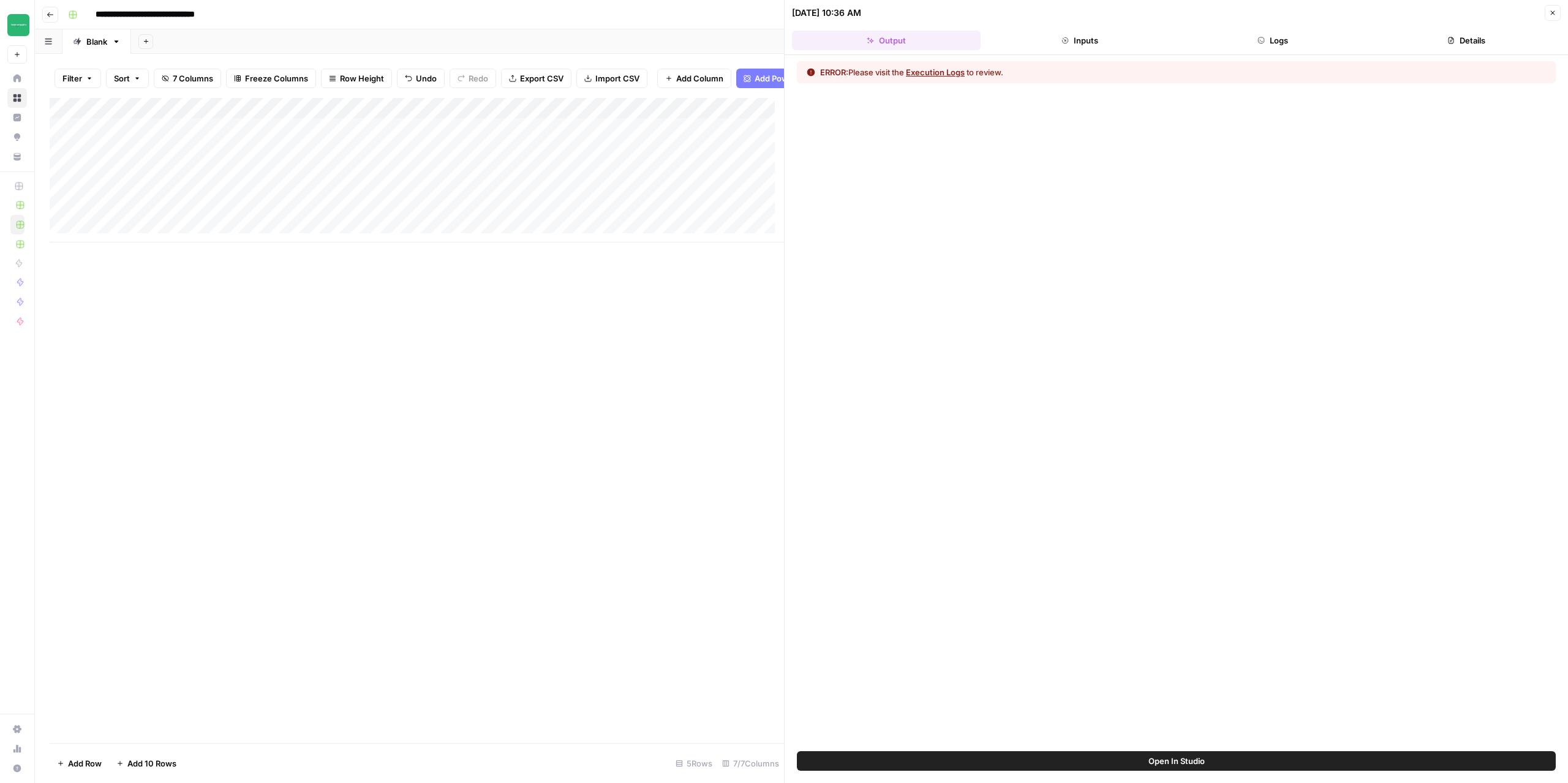
click at [949, 77] on button "Execution Logs" at bounding box center [935, 72] width 59 height 13
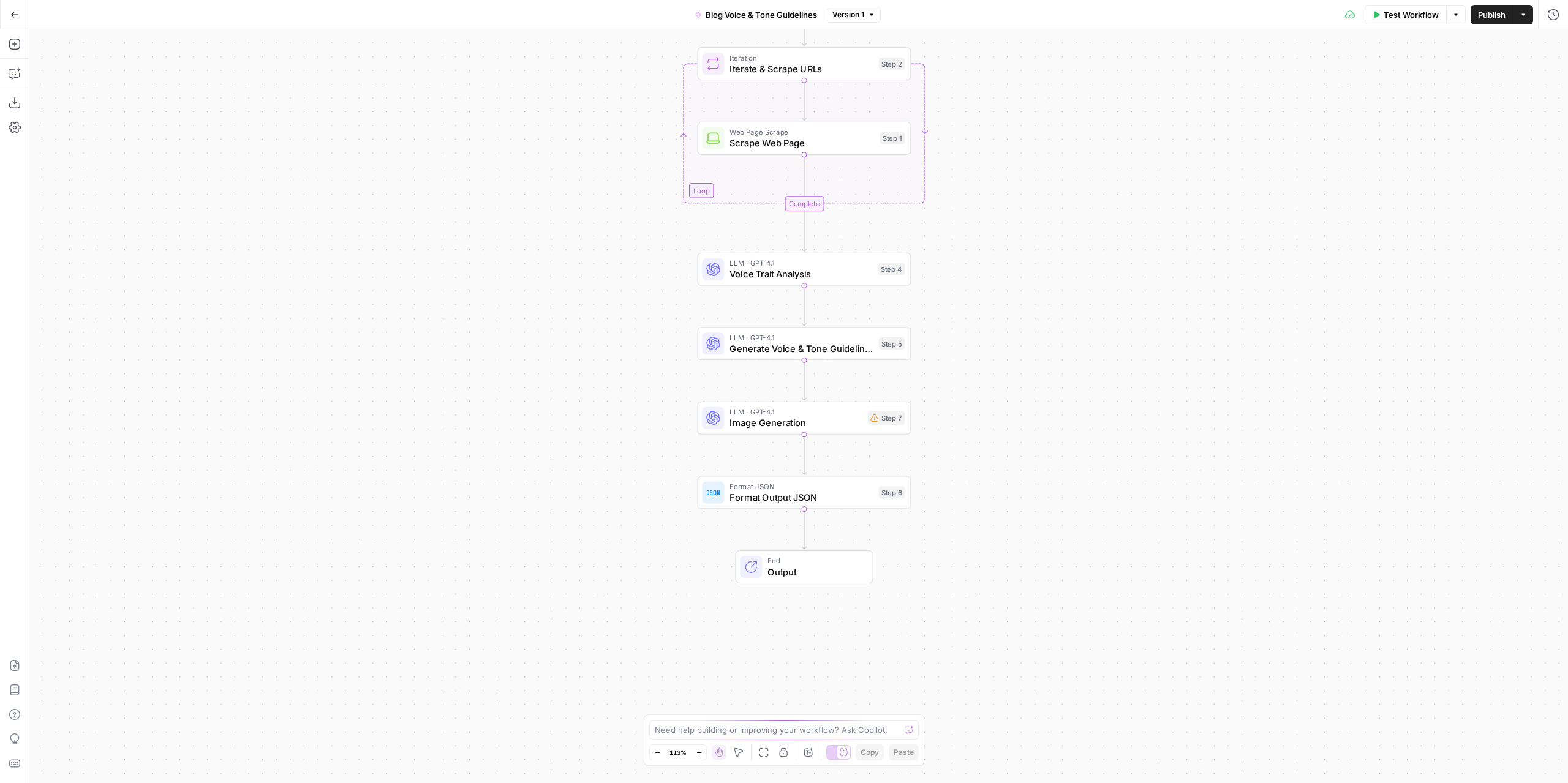
drag, startPoint x: 1037, startPoint y: 433, endPoint x: 1042, endPoint y: 256, distance: 177.1
click at [1042, 256] on div "Workflow Set Inputs Inputs Run Code · Python Clean Input URLs Step 3 Loop Itera…" at bounding box center [798, 406] width 1538 height 754
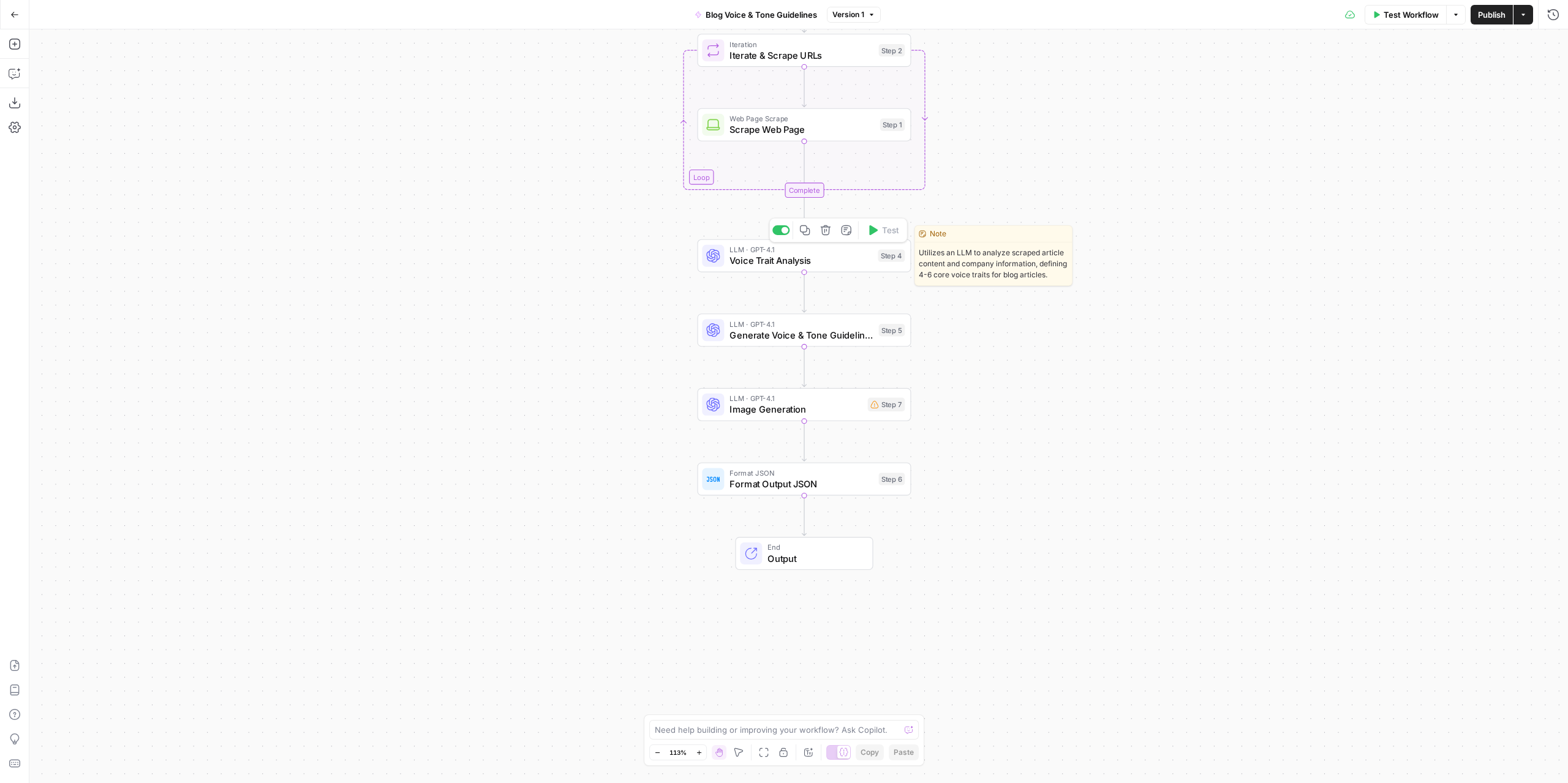
click at [807, 258] on span "Voice Trait Analysis" at bounding box center [800, 260] width 142 height 15
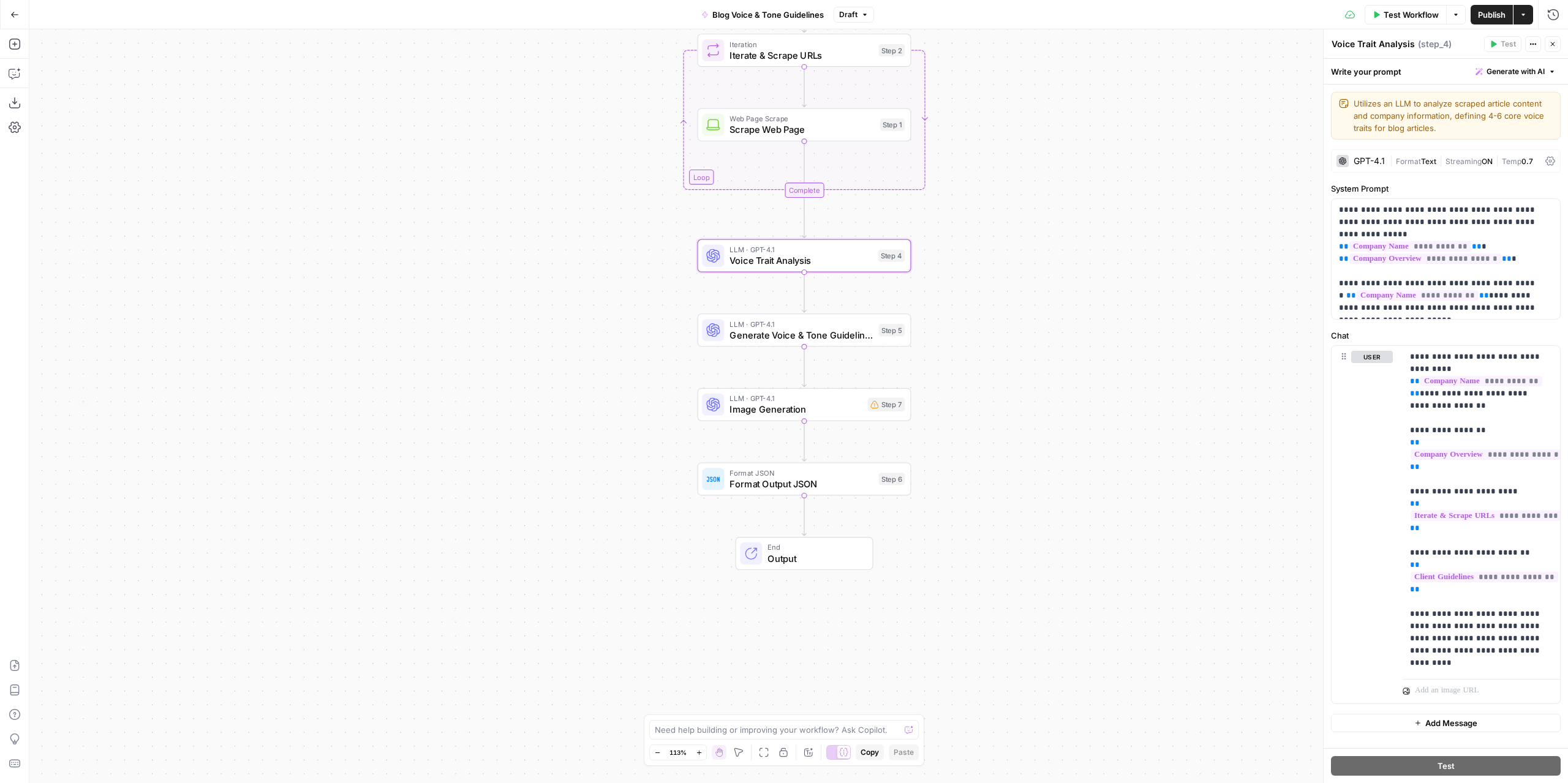
click at [1355, 162] on div "GPT-4.1" at bounding box center [1369, 161] width 31 height 9
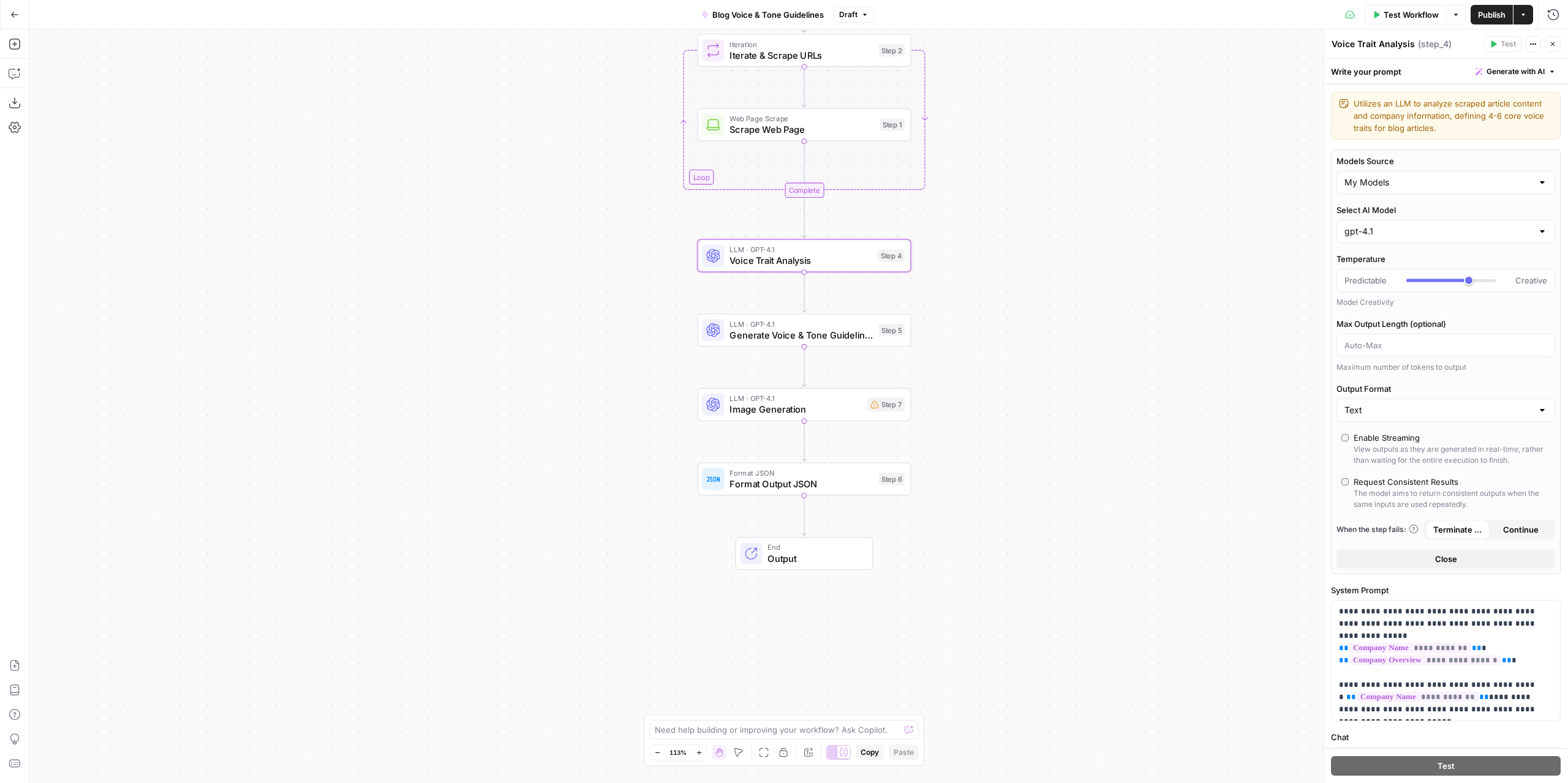
click at [1384, 241] on div "gpt-4.1" at bounding box center [1446, 231] width 219 height 23
click at [1365, 345] on span "gpt-5-mini" at bounding box center [1438, 347] width 184 height 13
type input "gpt-5-mini"
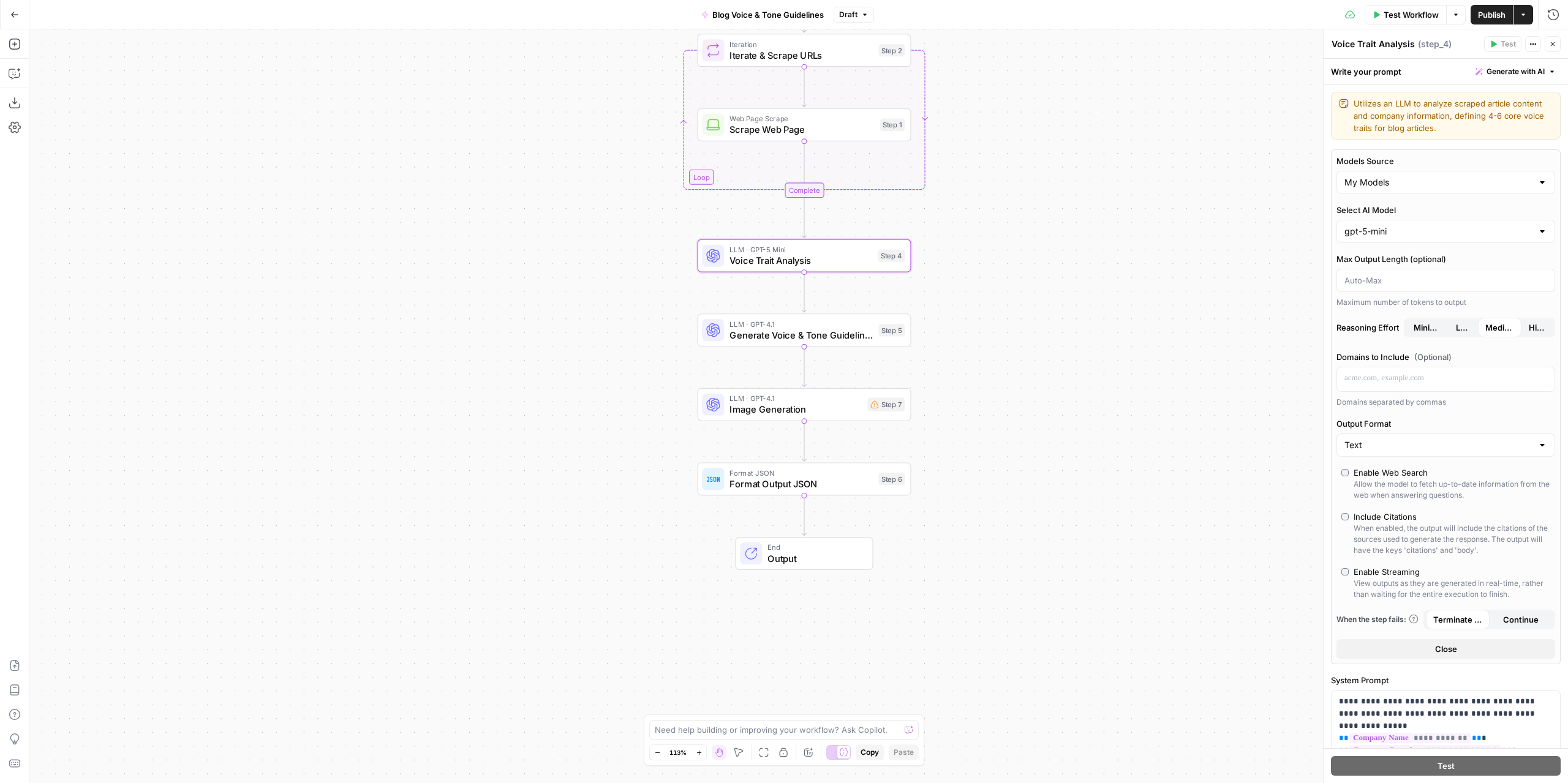
click at [1388, 15] on span "Test Workflow" at bounding box center [1410, 15] width 55 height 13
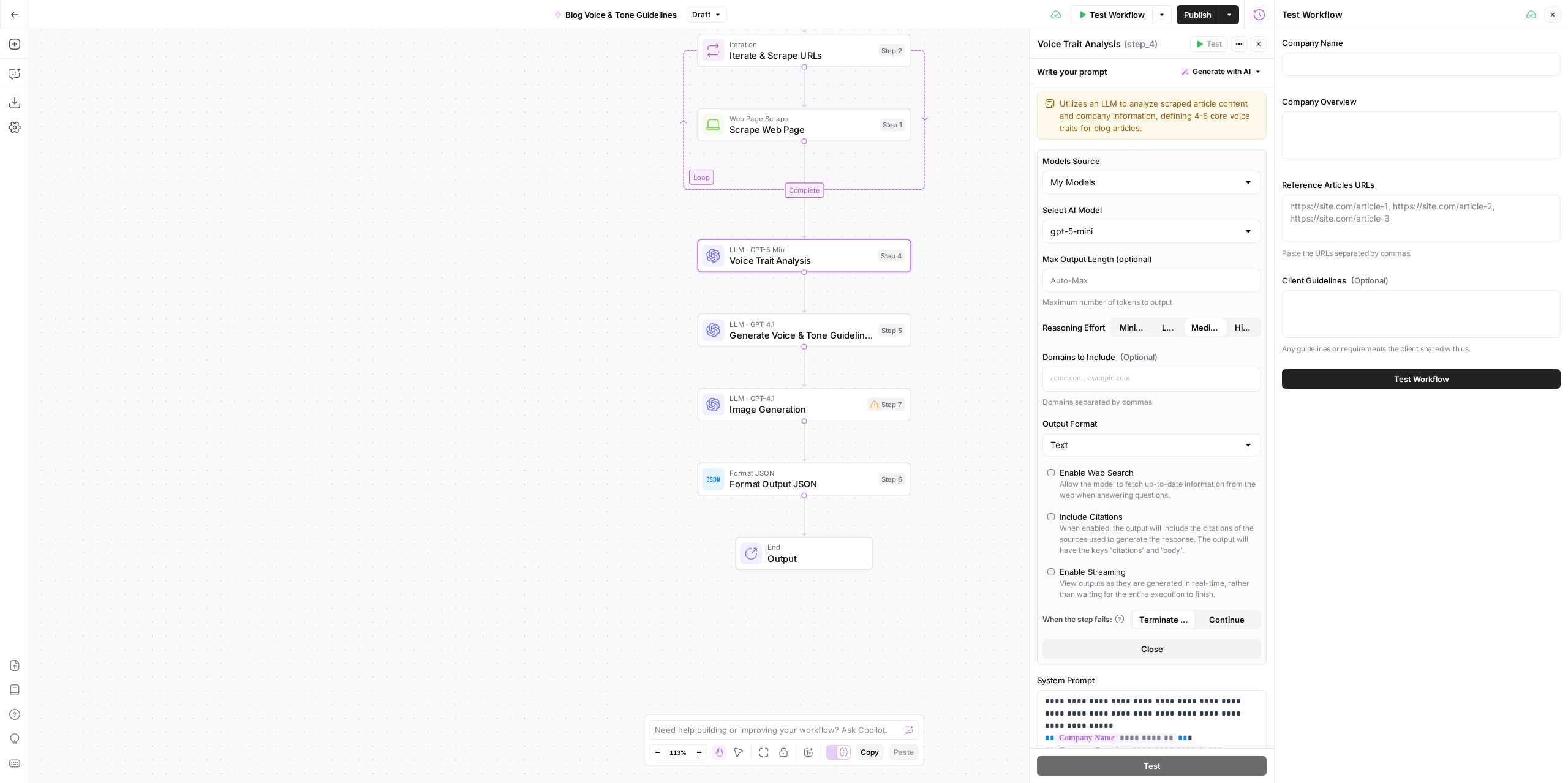
click at [1097, 15] on span "Test Workflow" at bounding box center [1117, 15] width 55 height 13
